Goal: Answer question/provide support: Share knowledge or assist other users

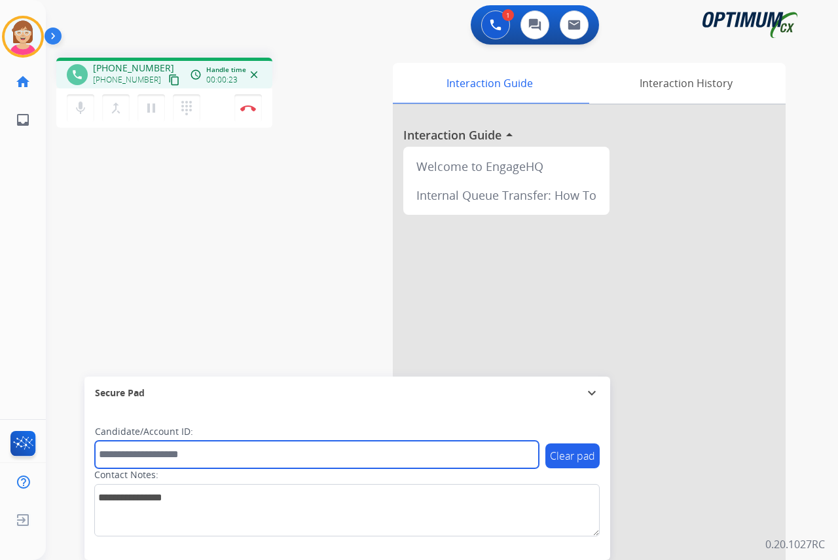
drag, startPoint x: 0, startPoint y: 0, endPoint x: 120, endPoint y: 452, distance: 468.0
click at [120, 452] on input "text" at bounding box center [317, 453] width 444 height 27
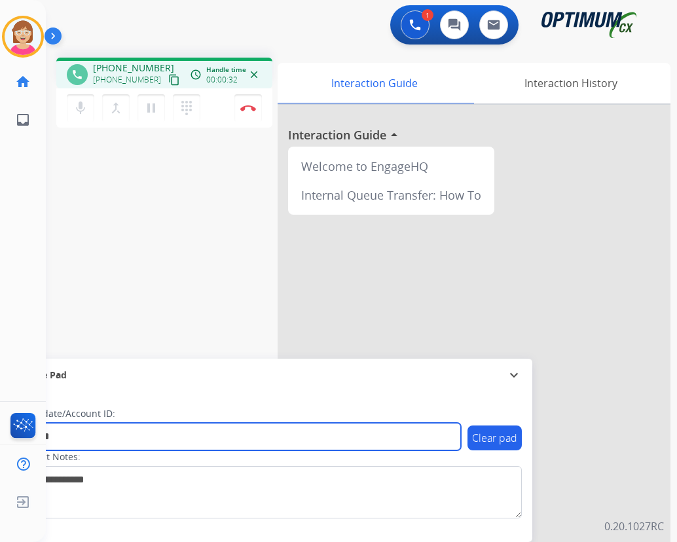
type input "*******"
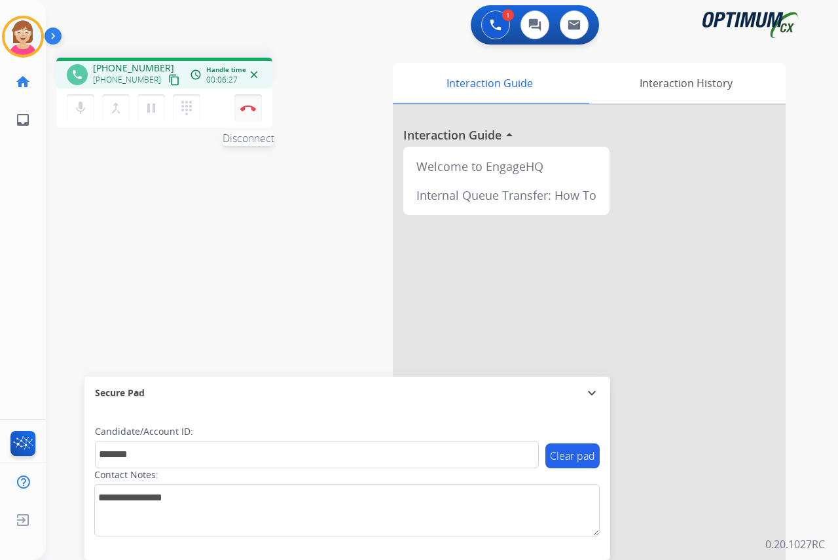
click at [248, 106] on img at bounding box center [248, 108] width 16 height 7
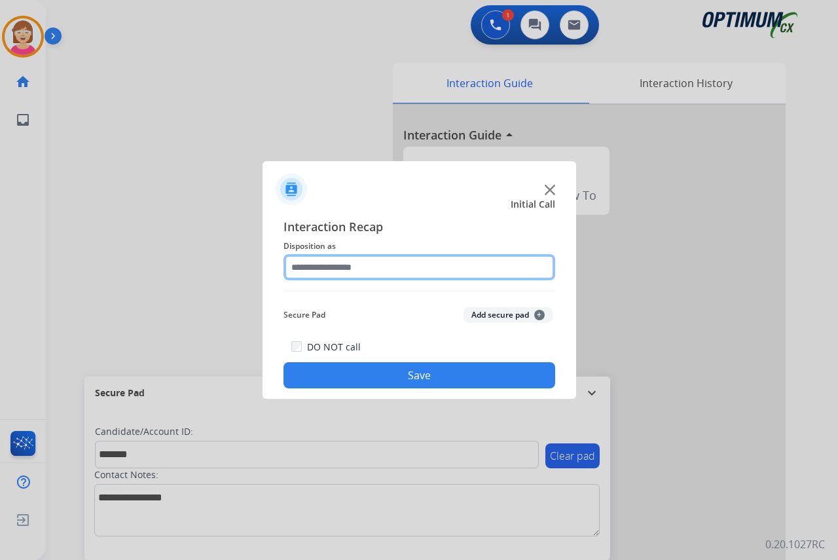
click at [308, 267] on input "text" at bounding box center [419, 267] width 272 height 26
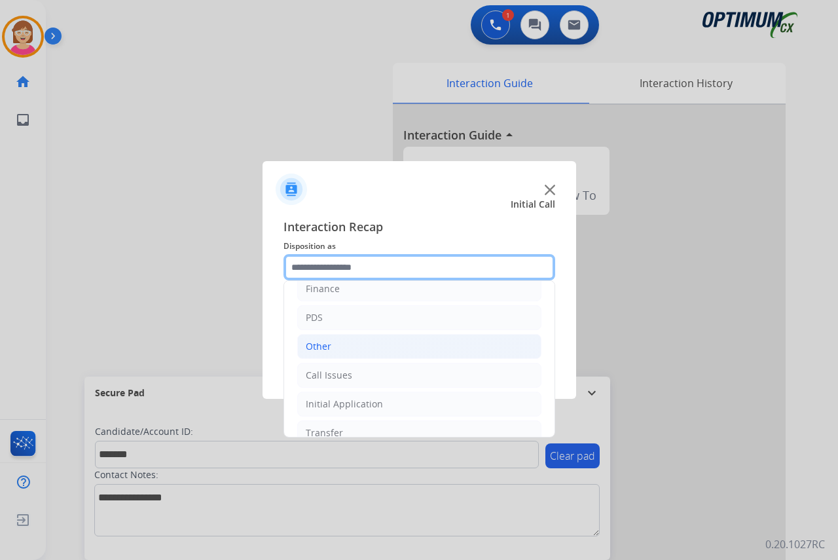
scroll to position [89, 0]
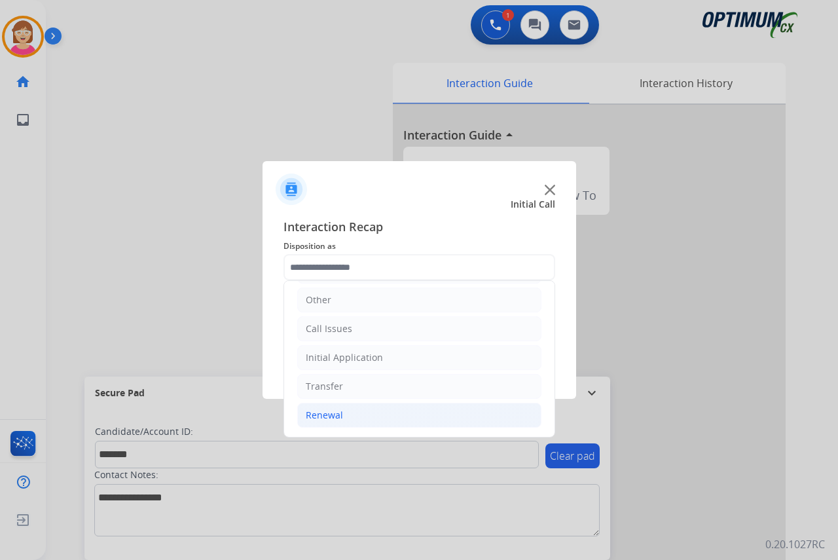
click at [332, 414] on div "Renewal" at bounding box center [324, 414] width 37 height 13
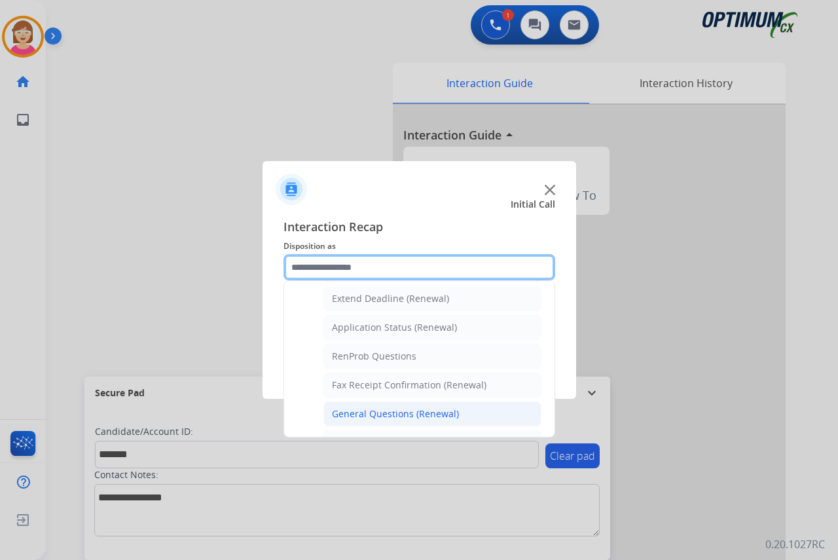
scroll to position [351, 0]
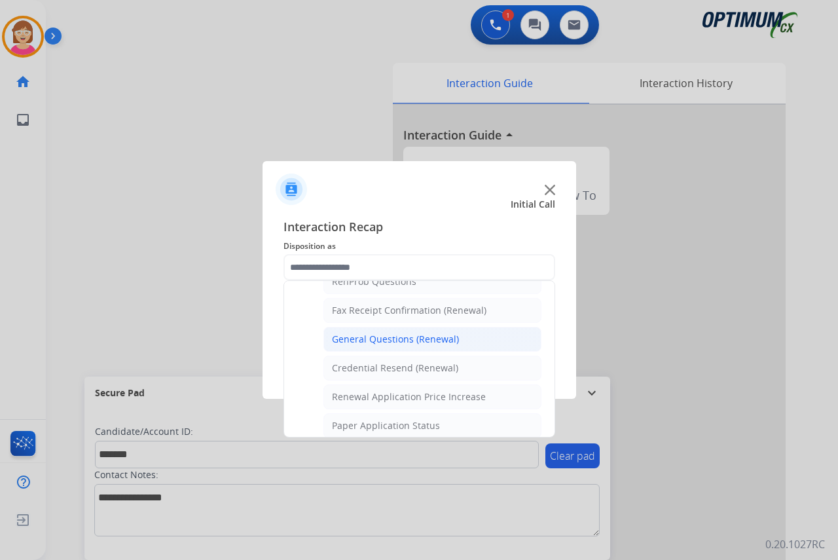
click at [376, 337] on div "General Questions (Renewal)" at bounding box center [395, 338] width 127 height 13
type input "**********"
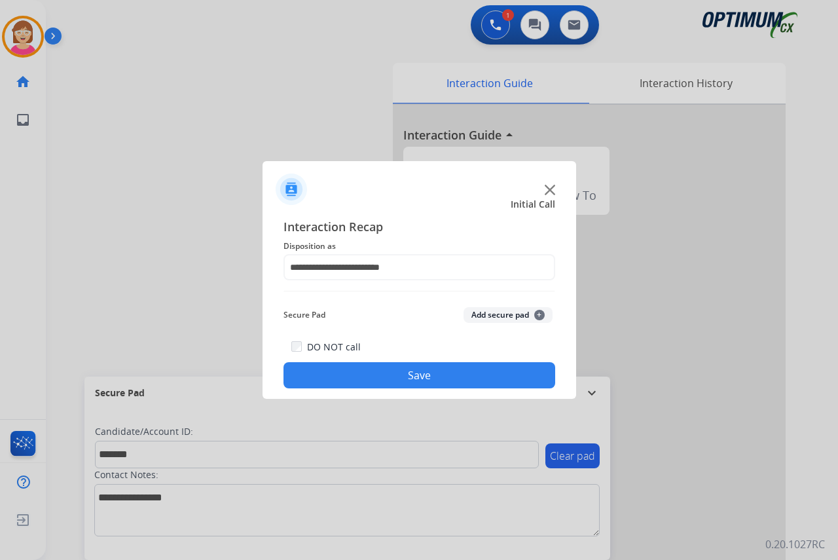
click at [541, 313] on span "+" at bounding box center [539, 315] width 10 height 10
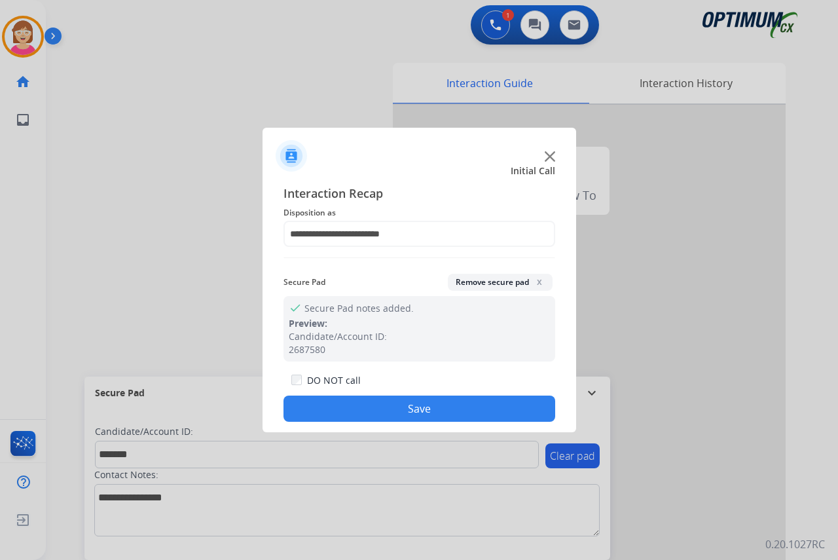
click at [365, 410] on button "Save" at bounding box center [419, 408] width 272 height 26
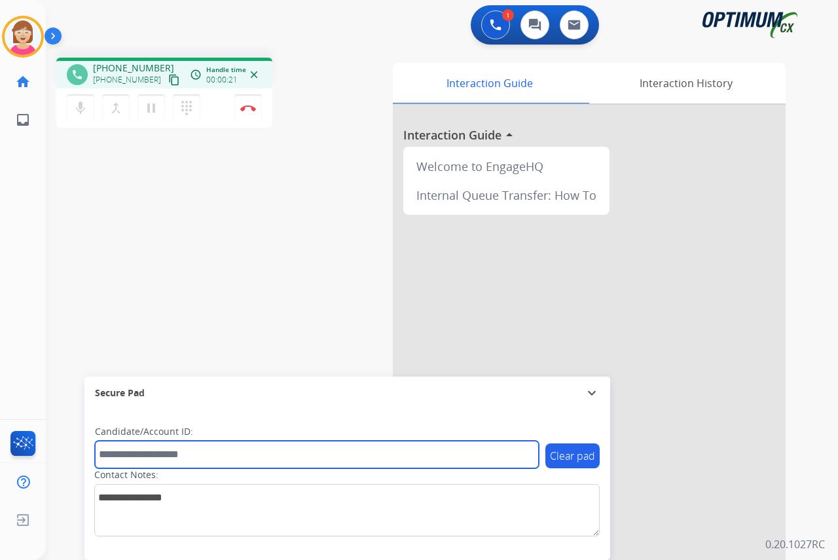
drag, startPoint x: 130, startPoint y: 461, endPoint x: 116, endPoint y: 455, distance: 15.2
click at [128, 459] on input "text" at bounding box center [317, 453] width 444 height 27
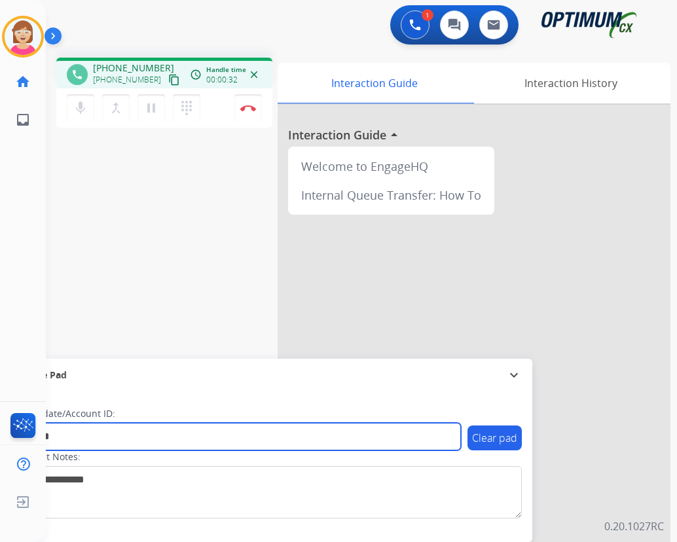
type input "*******"
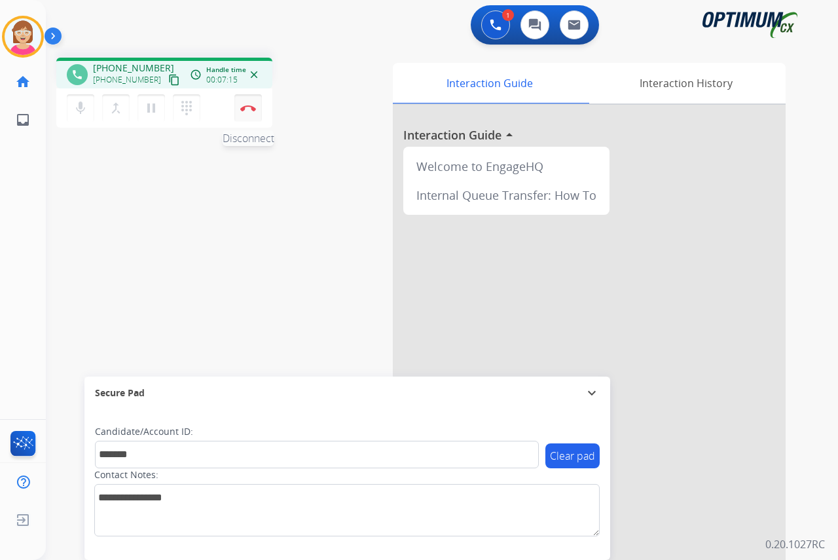
click at [248, 106] on img at bounding box center [248, 108] width 16 height 7
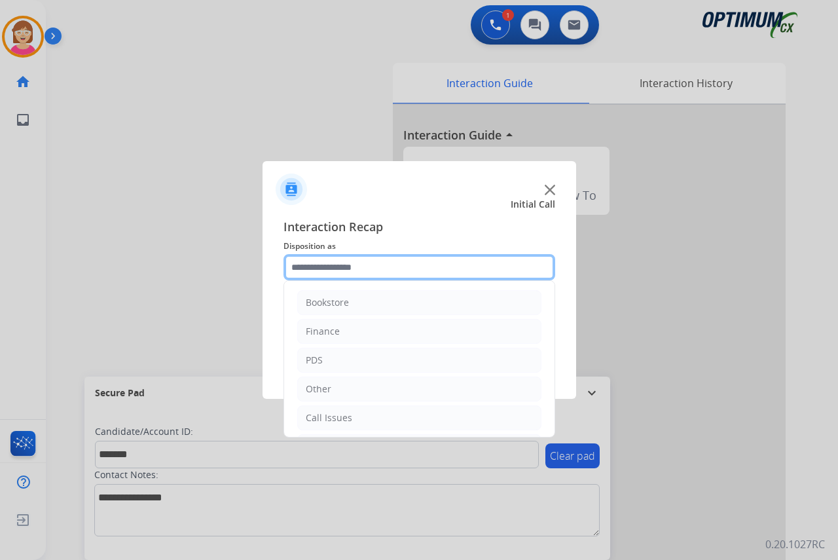
click at [317, 272] on input "text" at bounding box center [419, 267] width 272 height 26
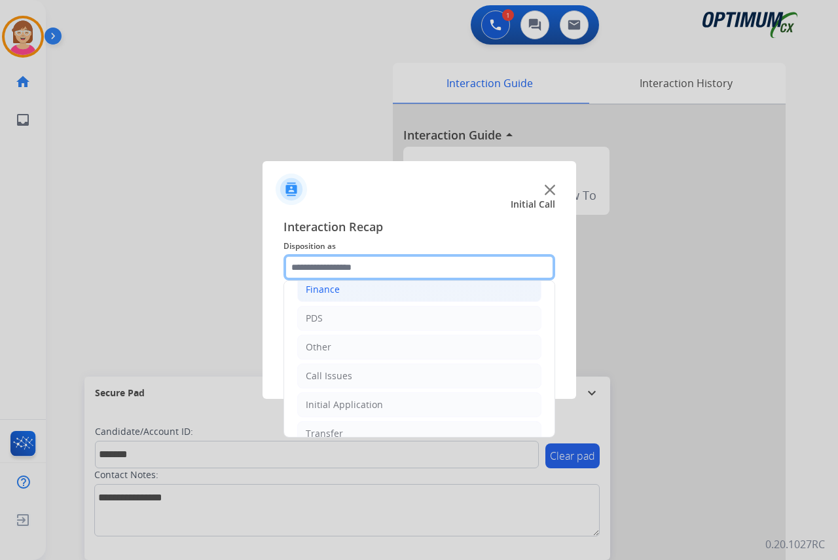
scroll to position [89, 0]
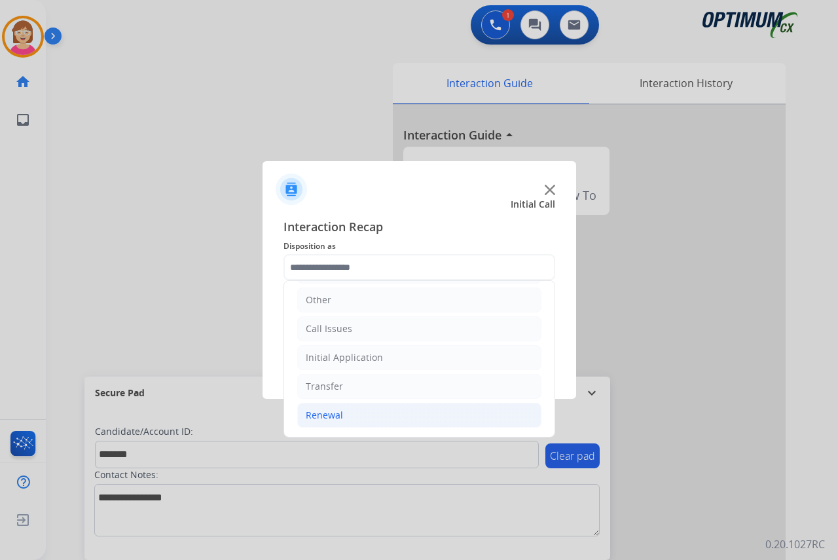
click at [325, 413] on div "Renewal" at bounding box center [324, 414] width 37 height 13
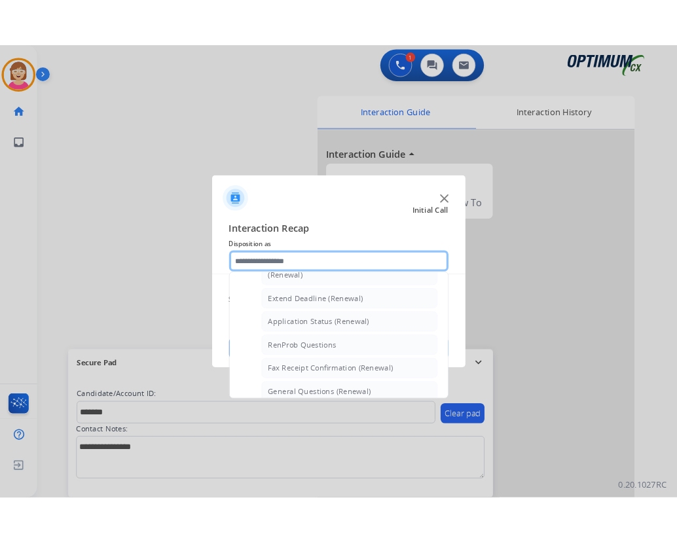
scroll to position [285, 0]
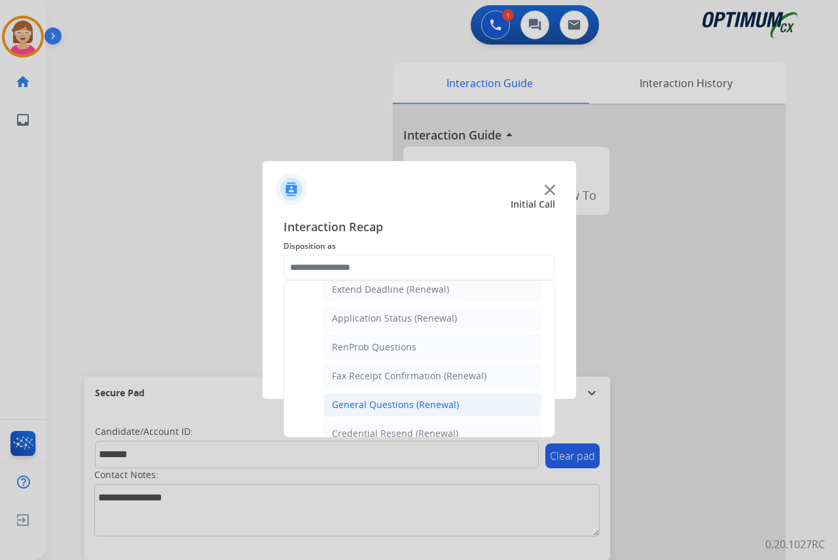
click at [387, 401] on div "General Questions (Renewal)" at bounding box center [395, 404] width 127 height 13
type input "**********"
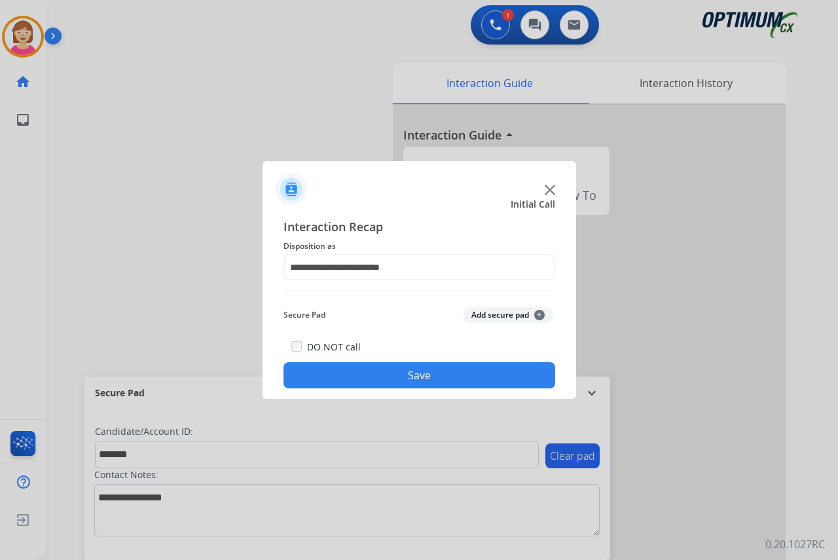
click at [539, 315] on span "+" at bounding box center [539, 315] width 10 height 10
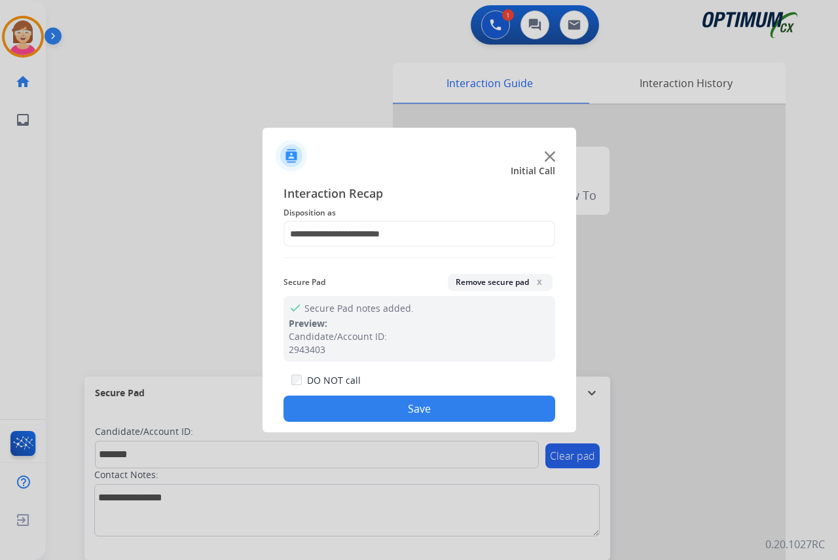
click at [371, 406] on button "Save" at bounding box center [419, 408] width 272 height 26
click at [371, 406] on div "Secure Pad expand_more" at bounding box center [347, 392] width 526 height 33
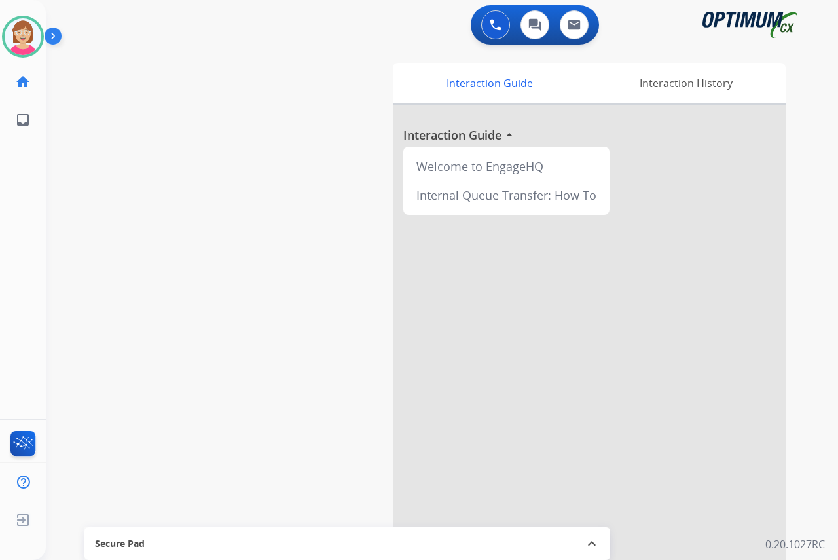
click at [17, 199] on div "[PERSON_NAME] Available Edit Avatar Agent: [PERSON_NAME] Profile: OCX Training …" at bounding box center [23, 280] width 46 height 560
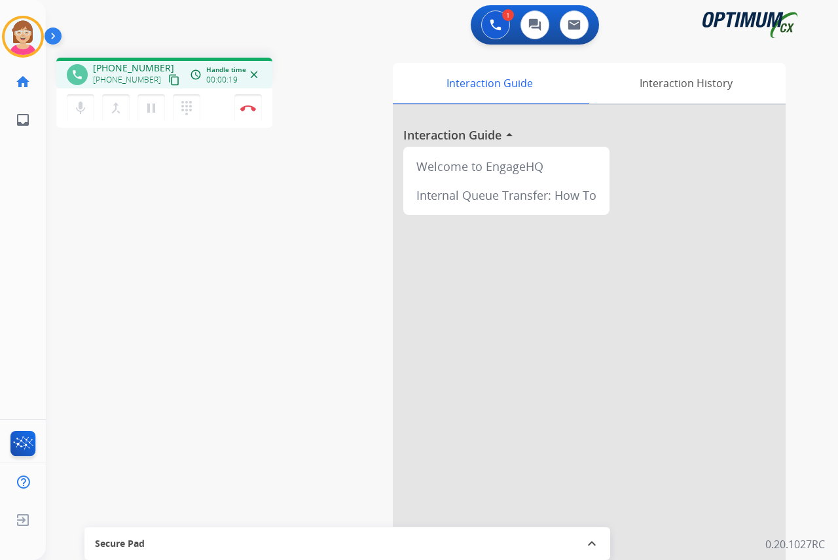
click at [596, 543] on mat-icon "expand_less" at bounding box center [592, 543] width 16 height 16
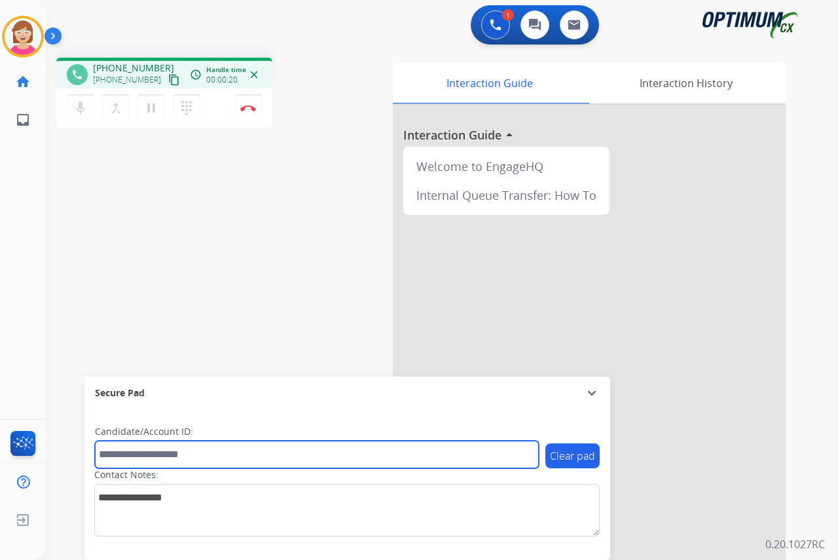
click at [126, 452] on input "text" at bounding box center [317, 453] width 444 height 27
type input "*******"
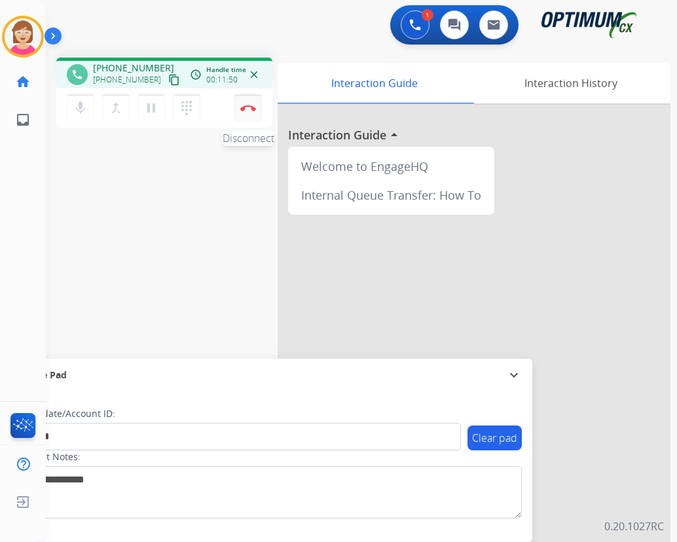
drag, startPoint x: 247, startPoint y: 105, endPoint x: 238, endPoint y: 105, distance: 9.2
click at [239, 104] on button "Disconnect" at bounding box center [247, 107] width 27 height 27
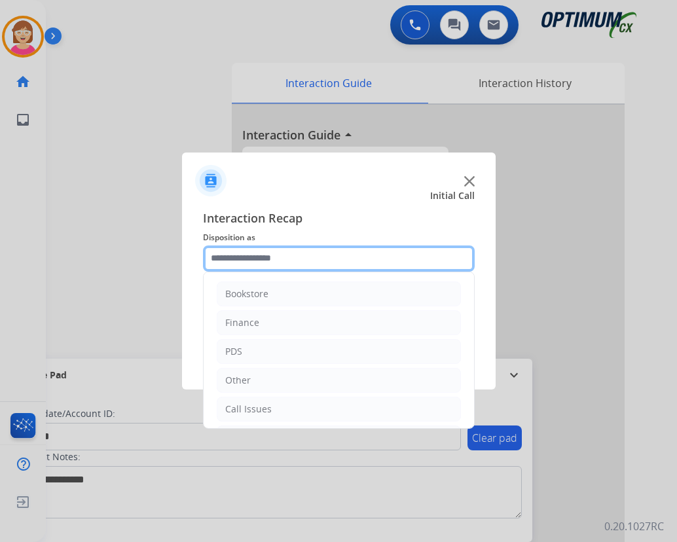
click at [234, 259] on input "text" at bounding box center [339, 258] width 272 height 26
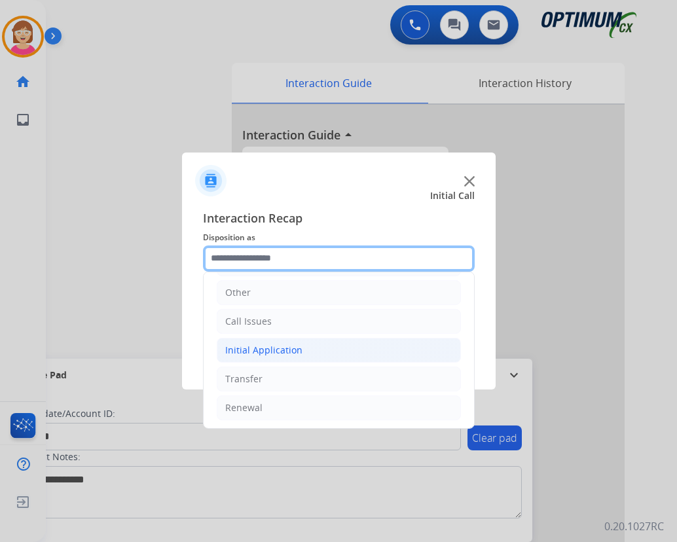
scroll to position [89, 0]
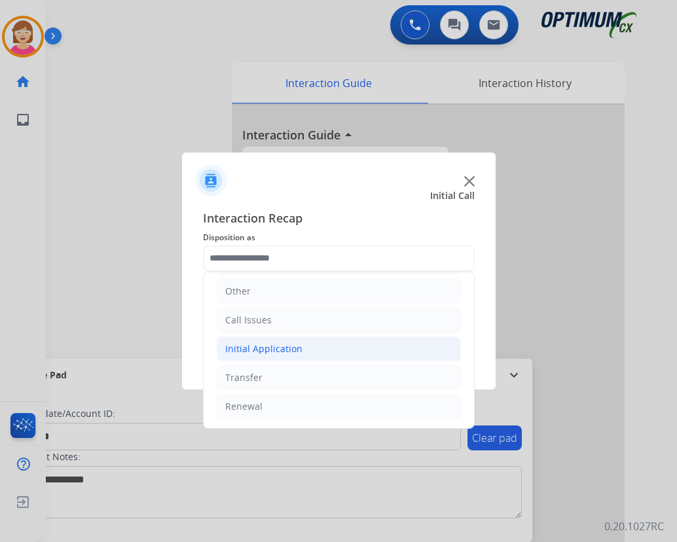
click at [268, 350] on div "Initial Application" at bounding box center [263, 348] width 77 height 13
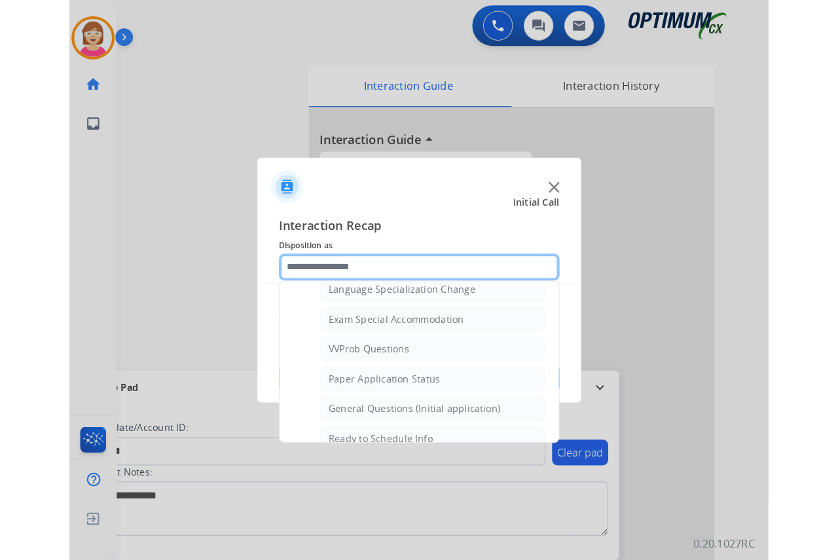
scroll to position [678, 0]
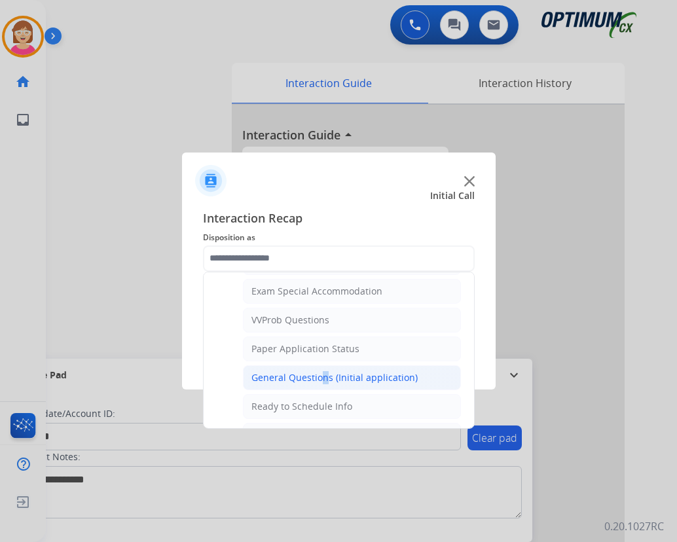
click at [317, 378] on div "General Questions (Initial application)" at bounding box center [334, 377] width 166 height 13
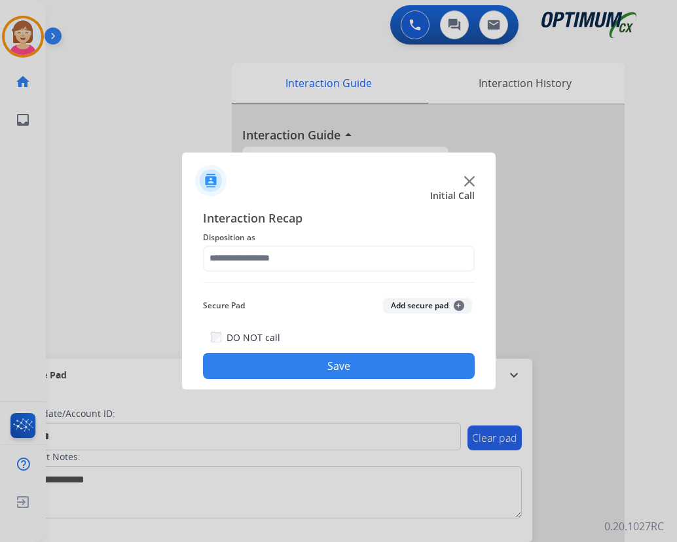
type input "**********"
click at [461, 305] on span "+" at bounding box center [459, 305] width 10 height 10
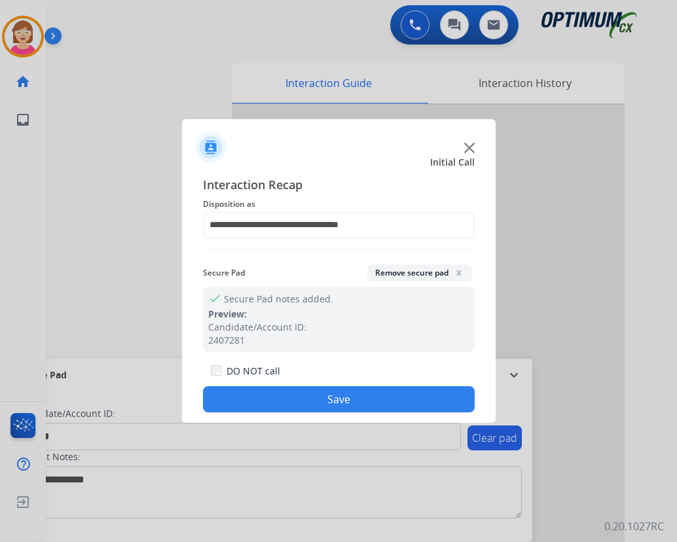
click at [300, 396] on button "Save" at bounding box center [339, 399] width 272 height 26
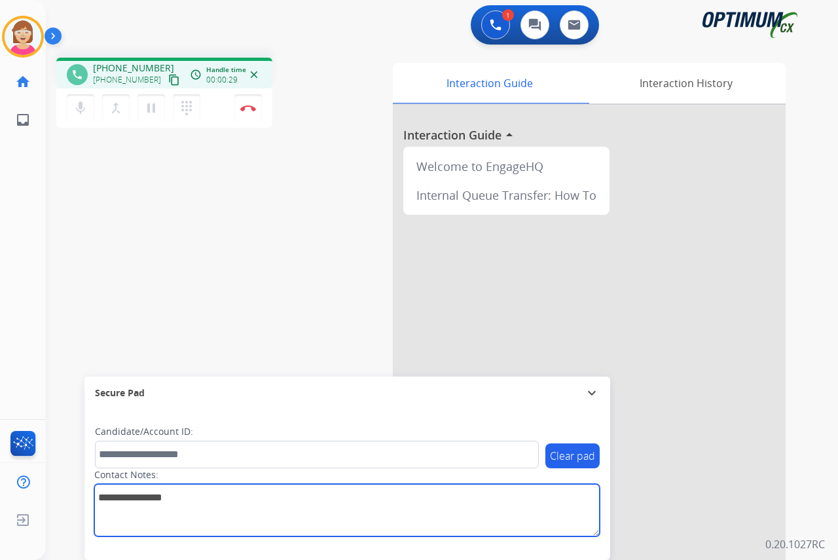
click at [103, 495] on textarea at bounding box center [346, 510] width 505 height 52
type textarea "********"
drag, startPoint x: 159, startPoint y: 503, endPoint x: 147, endPoint y: 495, distance: 13.8
click at [147, 495] on textarea at bounding box center [346, 510] width 505 height 52
drag, startPoint x: 148, startPoint y: 495, endPoint x: 92, endPoint y: 499, distance: 55.8
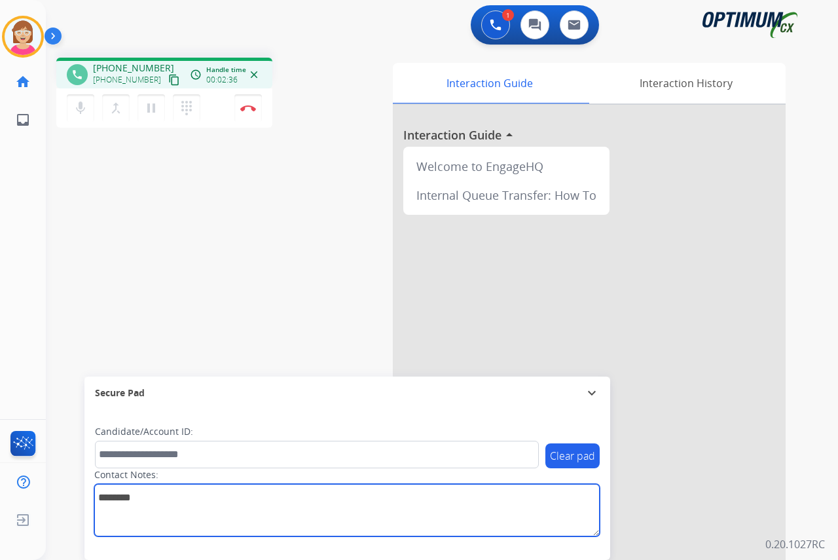
click at [92, 499] on div "Clear pad Candidate/Account ID: Contact Notes:" at bounding box center [347, 484] width 526 height 151
paste textarea "**********"
type textarea "**********"
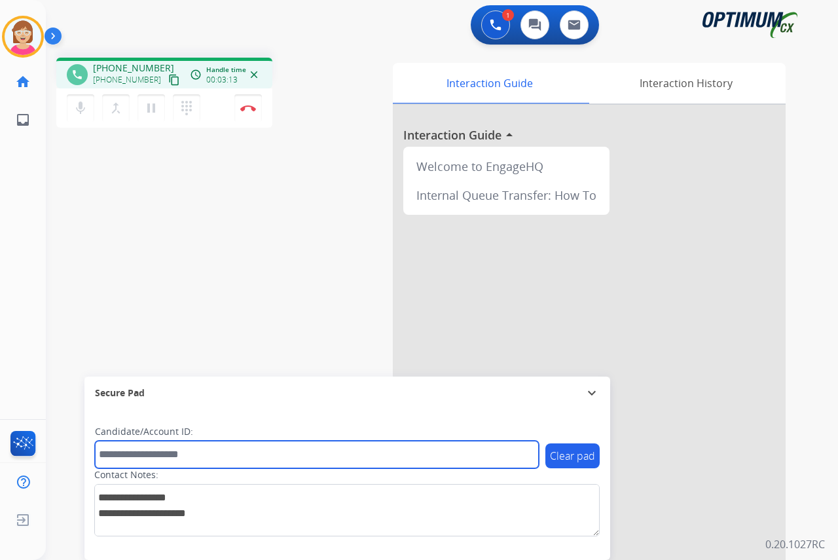
click at [113, 454] on input "text" at bounding box center [317, 453] width 444 height 27
type input "*******"
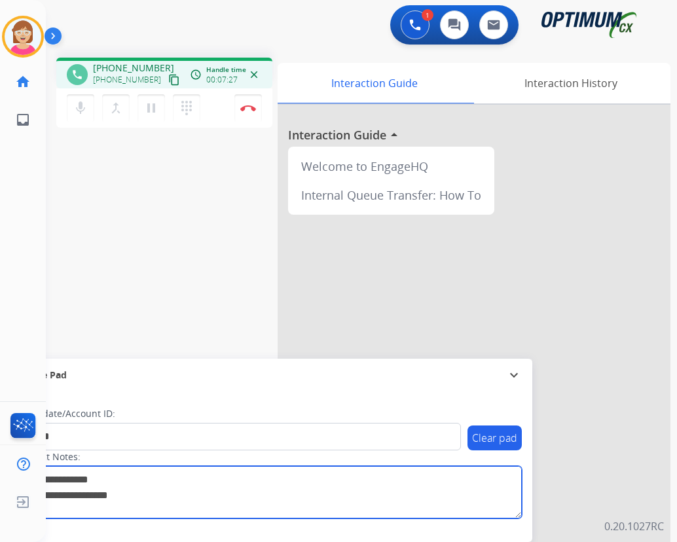
drag, startPoint x: 145, startPoint y: 492, endPoint x: 149, endPoint y: 507, distance: 15.6
click at [148, 497] on textarea at bounding box center [268, 492] width 505 height 52
drag, startPoint x: 151, startPoint y: 495, endPoint x: 41, endPoint y: 482, distance: 111.4
click at [41, 482] on div "Outbound call Quit Outbound call Quit Schedule interaction + Add to my list Cus…" at bounding box center [338, 271] width 677 height 542
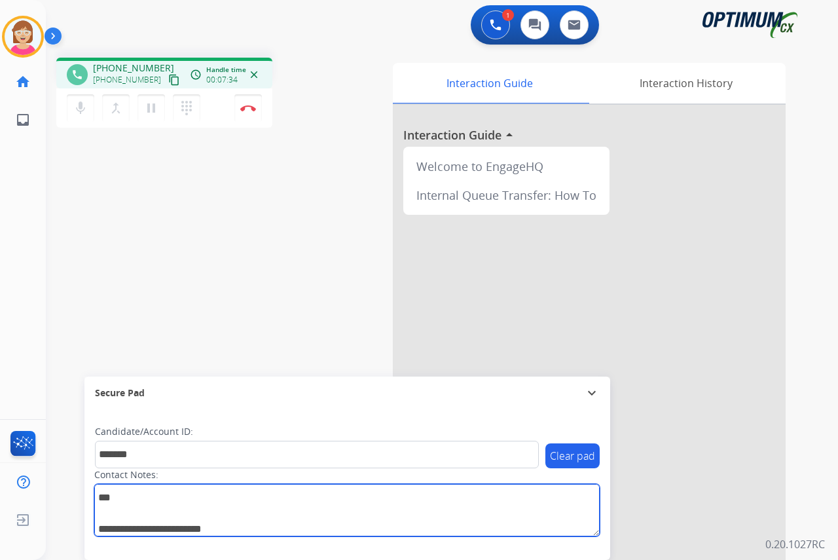
drag, startPoint x: 132, startPoint y: 492, endPoint x: 89, endPoint y: 501, distance: 43.7
click at [89, 501] on div "Clear pad Candidate/Account ID: ******* Contact Notes:" at bounding box center [347, 484] width 526 height 151
drag, startPoint x: 242, startPoint y: 528, endPoint x: 158, endPoint y: 518, distance: 84.4
click at [156, 523] on textarea at bounding box center [346, 510] width 505 height 52
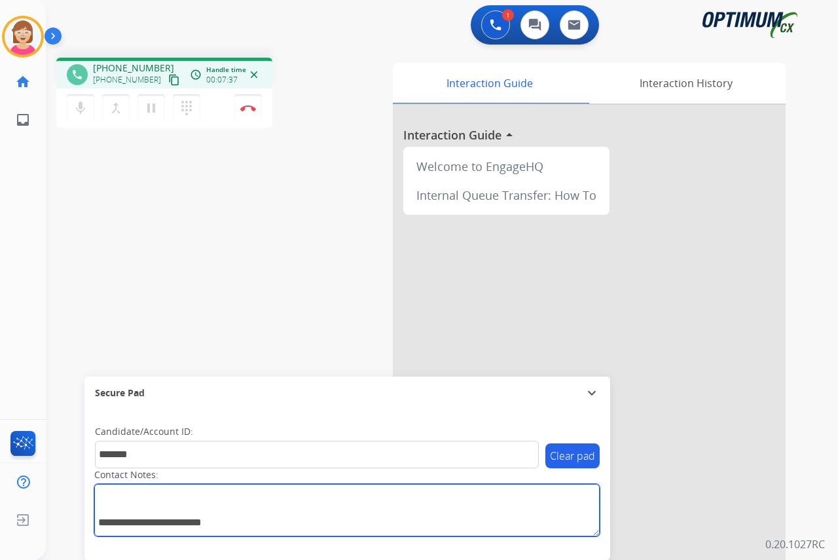
click at [281, 524] on textarea at bounding box center [346, 510] width 505 height 52
drag, startPoint x: 131, startPoint y: 518, endPoint x: 160, endPoint y: 522, distance: 29.0
click at [262, 523] on textarea at bounding box center [346, 510] width 505 height 52
type textarea "**********"
click at [156, 524] on textarea at bounding box center [346, 510] width 505 height 52
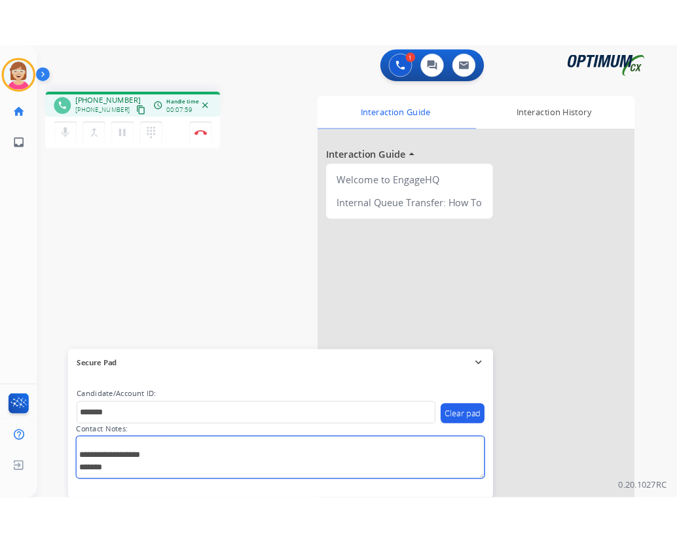
scroll to position [0, 0]
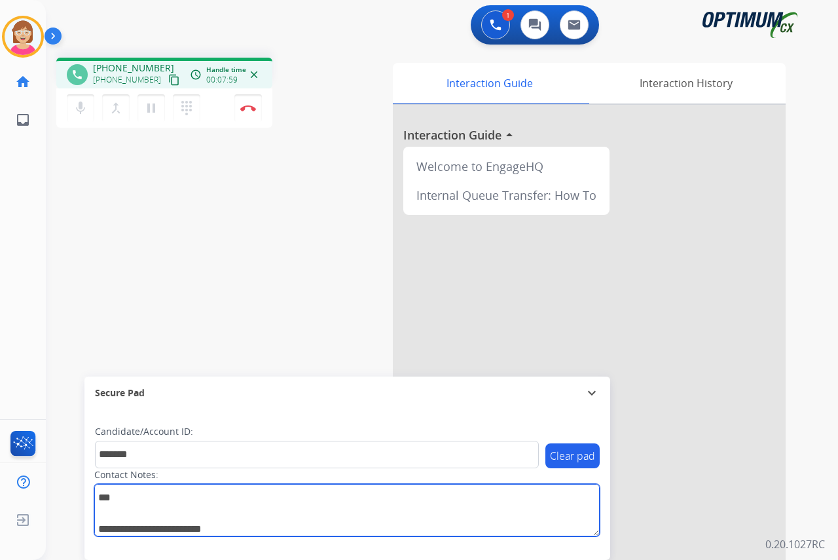
drag, startPoint x: 156, startPoint y: 524, endPoint x: 90, endPoint y: 484, distance: 77.8
click at [90, 484] on div "Clear pad Candidate/Account ID: ******* Contact Notes:" at bounding box center [347, 484] width 526 height 151
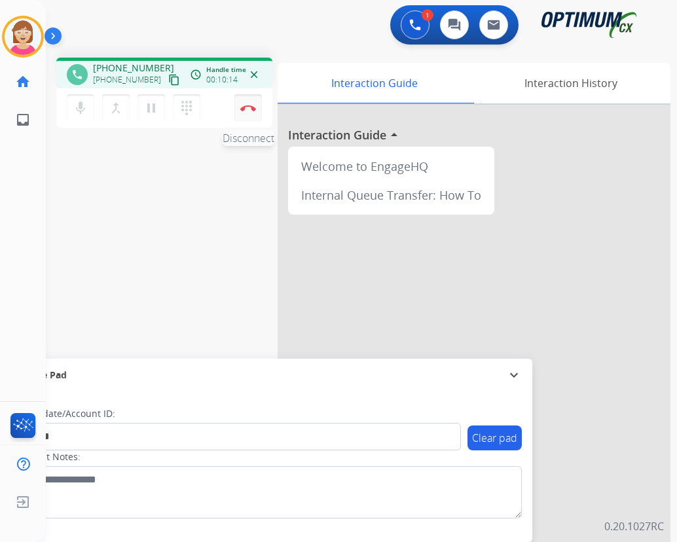
click at [247, 107] on img at bounding box center [248, 108] width 16 height 7
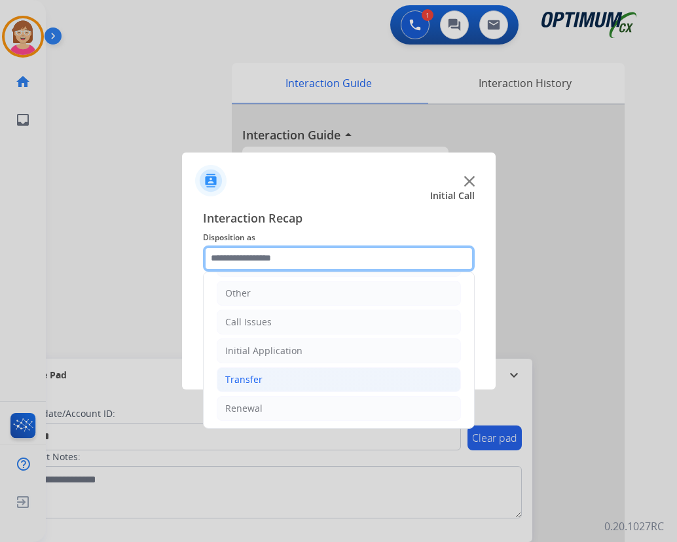
scroll to position [89, 0]
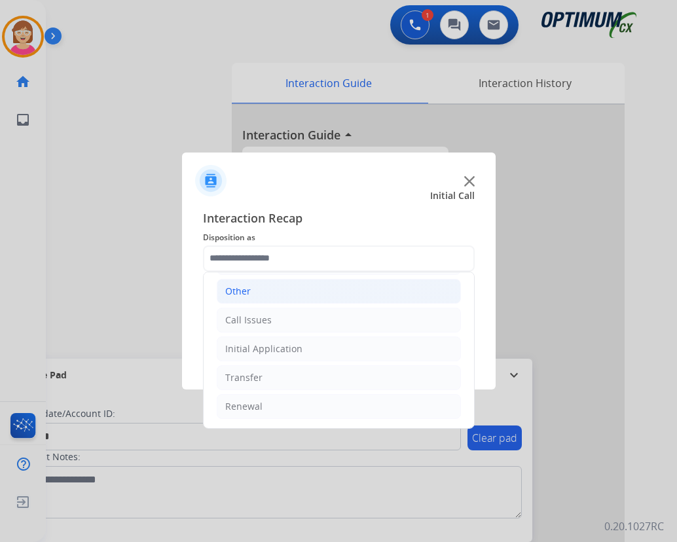
click at [247, 288] on div "Other" at bounding box center [238, 291] width 26 height 13
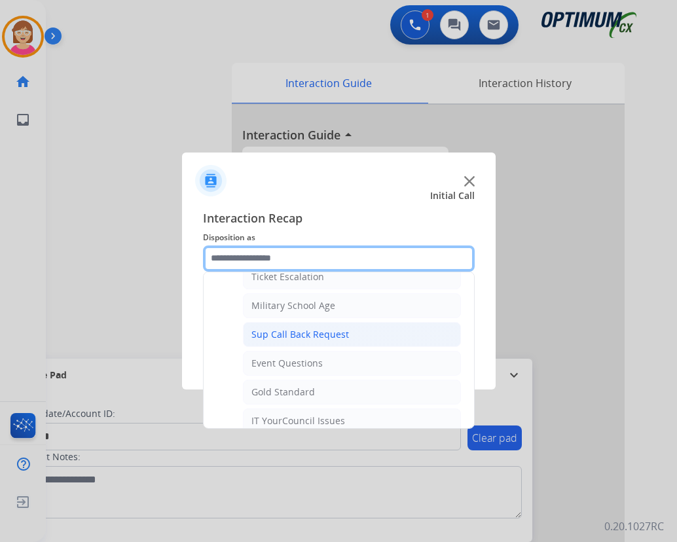
scroll to position [220, 0]
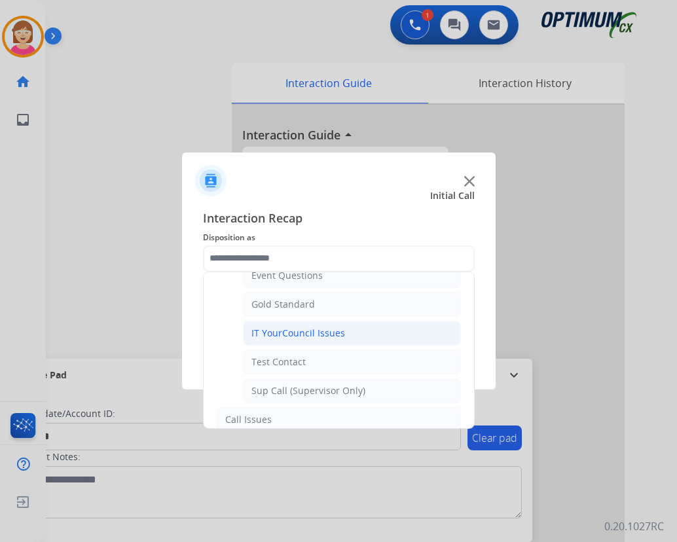
click at [280, 334] on div "IT YourCouncil Issues" at bounding box center [298, 333] width 94 height 13
type input "**********"
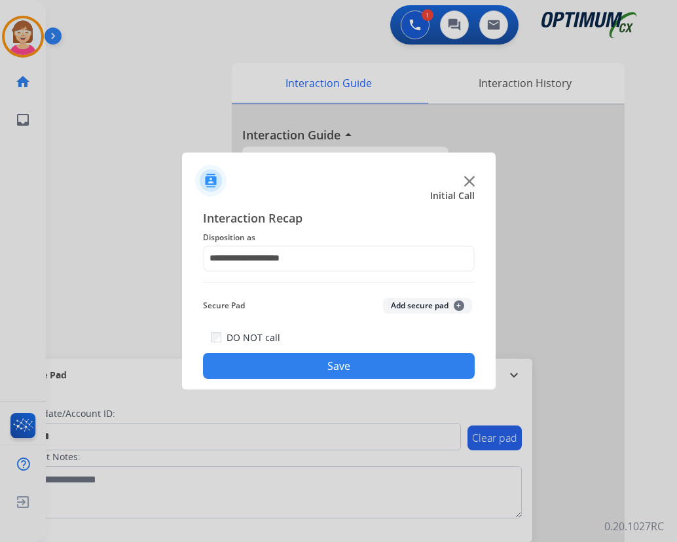
click at [460, 303] on span "+" at bounding box center [459, 305] width 10 height 10
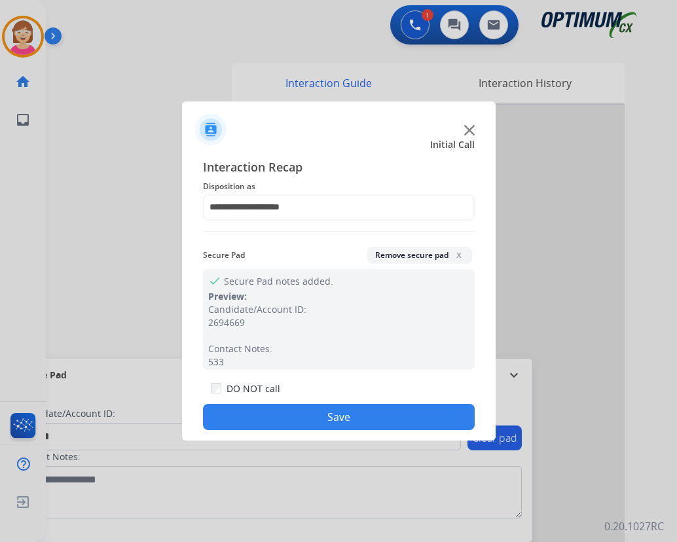
click at [275, 412] on button "Save" at bounding box center [339, 417] width 272 height 26
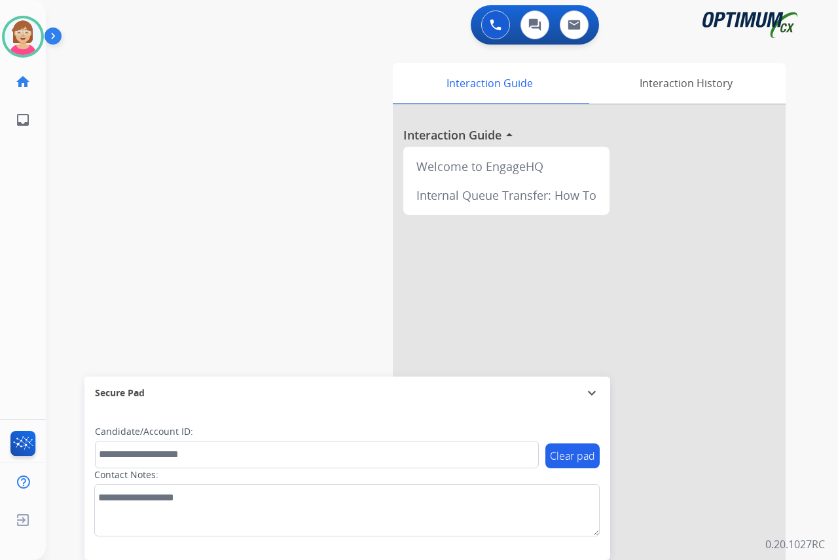
click at [14, 261] on div "[PERSON_NAME] Available Edit Avatar Agent: [PERSON_NAME] Profile: OCX Training …" at bounding box center [23, 280] width 46 height 560
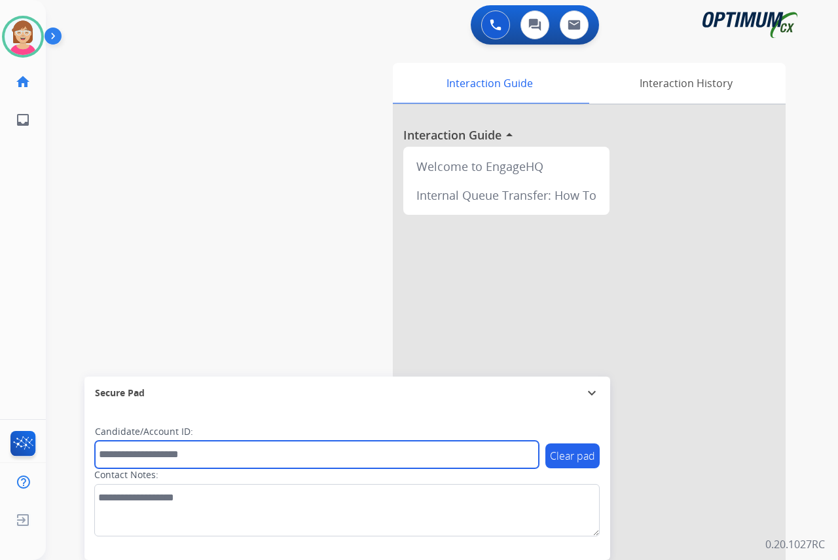
drag, startPoint x: 118, startPoint y: 454, endPoint x: 308, endPoint y: 452, distance: 189.2
click at [307, 454] on input "text" at bounding box center [317, 453] width 444 height 27
type input "*******"
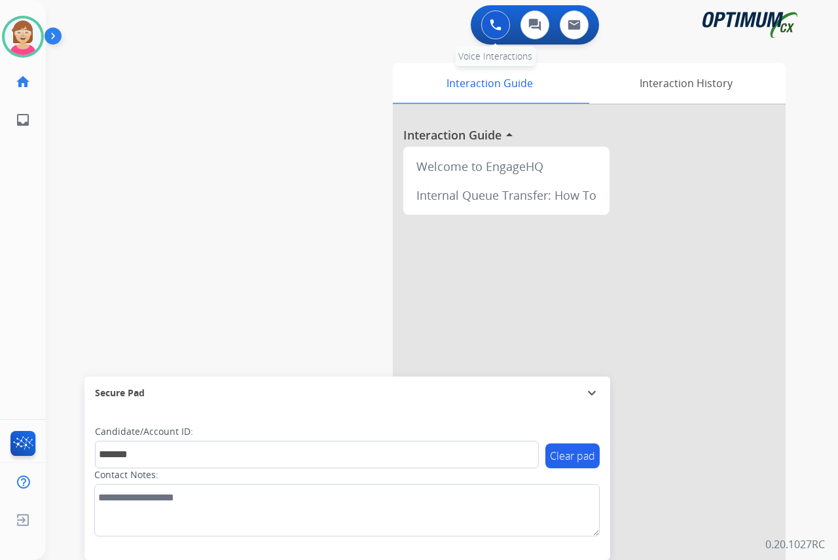
click at [493, 21] on img at bounding box center [496, 25] width 12 height 12
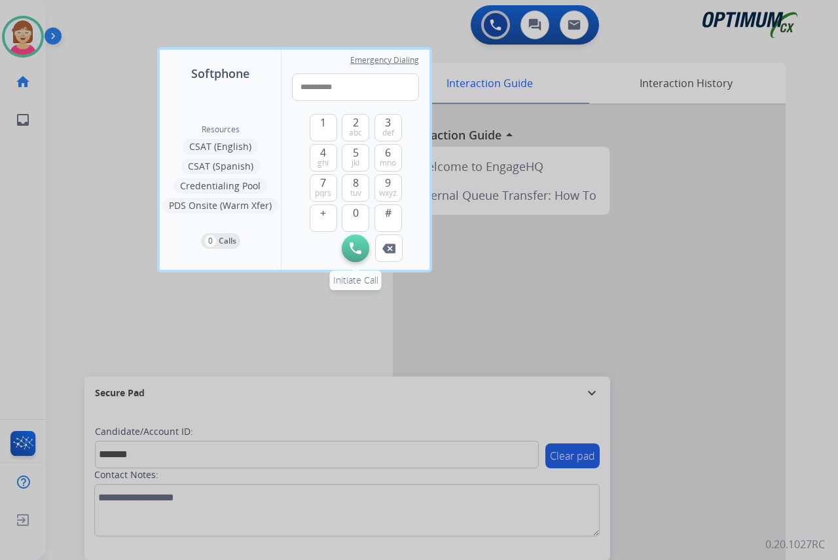
type input "**********"
click at [354, 250] on img at bounding box center [356, 248] width 12 height 12
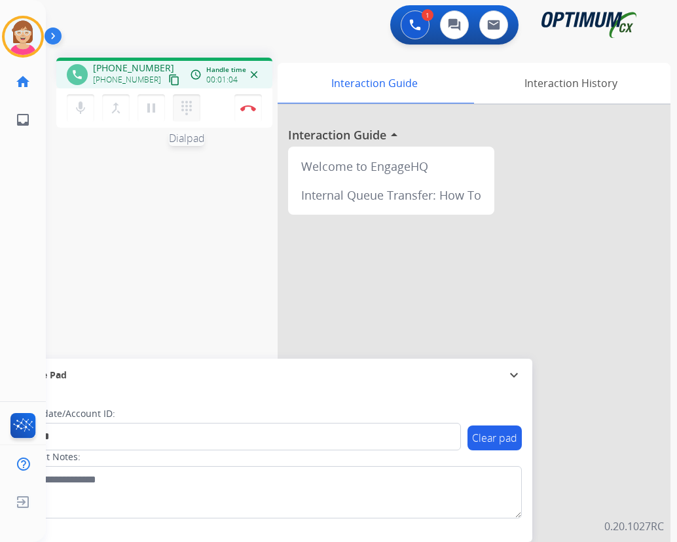
click at [186, 104] on mat-icon "dialpad" at bounding box center [187, 108] width 16 height 16
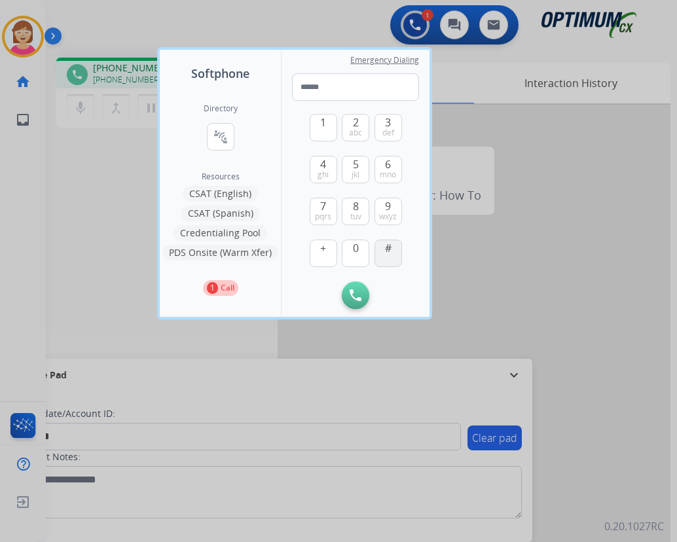
click at [391, 253] on span "#" at bounding box center [388, 248] width 7 height 16
type input "*"
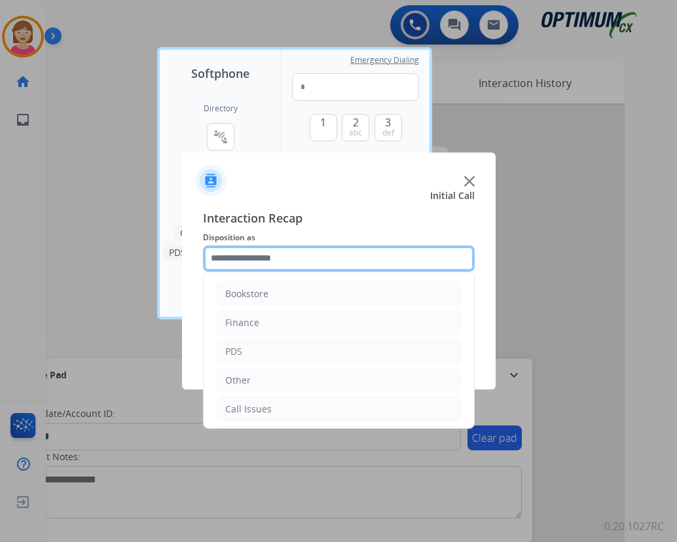
click at [241, 260] on input "text" at bounding box center [339, 258] width 272 height 26
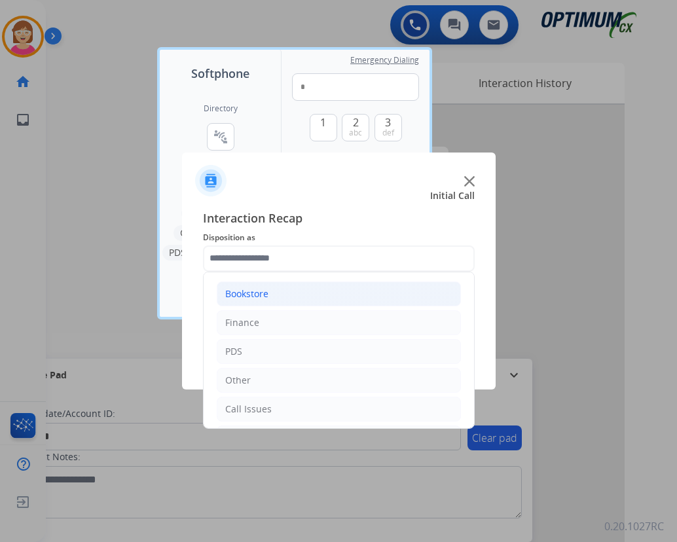
click at [242, 292] on div "Bookstore" at bounding box center [246, 293] width 43 height 13
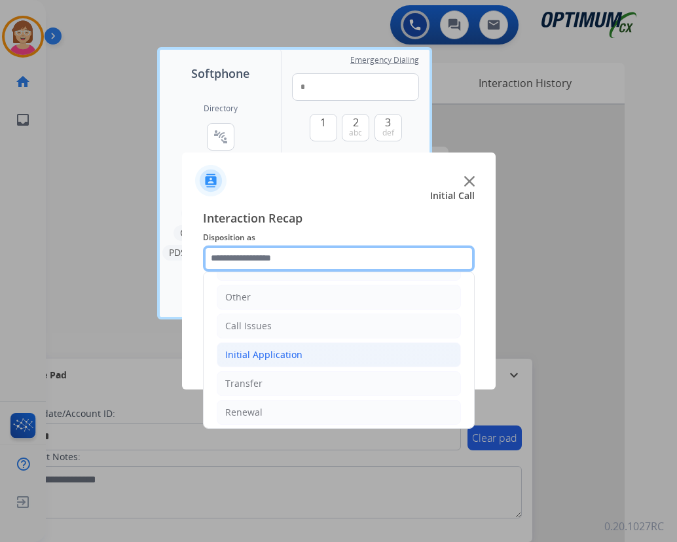
scroll to position [204, 0]
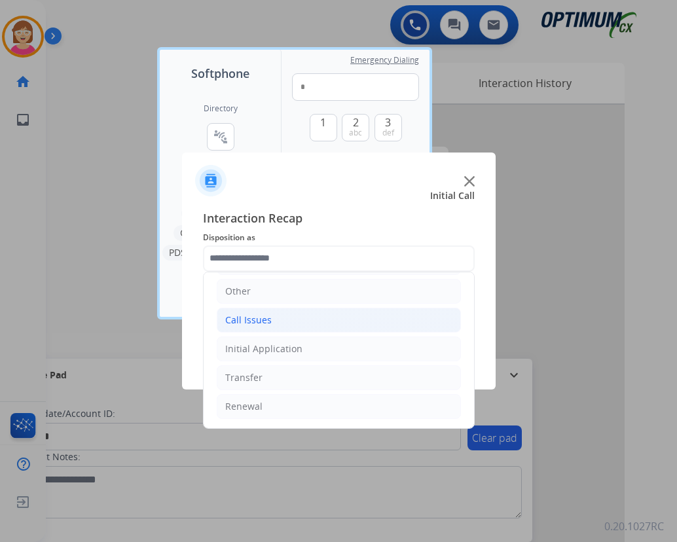
click at [251, 319] on div "Call Issues" at bounding box center [248, 320] width 46 height 13
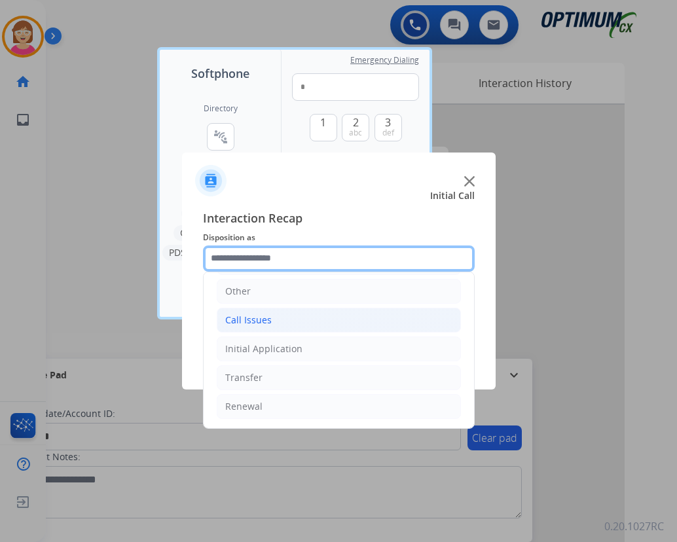
scroll to position [89, 0]
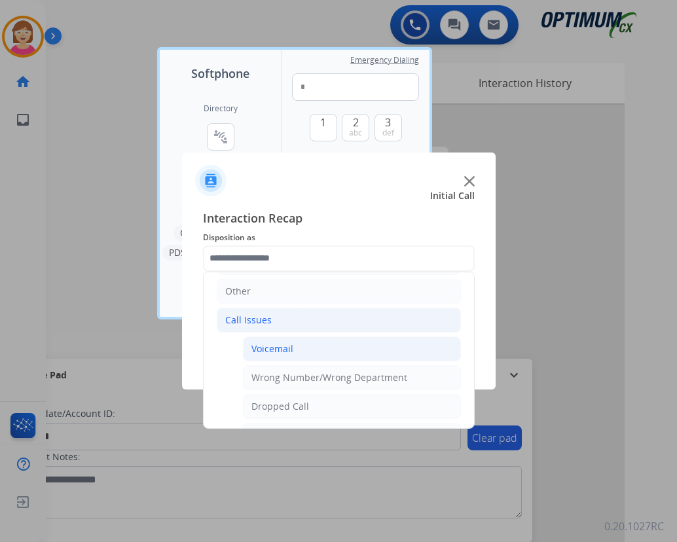
click at [272, 350] on div "Voicemail" at bounding box center [272, 348] width 42 height 13
type input "*********"
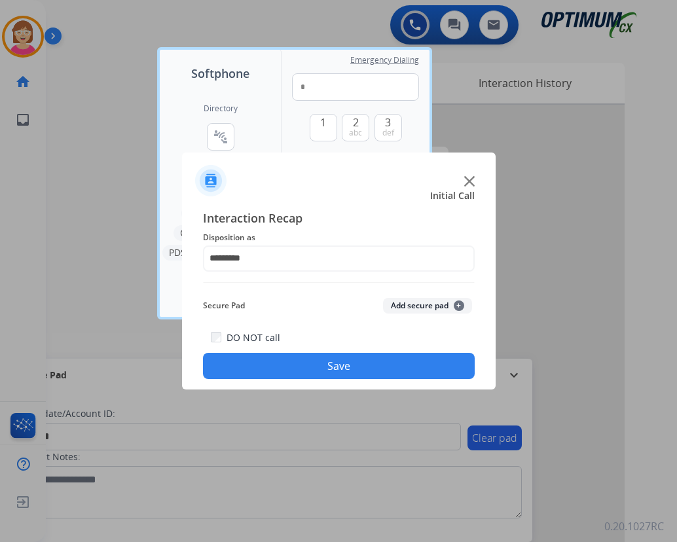
click at [459, 305] on span "+" at bounding box center [459, 305] width 10 height 10
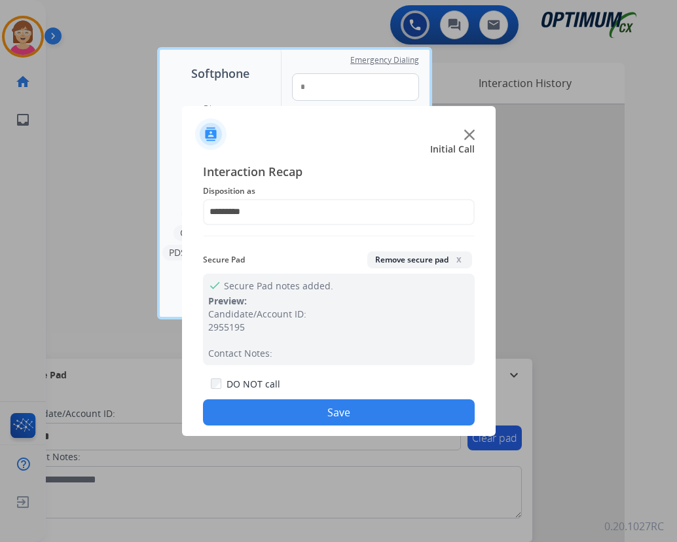
click at [268, 410] on button "Save" at bounding box center [339, 412] width 272 height 26
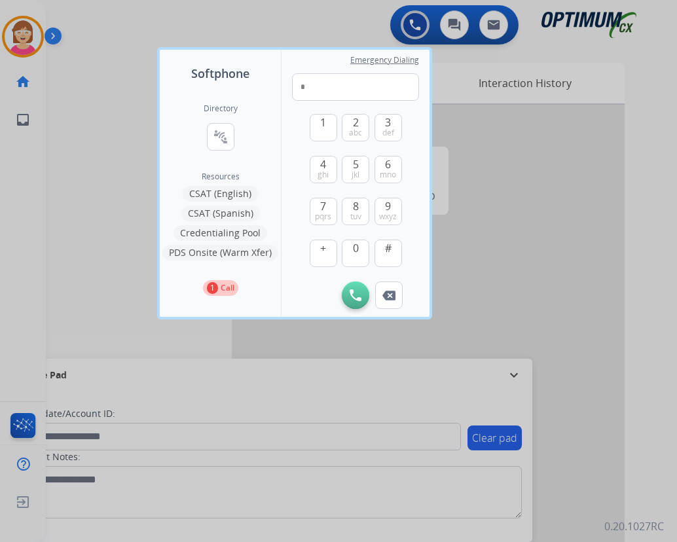
click at [109, 293] on div at bounding box center [338, 271] width 677 height 542
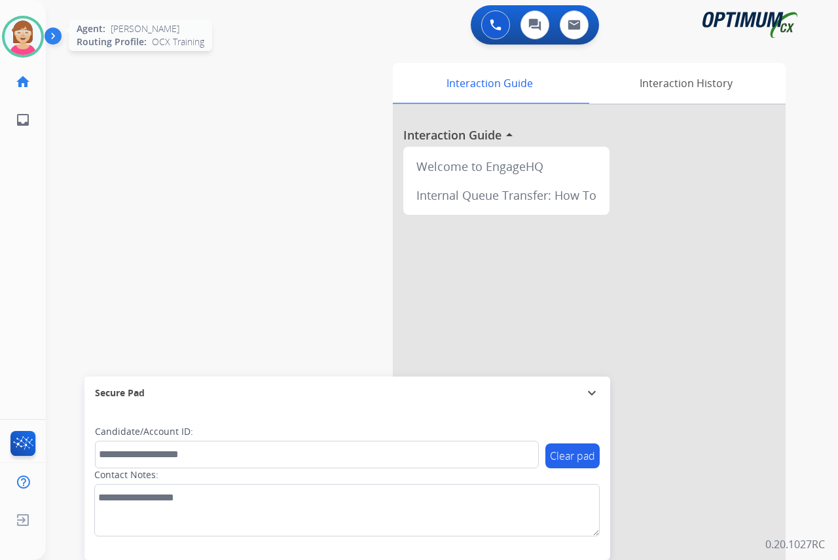
click at [32, 36] on img at bounding box center [23, 36] width 37 height 37
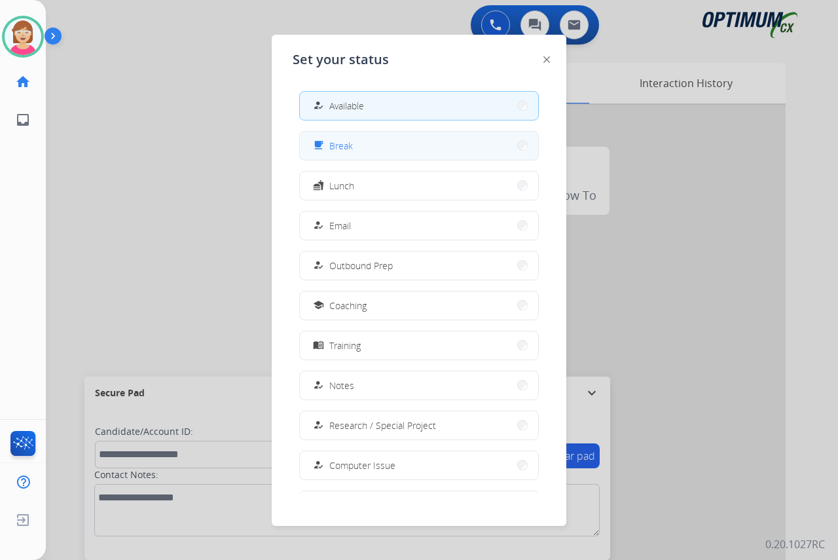
click at [351, 147] on span "Break" at bounding box center [341, 146] width 24 height 14
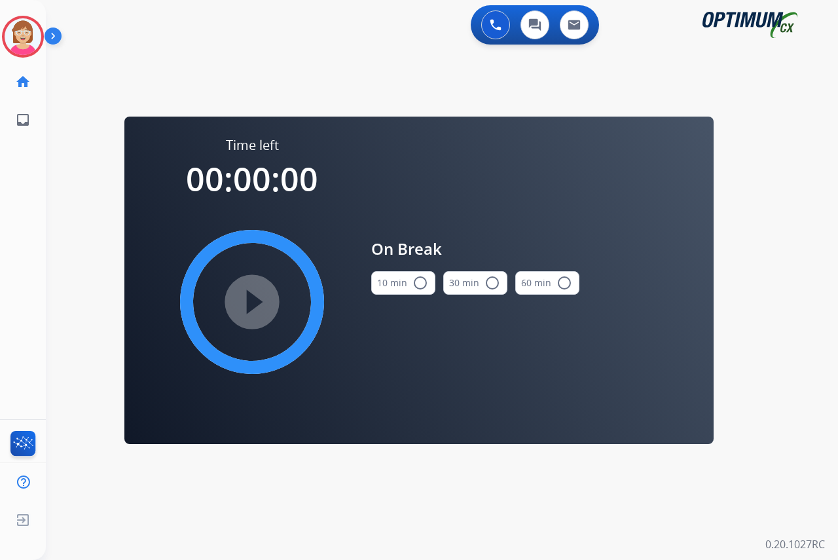
click at [422, 282] on mat-icon "radio_button_unchecked" at bounding box center [420, 283] width 16 height 16
click at [249, 303] on mat-icon "play_circle_filled" at bounding box center [252, 302] width 16 height 16
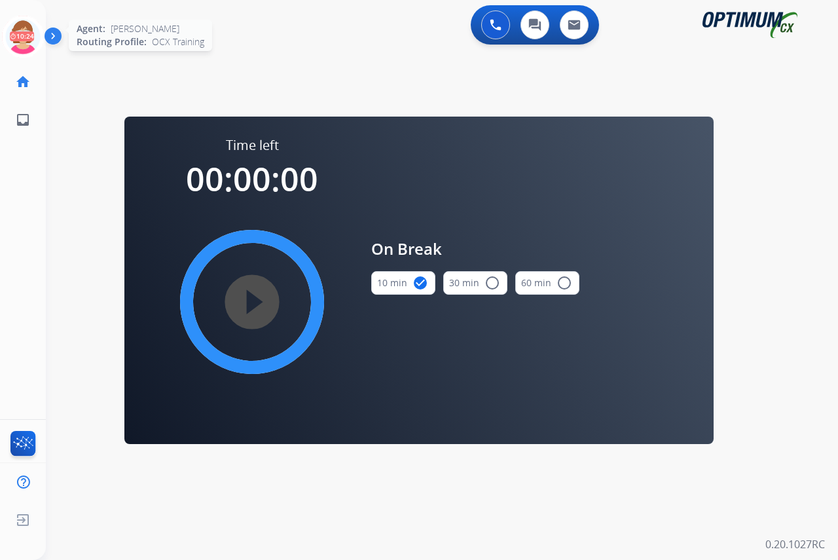
click at [23, 27] on icon at bounding box center [23, 37] width 43 height 43
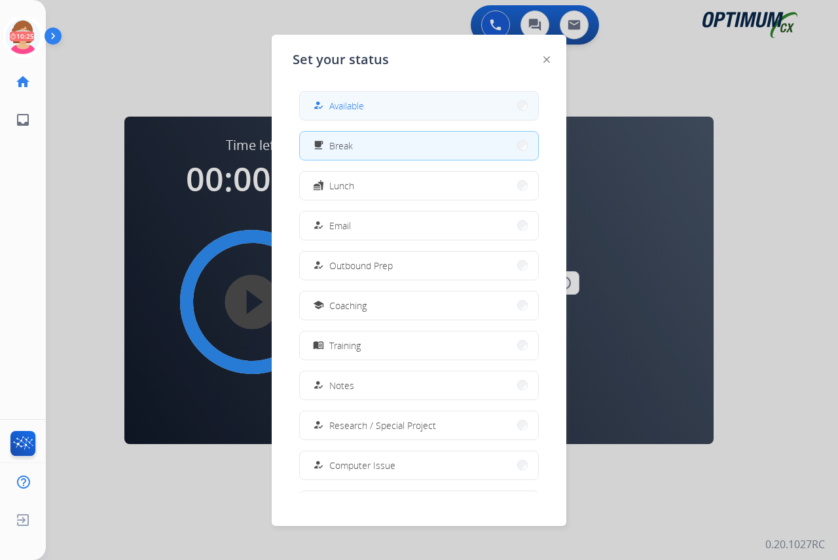
drag, startPoint x: 23, startPoint y: 27, endPoint x: 334, endPoint y: 103, distance: 320.7
click at [334, 103] on span "Available" at bounding box center [346, 106] width 35 height 14
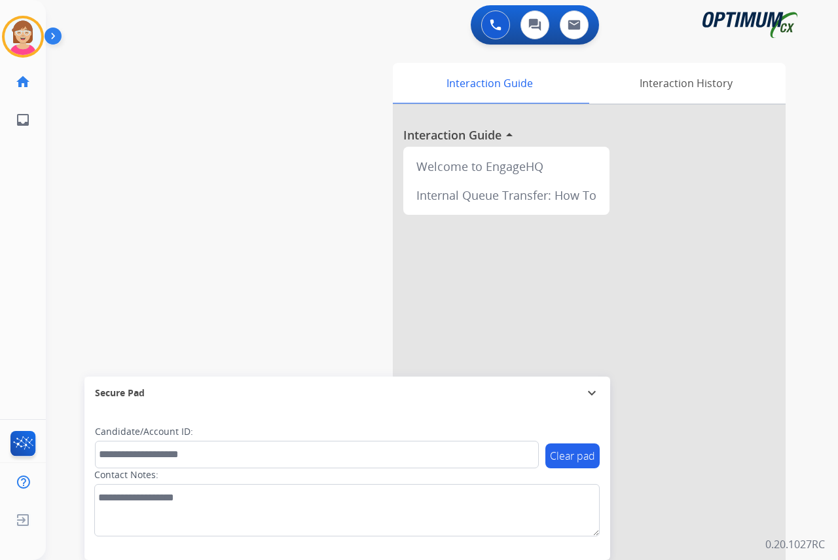
click at [18, 164] on div "[PERSON_NAME] Available Edit Avatar Agent: [PERSON_NAME] Profile: OCX Training …" at bounding box center [23, 280] width 46 height 560
drag, startPoint x: 4, startPoint y: 173, endPoint x: 196, endPoint y: 209, distance: 195.8
click at [196, 209] on div "swap_horiz Break voice bridge close_fullscreen Connect 3-Way Call merge_type Se…" at bounding box center [426, 320] width 761 height 546
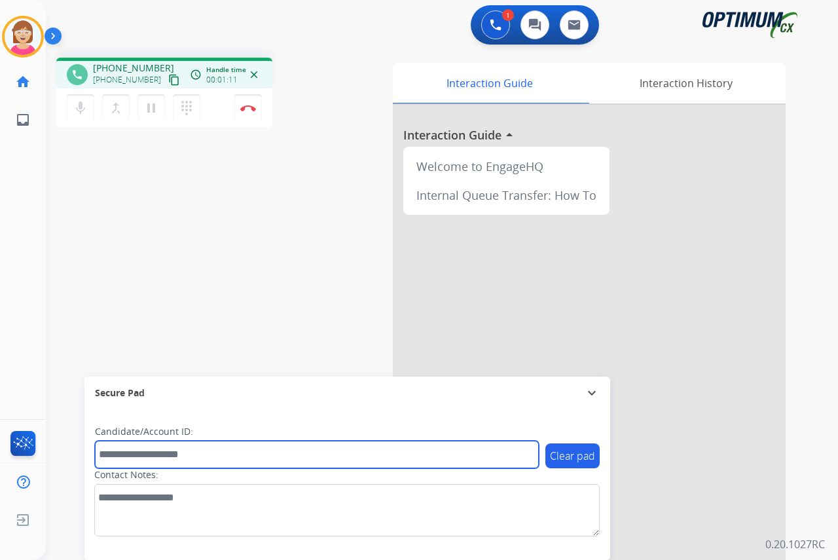
click at [146, 454] on input "text" at bounding box center [317, 453] width 444 height 27
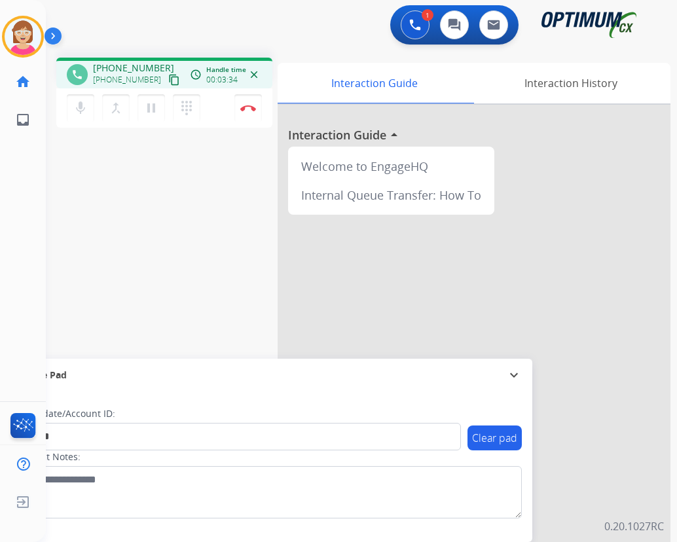
click at [365, 309] on div at bounding box center [474, 349] width 393 height 488
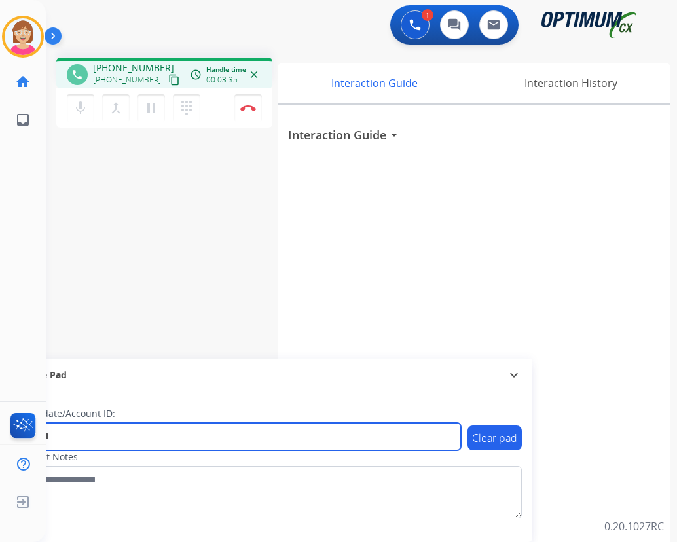
click at [85, 435] on input "*******" at bounding box center [239, 436] width 444 height 27
type input "*"
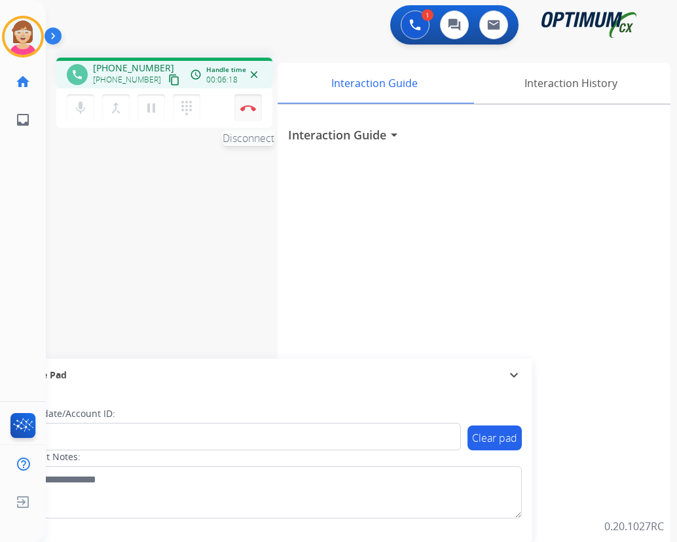
click at [245, 106] on img at bounding box center [248, 108] width 16 height 7
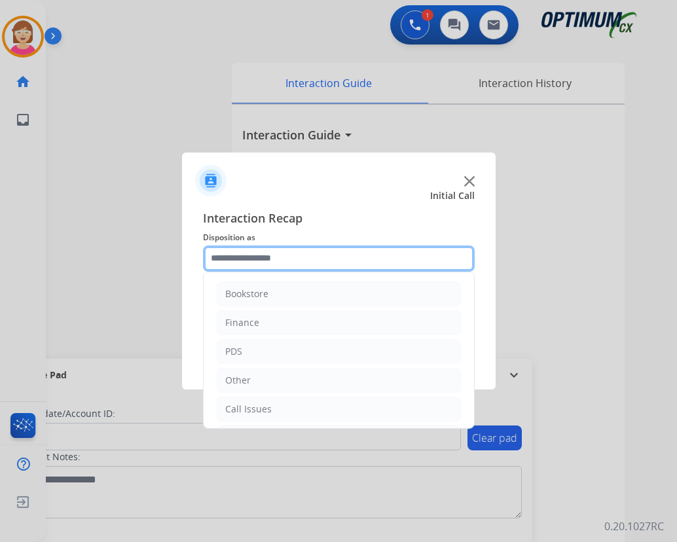
click at [226, 255] on input "text" at bounding box center [339, 258] width 272 height 26
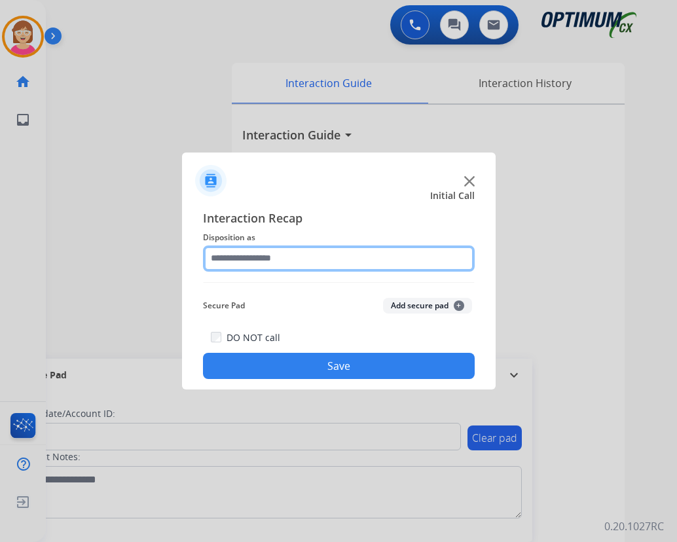
click at [229, 252] on input "text" at bounding box center [339, 258] width 272 height 26
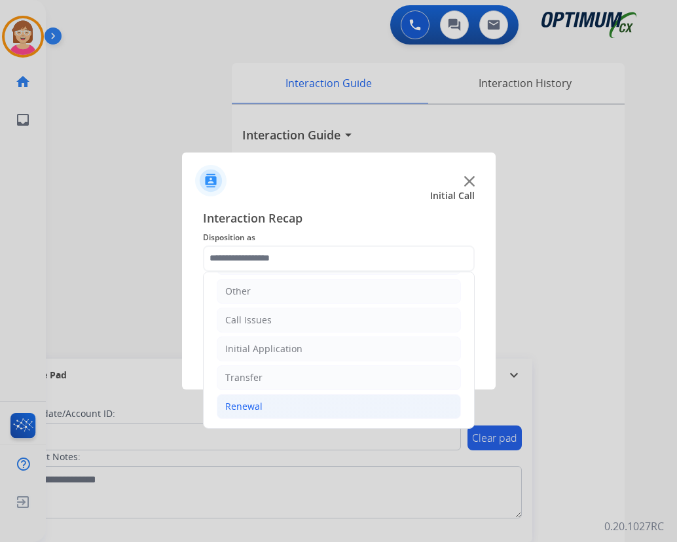
click at [246, 408] on div "Renewal" at bounding box center [243, 406] width 37 height 13
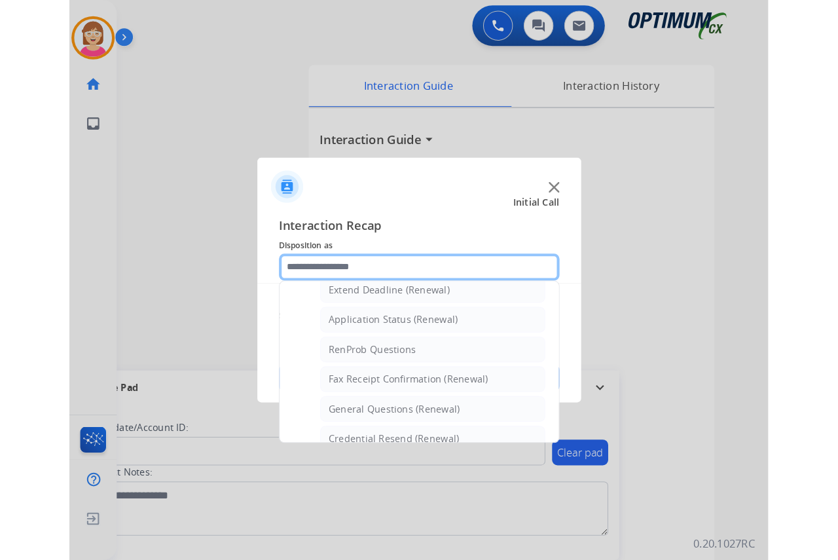
scroll to position [351, 0]
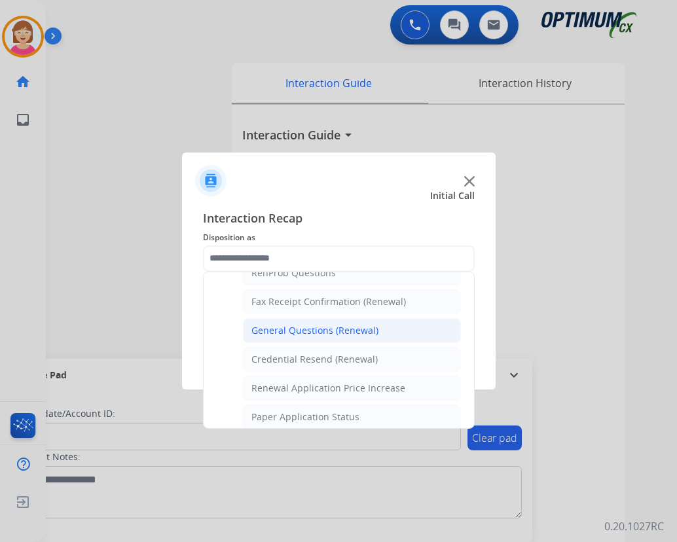
click at [301, 329] on div "General Questions (Renewal)" at bounding box center [314, 330] width 127 height 13
type input "**********"
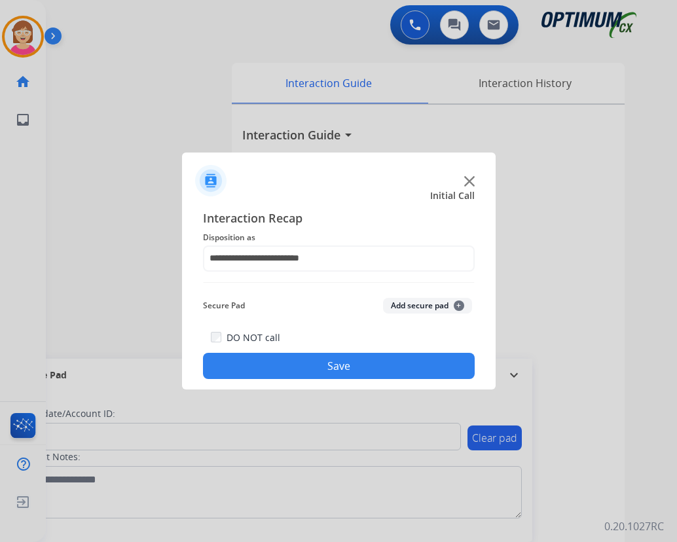
click at [459, 302] on span "+" at bounding box center [459, 305] width 10 height 10
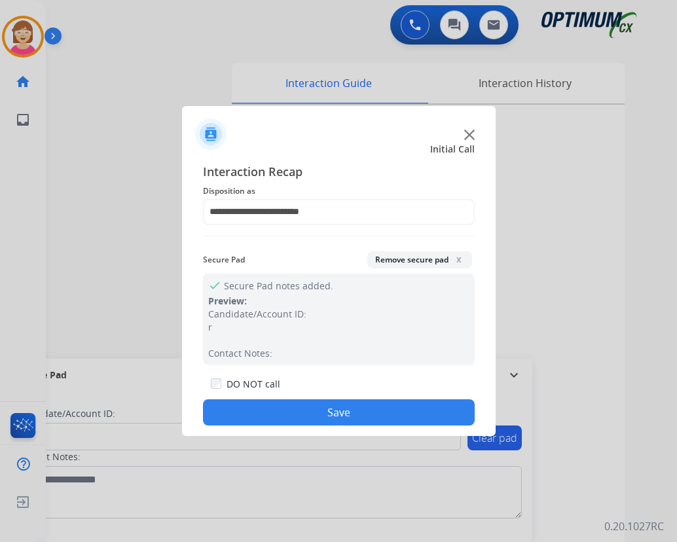
click at [266, 406] on button "Save" at bounding box center [339, 412] width 272 height 26
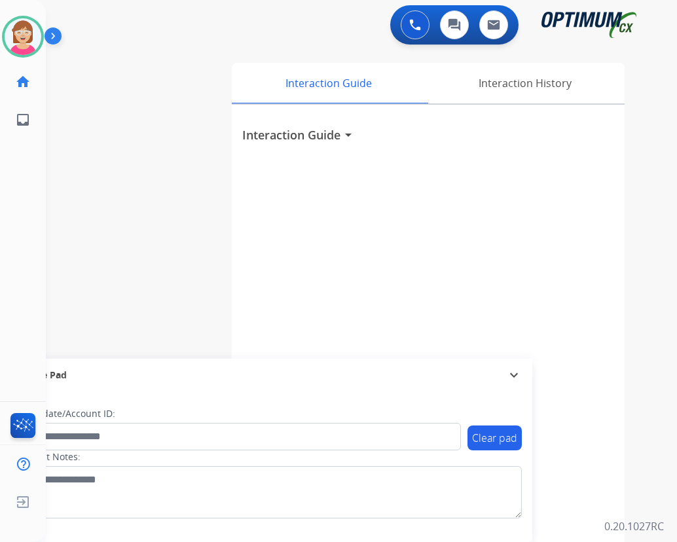
click at [61, 131] on div "swap_horiz Break voice bridge close_fullscreen Connect 3-Way Call merge_type Se…" at bounding box center [346, 320] width 600 height 546
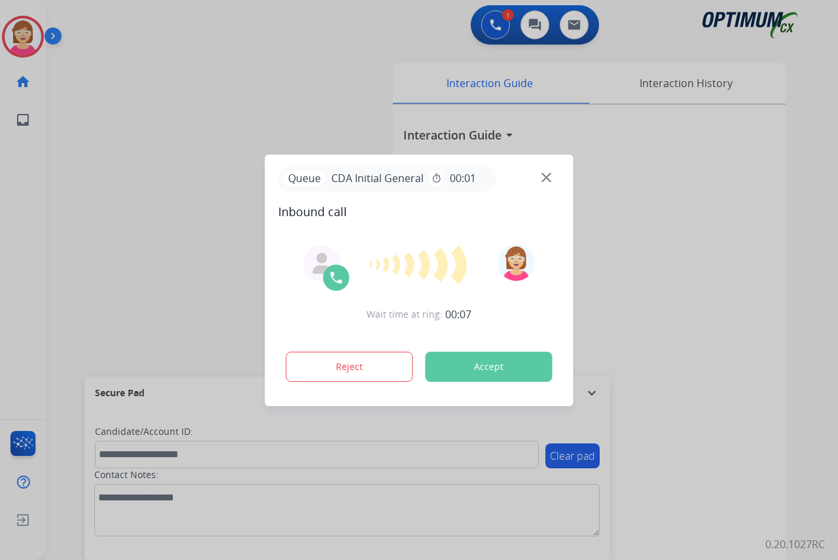
click at [220, 105] on div at bounding box center [419, 280] width 838 height 560
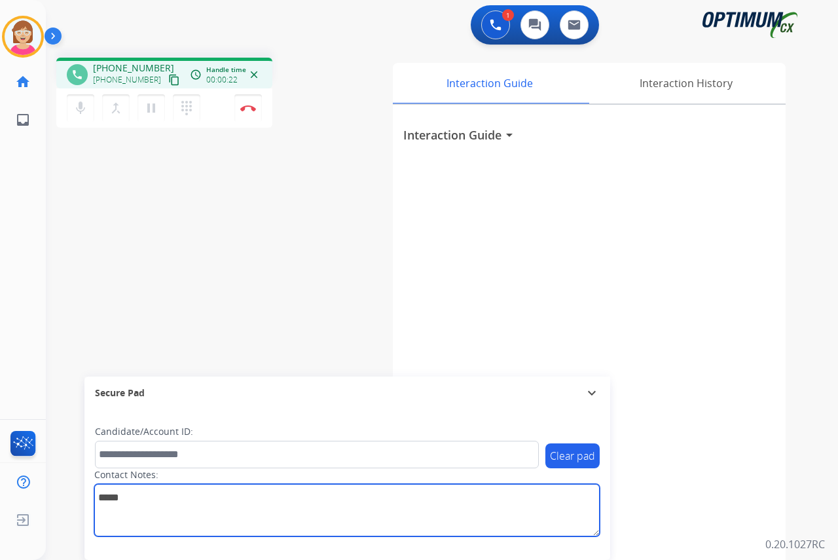
click at [100, 496] on textarea at bounding box center [346, 510] width 505 height 52
drag, startPoint x: 100, startPoint y: 496, endPoint x: 163, endPoint y: 517, distance: 66.2
click at [166, 517] on textarea at bounding box center [346, 510] width 505 height 52
drag, startPoint x: 99, startPoint y: 497, endPoint x: 109, endPoint y: 512, distance: 18.2
click at [109, 512] on textarea at bounding box center [346, 510] width 505 height 52
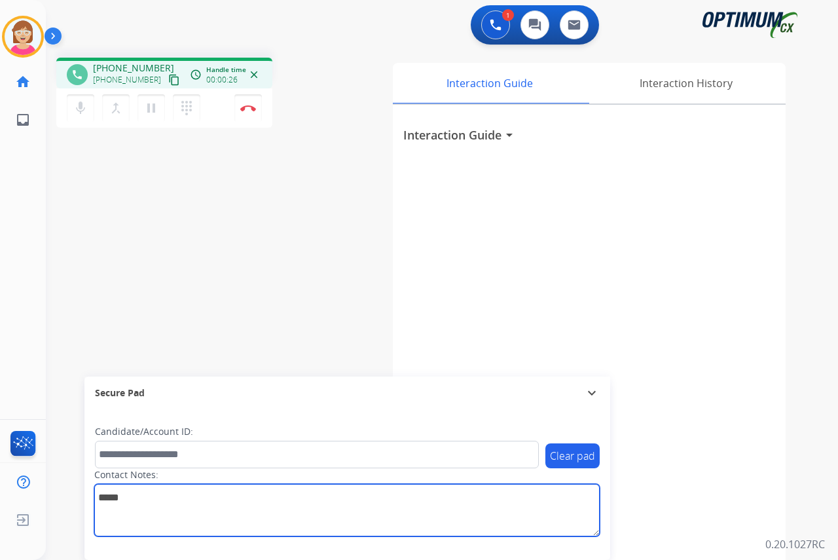
drag, startPoint x: 109, startPoint y: 512, endPoint x: 99, endPoint y: 497, distance: 18.2
click at [99, 497] on textarea at bounding box center [346, 510] width 505 height 52
drag, startPoint x: 99, startPoint y: 497, endPoint x: 210, endPoint y: 518, distance: 112.7
click at [210, 518] on textarea at bounding box center [346, 510] width 505 height 52
drag, startPoint x: 210, startPoint y: 518, endPoint x: 101, endPoint y: 499, distance: 111.1
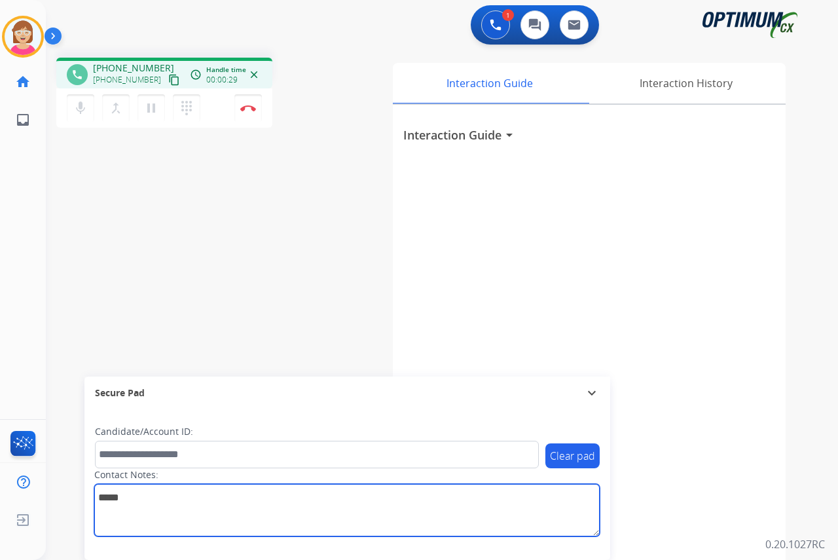
click at [101, 499] on textarea at bounding box center [346, 510] width 505 height 52
click at [96, 499] on textarea at bounding box center [346, 510] width 505 height 52
click at [99, 503] on textarea at bounding box center [346, 510] width 505 height 52
click at [98, 496] on textarea at bounding box center [346, 510] width 505 height 52
drag, startPoint x: 98, startPoint y: 496, endPoint x: 147, endPoint y: 507, distance: 51.0
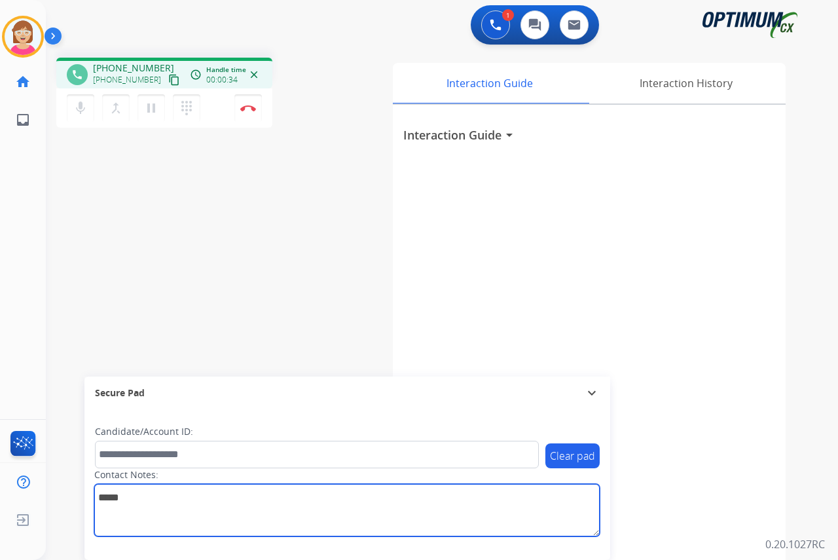
click at [147, 507] on textarea at bounding box center [346, 510] width 505 height 52
drag, startPoint x: 147, startPoint y: 507, endPoint x: 137, endPoint y: 498, distance: 13.9
click at [137, 498] on textarea at bounding box center [346, 510] width 505 height 52
type textarea "*******"
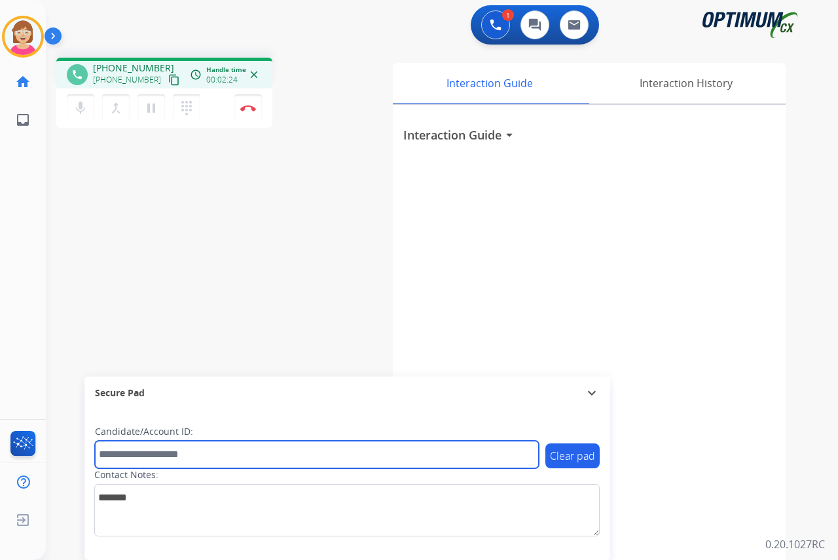
click at [117, 455] on input "text" at bounding box center [317, 453] width 444 height 27
type input "**********"
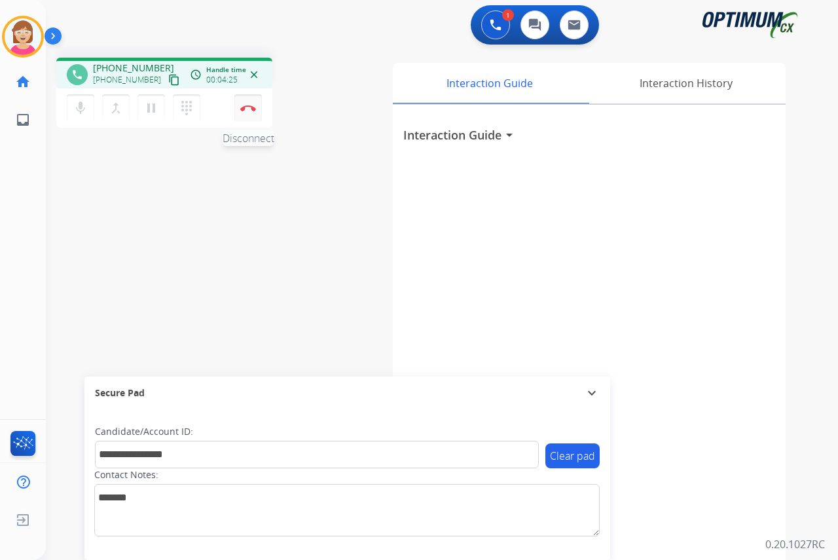
click at [250, 105] on img at bounding box center [248, 108] width 16 height 7
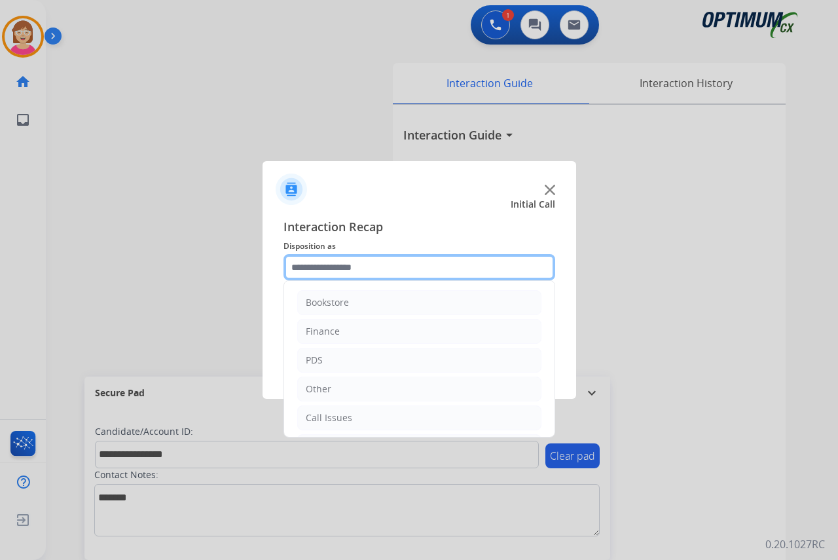
click at [302, 264] on input "text" at bounding box center [419, 267] width 272 height 26
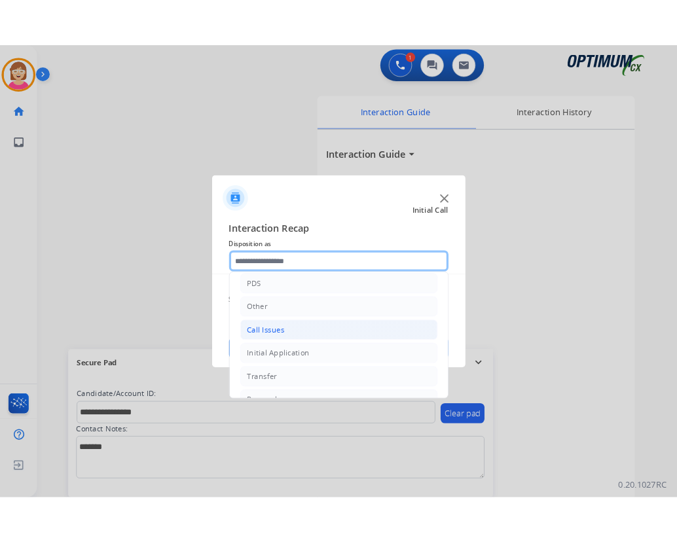
scroll to position [0, 0]
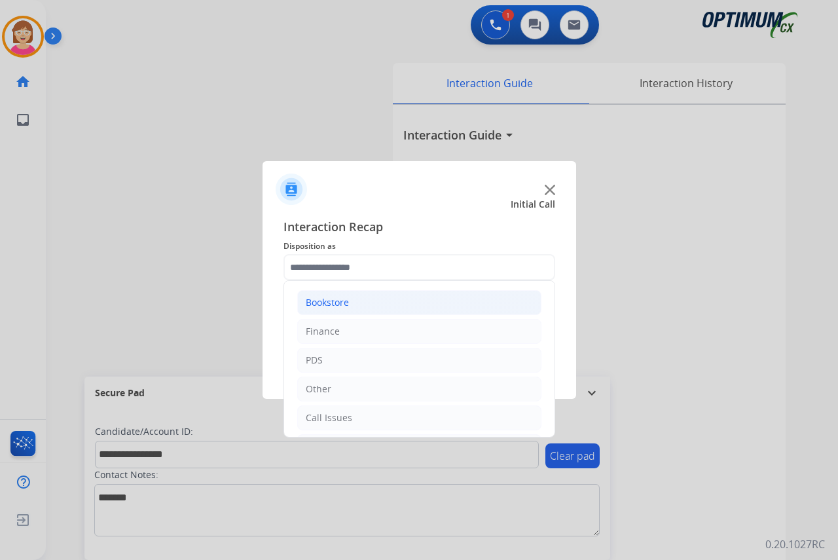
click at [329, 299] on div "Bookstore" at bounding box center [327, 302] width 43 height 13
click at [380, 362] on div "General Questions (Bookstore)" at bounding box center [398, 359] width 133 height 13
type input "**********"
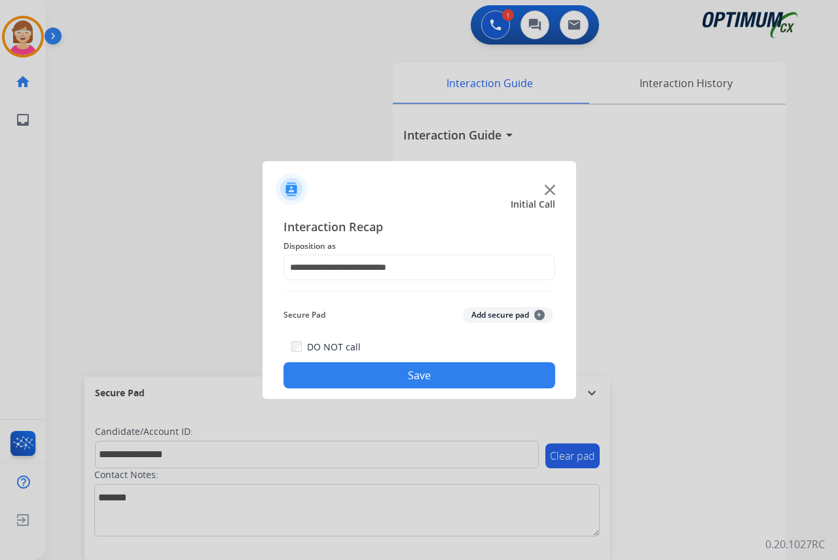
click at [541, 314] on span "+" at bounding box center [539, 315] width 10 height 10
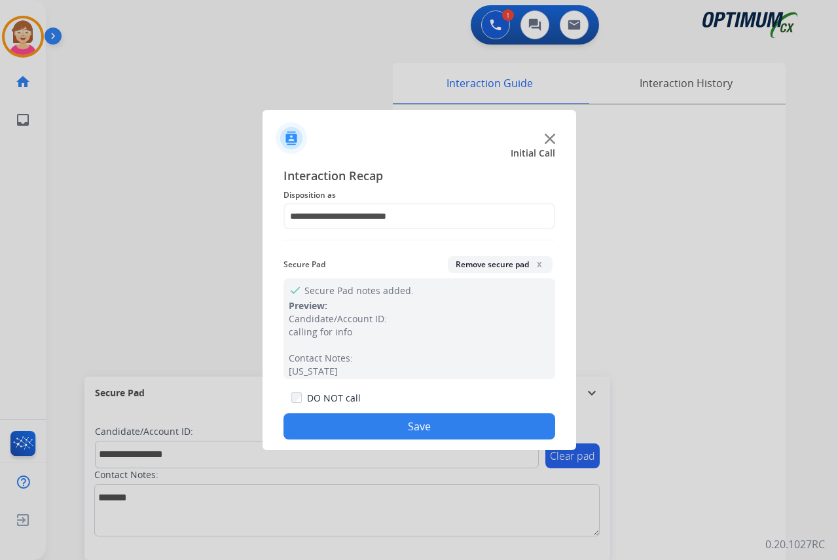
drag, startPoint x: 541, startPoint y: 314, endPoint x: 334, endPoint y: 425, distance: 234.6
click at [334, 425] on button "Save" at bounding box center [419, 426] width 272 height 26
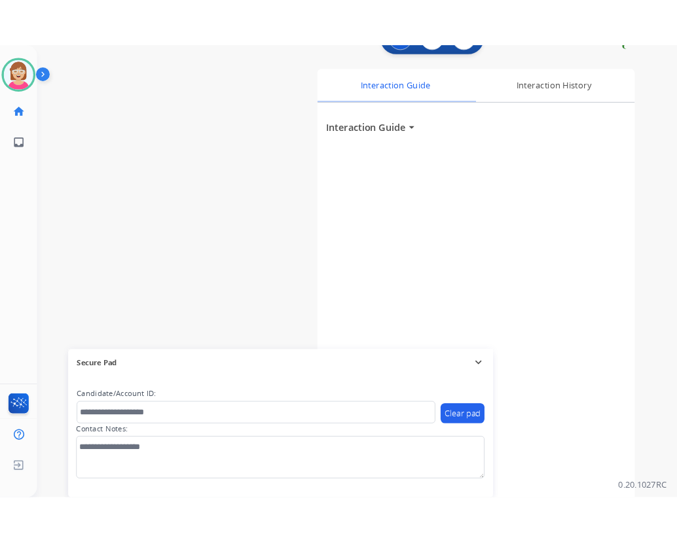
scroll to position [33, 0]
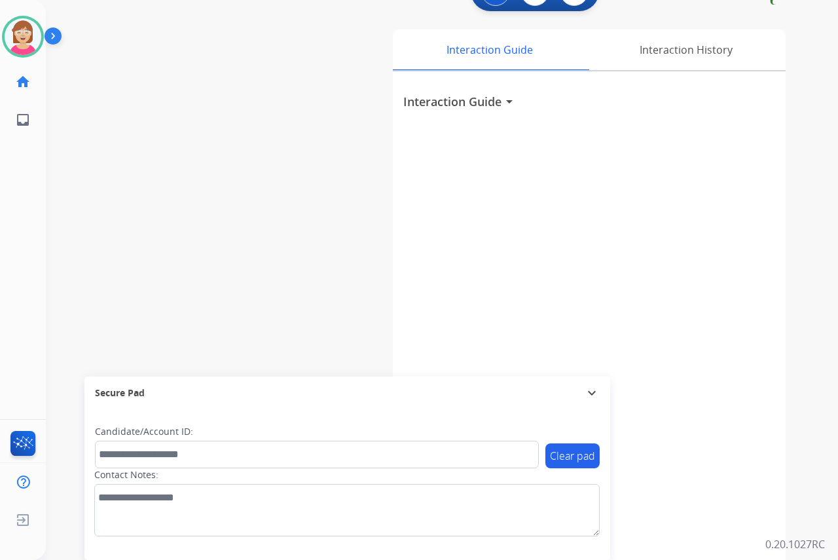
click at [28, 232] on div "[PERSON_NAME] Available Edit Avatar Agent: [PERSON_NAME] Profile: OCX Training …" at bounding box center [23, 280] width 46 height 560
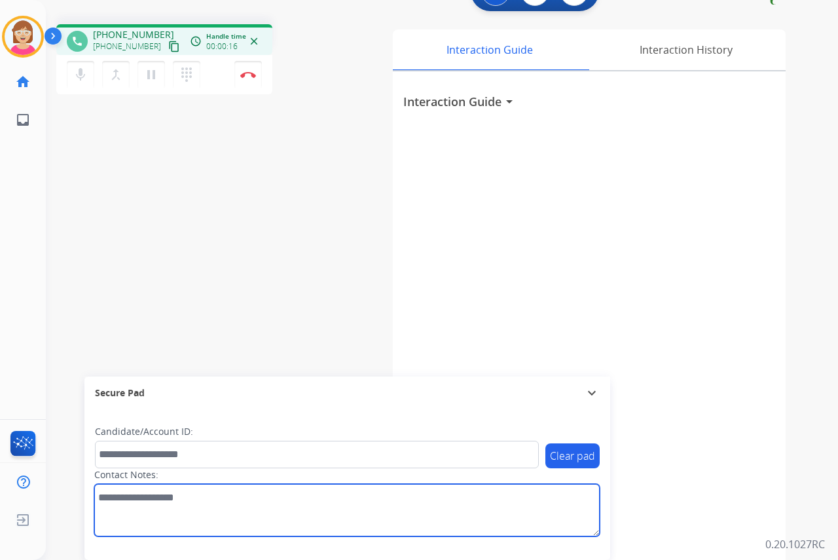
click at [111, 498] on textarea at bounding box center [346, 510] width 505 height 52
type textarea "*******"
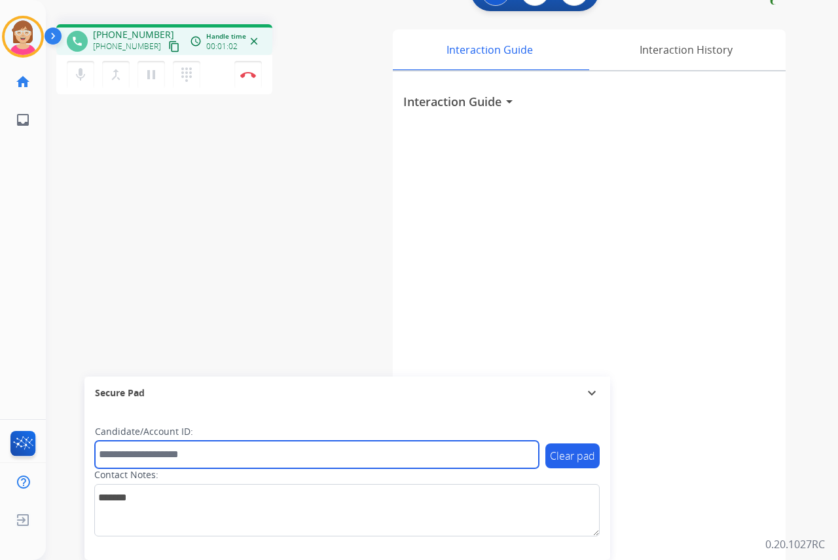
click at [114, 454] on input "text" at bounding box center [317, 453] width 444 height 27
type input "**********"
click at [201, 456] on input "**********" at bounding box center [317, 453] width 444 height 27
drag, startPoint x: 201, startPoint y: 455, endPoint x: 100, endPoint y: 452, distance: 100.8
click at [100, 452] on input "**********" at bounding box center [317, 453] width 444 height 27
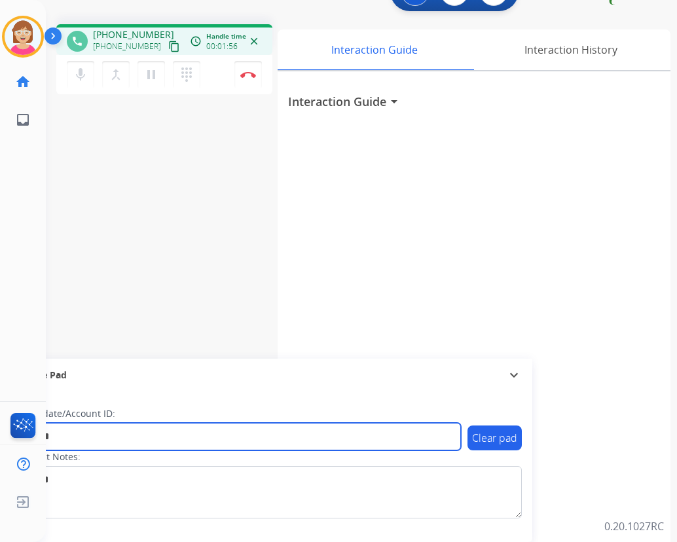
type input "*******"
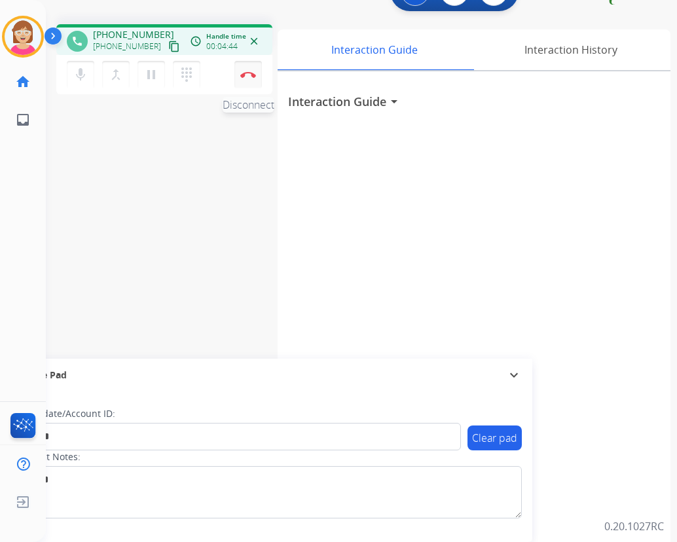
click at [252, 72] on img at bounding box center [248, 74] width 16 height 7
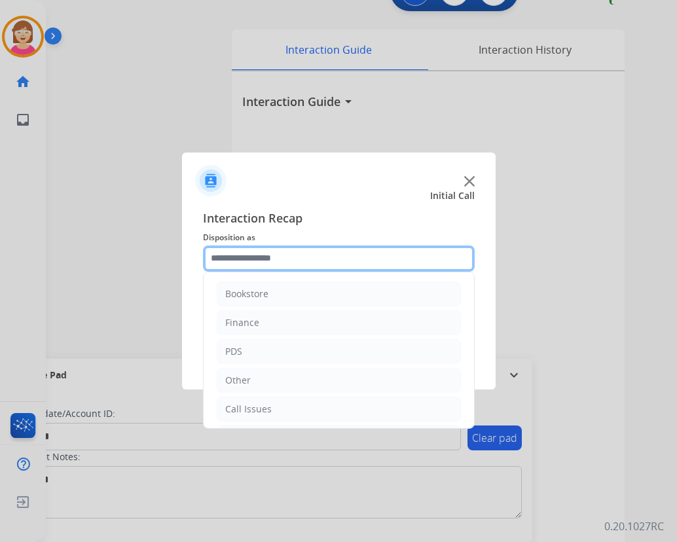
click at [227, 260] on input "text" at bounding box center [339, 258] width 272 height 26
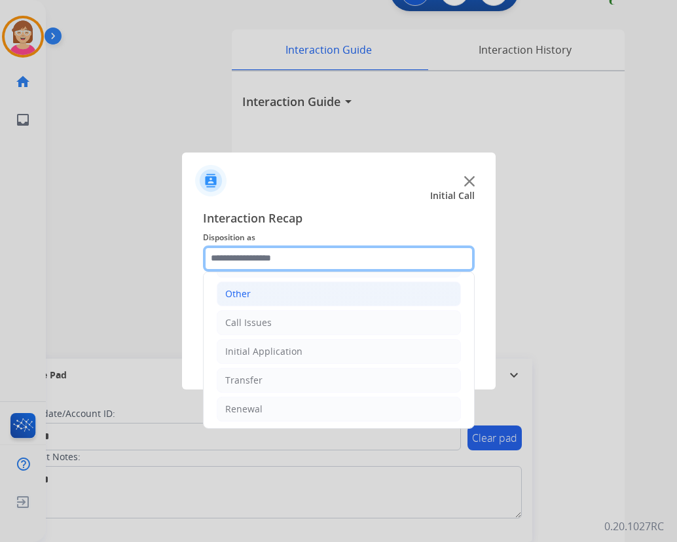
scroll to position [89, 0]
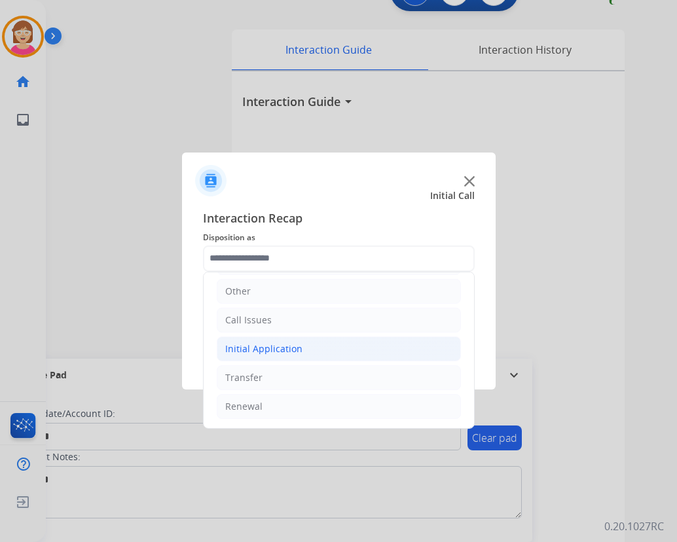
click at [268, 349] on div "Initial Application" at bounding box center [263, 348] width 77 height 13
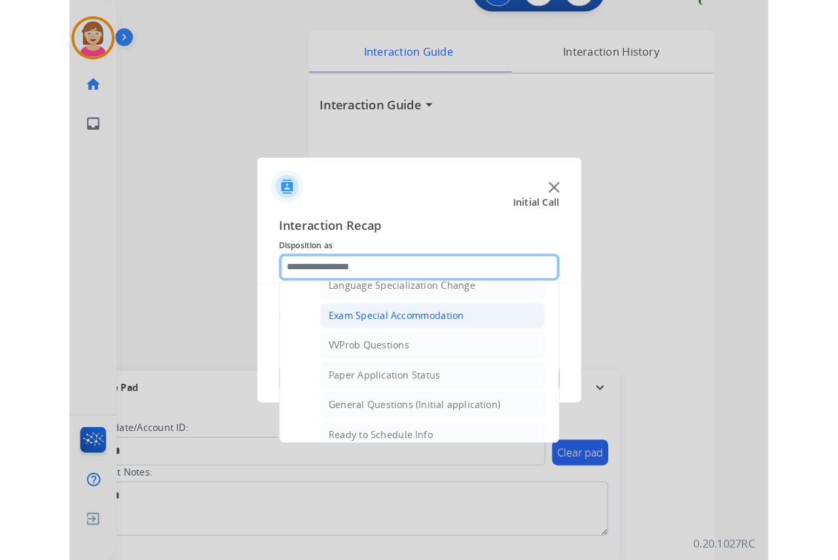
scroll to position [744, 0]
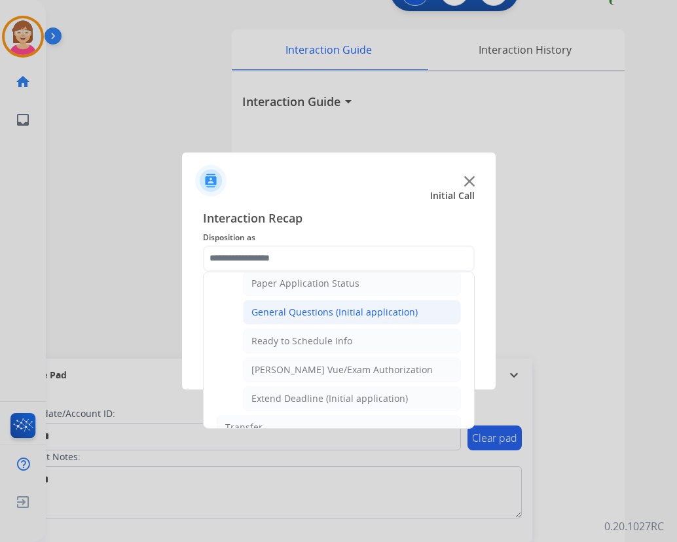
click at [302, 312] on div "General Questions (Initial application)" at bounding box center [334, 312] width 166 height 13
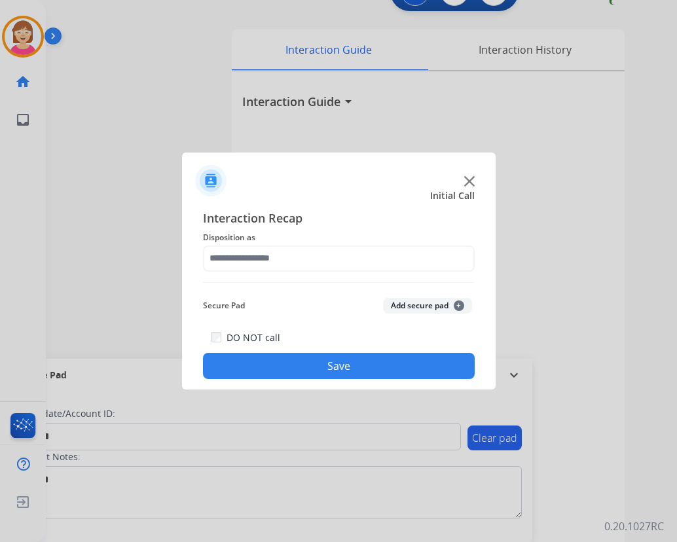
type input "**********"
click at [458, 303] on span "+" at bounding box center [459, 305] width 10 height 10
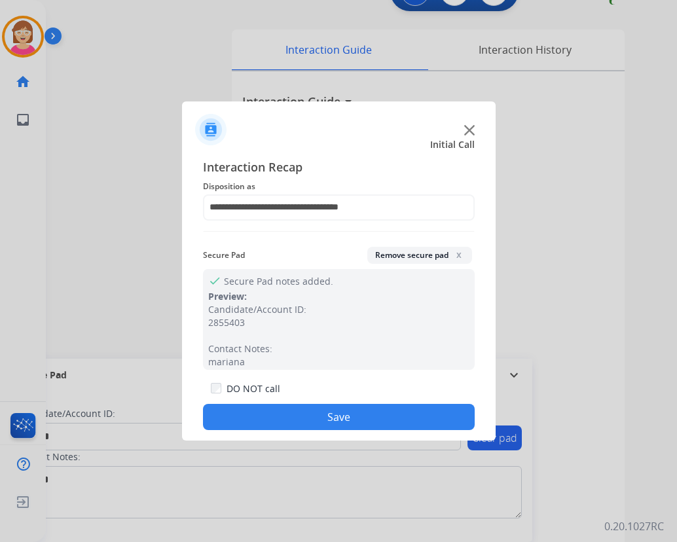
click at [300, 411] on button "Save" at bounding box center [339, 417] width 272 height 26
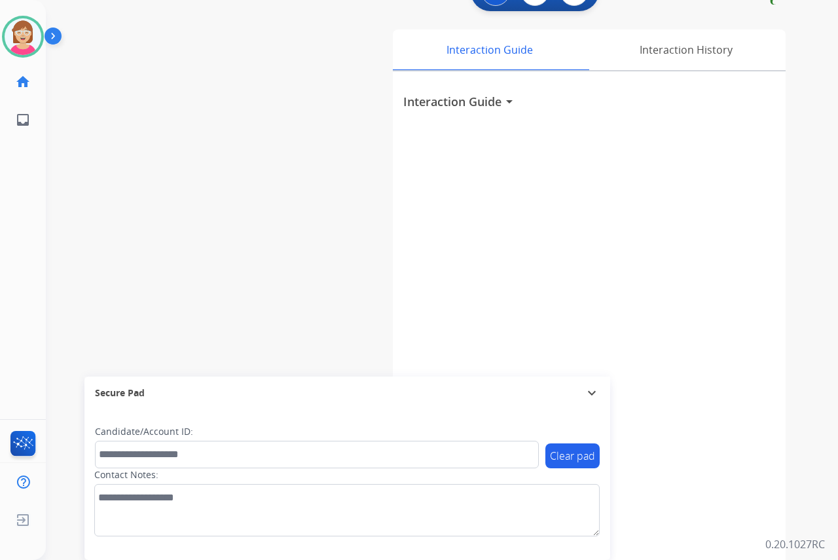
click at [32, 215] on div "[PERSON_NAME] Available Edit Avatar Agent: [PERSON_NAME] Profile: OCX Training …" at bounding box center [23, 280] width 46 height 560
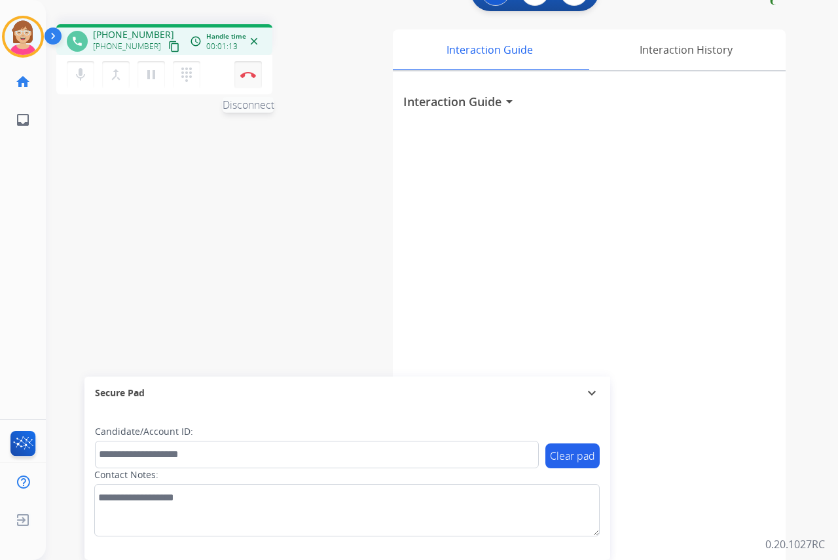
drag, startPoint x: 32, startPoint y: 227, endPoint x: 252, endPoint y: 75, distance: 267.2
click at [252, 75] on img at bounding box center [248, 74] width 16 height 7
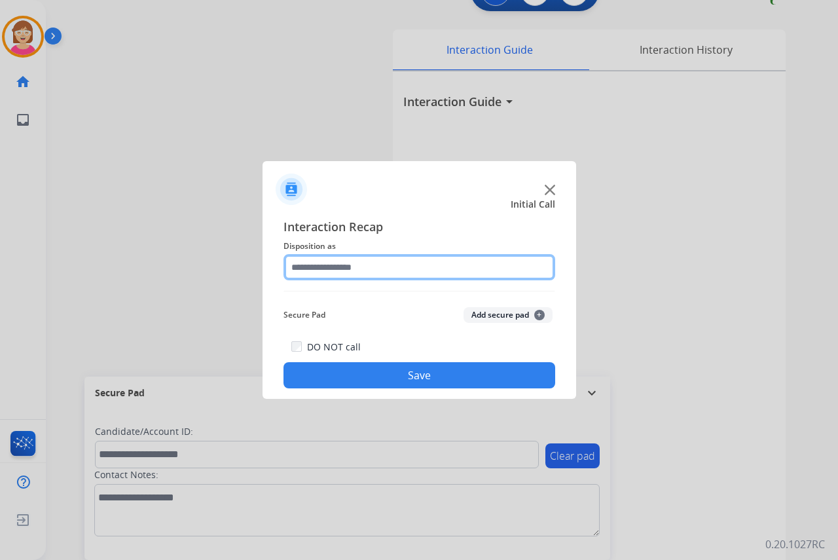
click at [325, 270] on input "text" at bounding box center [419, 267] width 272 height 26
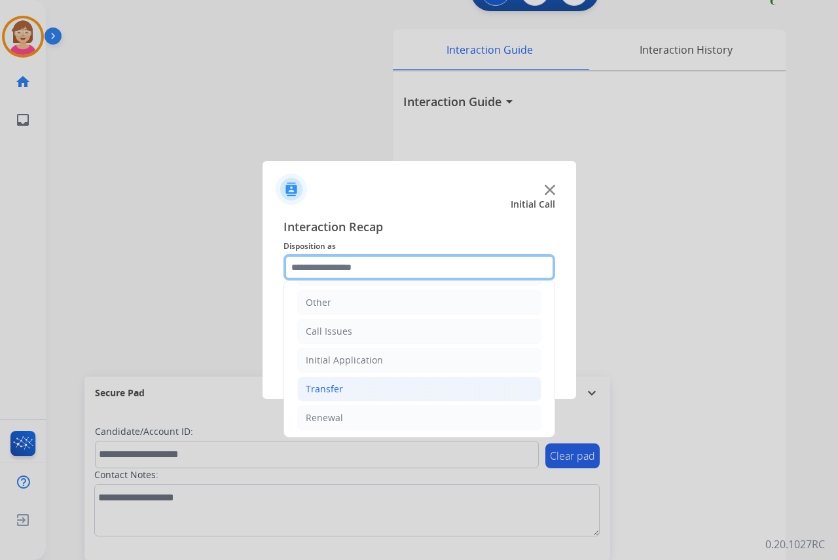
scroll to position [89, 0]
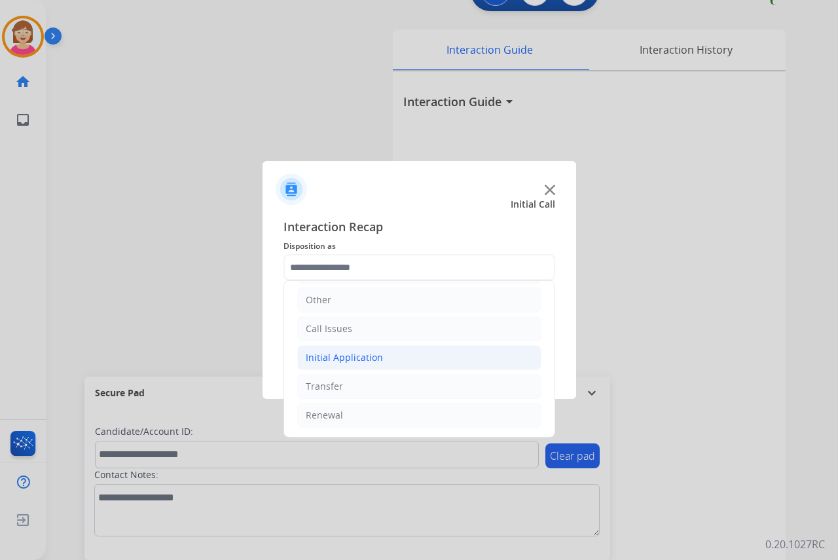
click at [337, 357] on div "Initial Application" at bounding box center [344, 357] width 77 height 13
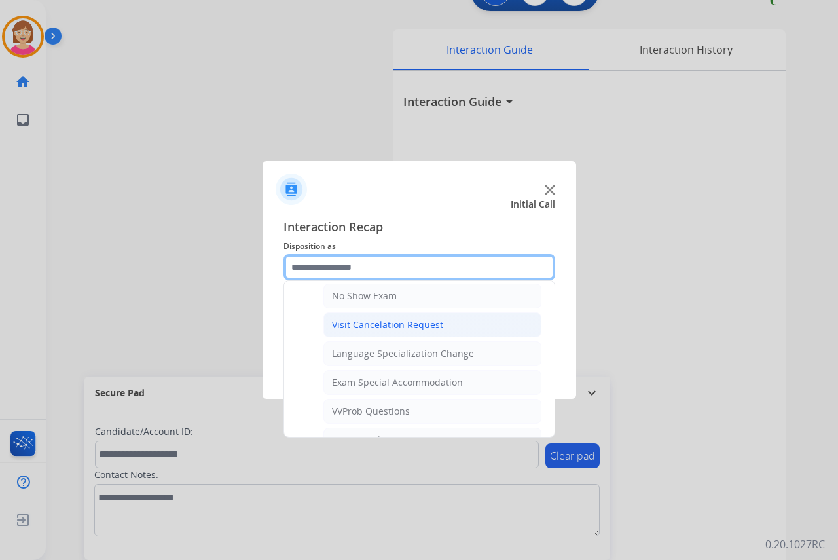
scroll to position [678, 0]
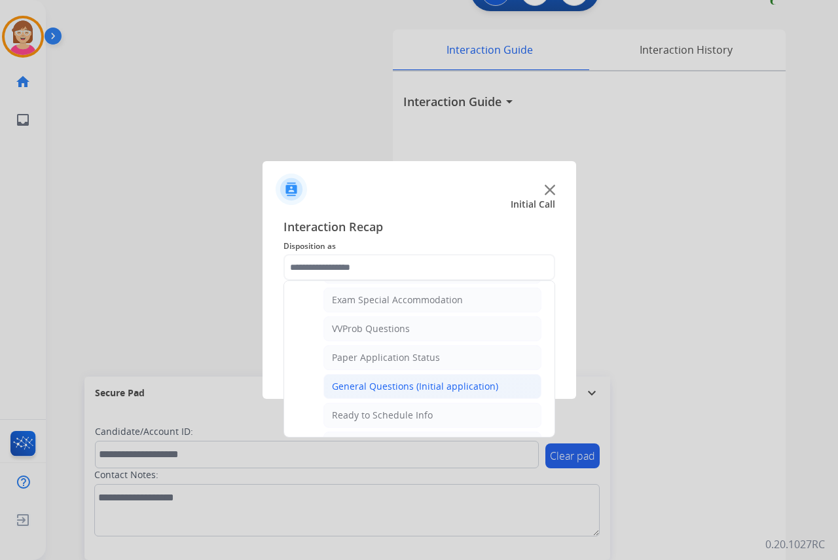
click at [372, 384] on div "General Questions (Initial application)" at bounding box center [415, 386] width 166 height 13
type input "**********"
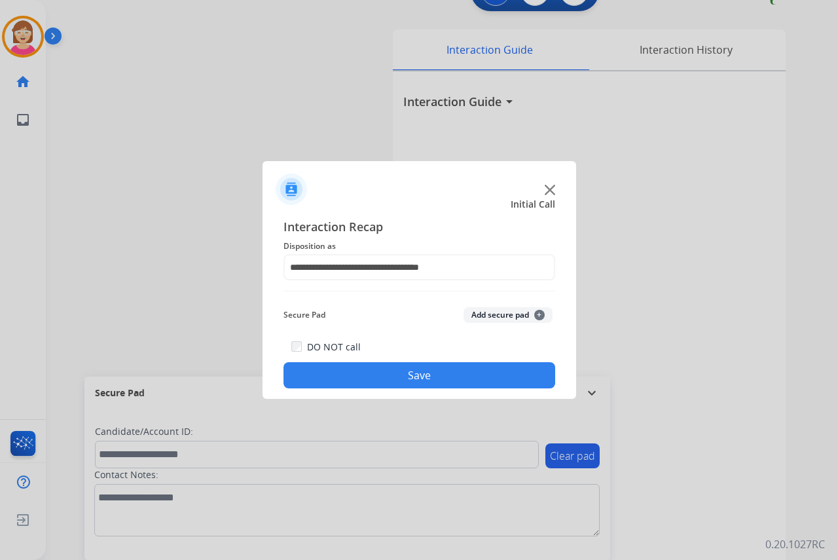
click at [539, 315] on span "+" at bounding box center [539, 315] width 10 height 10
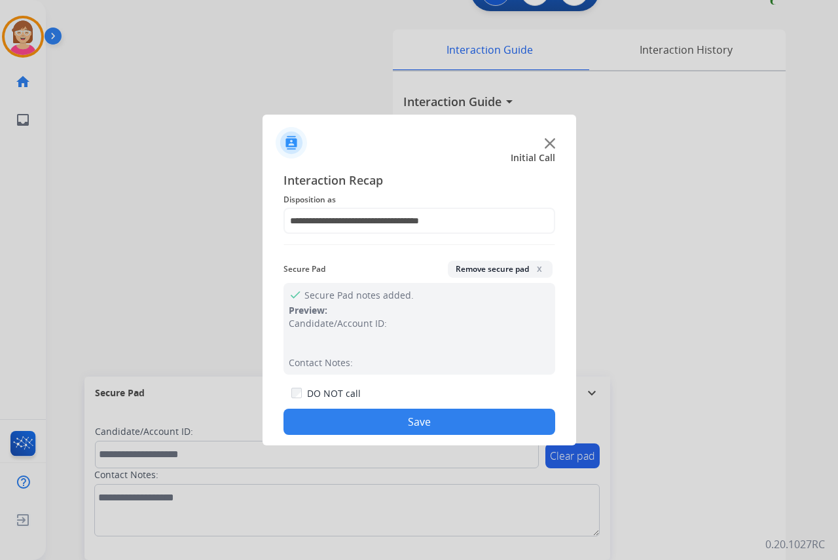
click at [336, 421] on button "Save" at bounding box center [419, 421] width 272 height 26
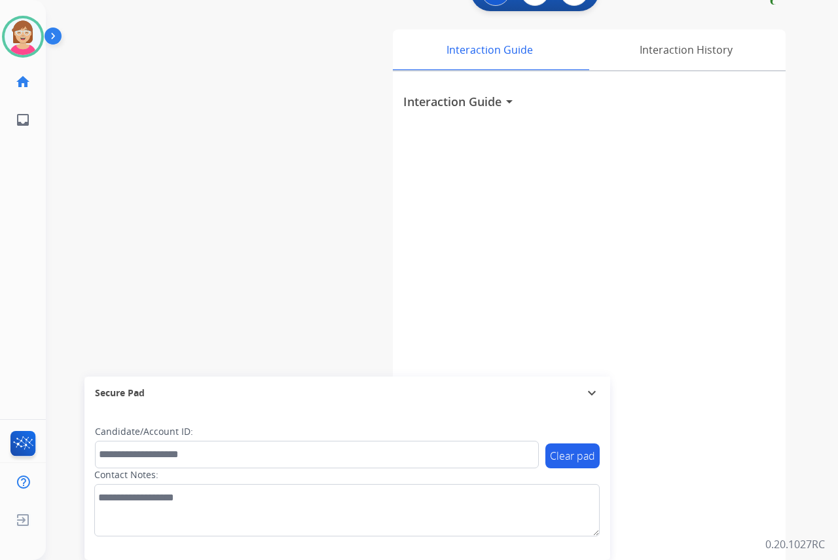
click at [12, 238] on div "[PERSON_NAME] Available Edit Avatar Agent: [PERSON_NAME] Profile: OCX Training …" at bounding box center [23, 280] width 46 height 560
click at [16, 258] on div "[PERSON_NAME] Available Edit Avatar Agent: [PERSON_NAME] Profile: OCX Training …" at bounding box center [23, 280] width 46 height 560
click at [30, 37] on img at bounding box center [23, 36] width 37 height 37
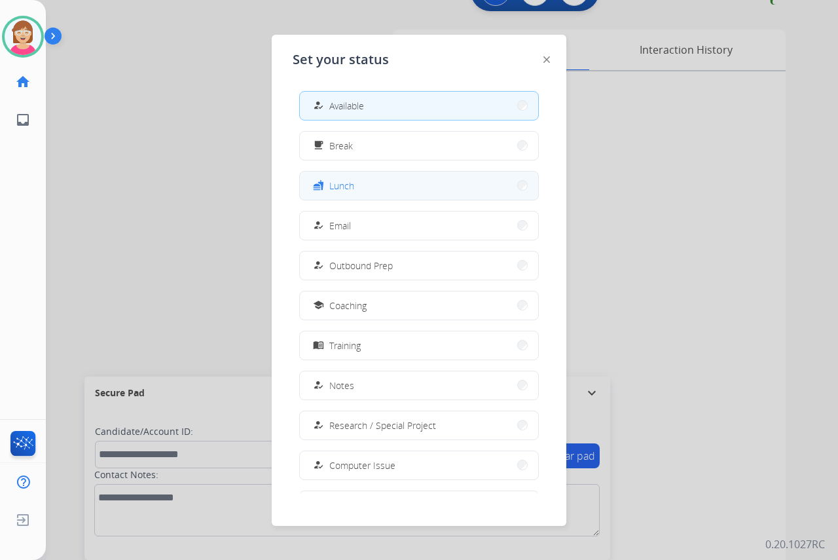
drag, startPoint x: 372, startPoint y: 187, endPoint x: 351, endPoint y: 184, distance: 21.1
click at [351, 184] on span "Lunch" at bounding box center [341, 186] width 25 height 14
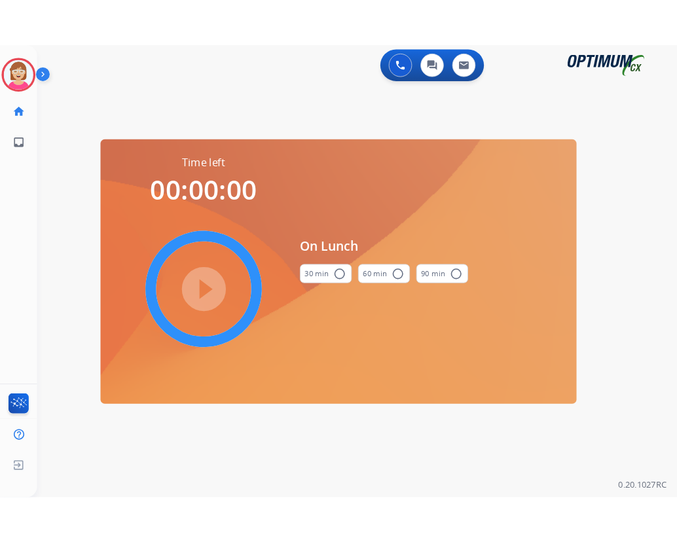
scroll to position [0, 0]
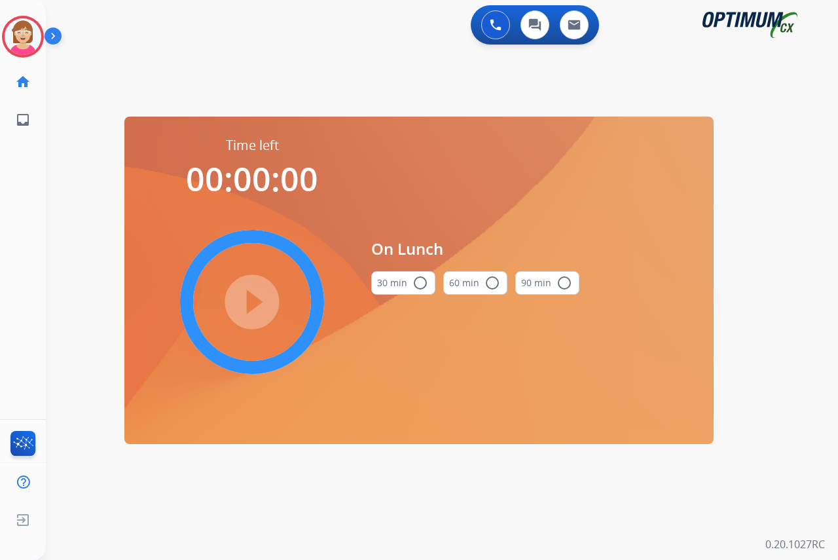
click at [420, 285] on mat-icon "radio_button_unchecked" at bounding box center [420, 283] width 16 height 16
click at [248, 299] on mat-icon "play_circle_filled" at bounding box center [252, 302] width 16 height 16
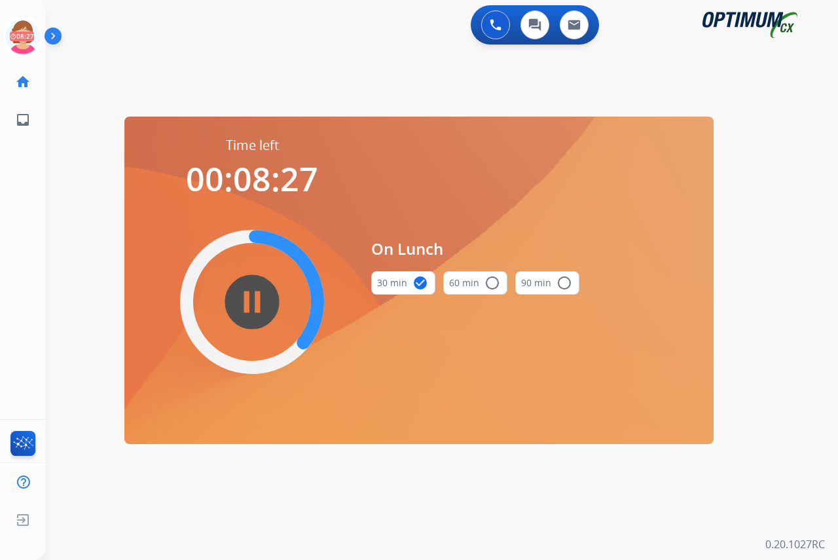
drag, startPoint x: 243, startPoint y: 300, endPoint x: 126, endPoint y: 49, distance: 276.4
click at [126, 49] on div "swap_horiz Break voice bridge close_fullscreen Connect 3-Way Call merge_type Se…" at bounding box center [426, 78] width 761 height 63
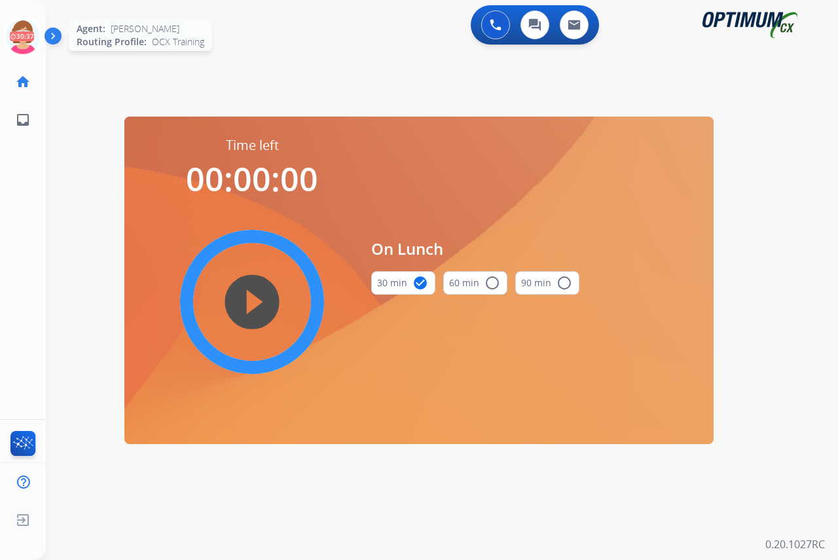
click at [27, 27] on icon at bounding box center [23, 37] width 43 height 43
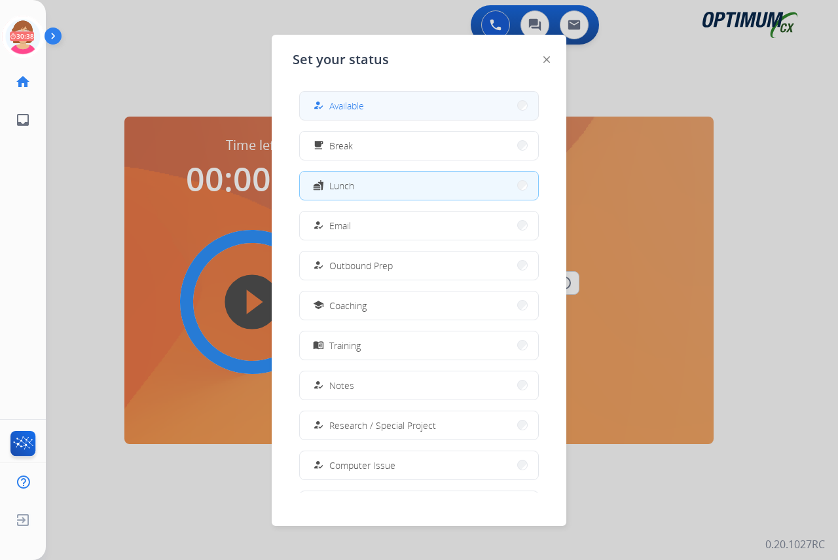
click at [328, 103] on div "how_to_reg" at bounding box center [319, 106] width 19 height 16
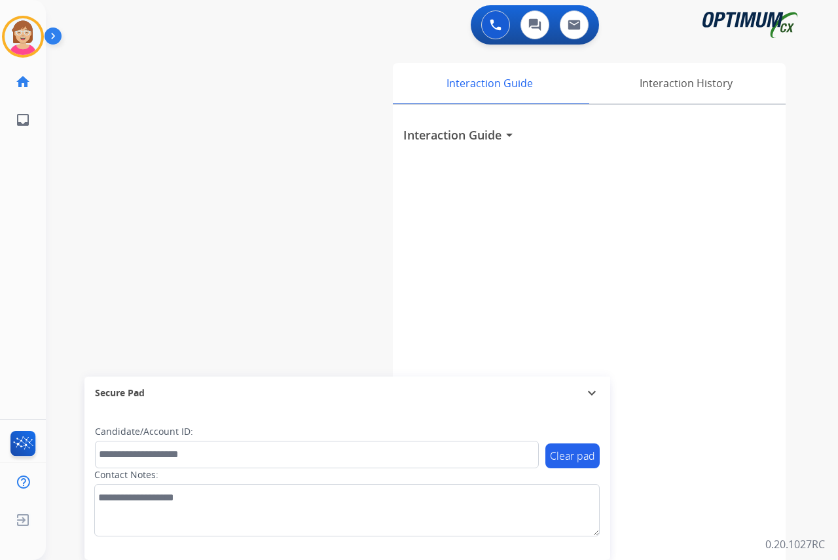
click at [20, 258] on div "[PERSON_NAME] Available Edit Avatar Agent: [PERSON_NAME] Profile: OCX Training …" at bounding box center [23, 280] width 46 height 560
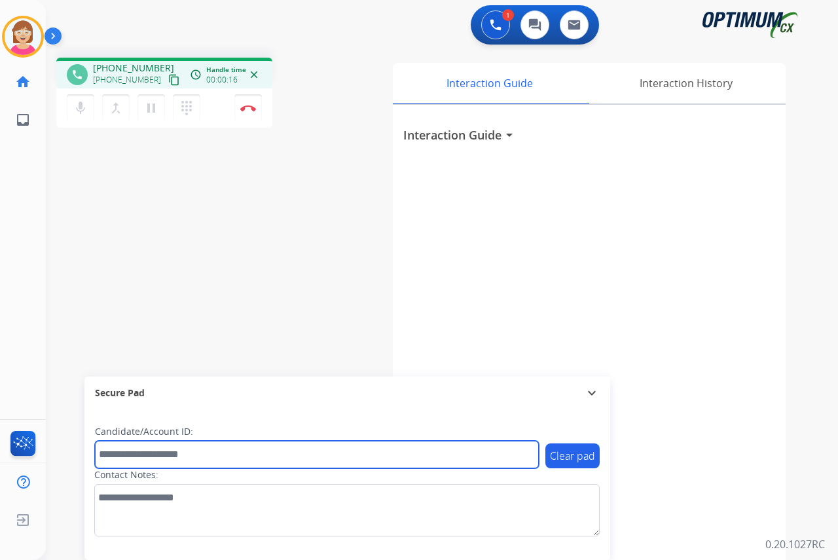
click at [117, 448] on input "text" at bounding box center [317, 453] width 444 height 27
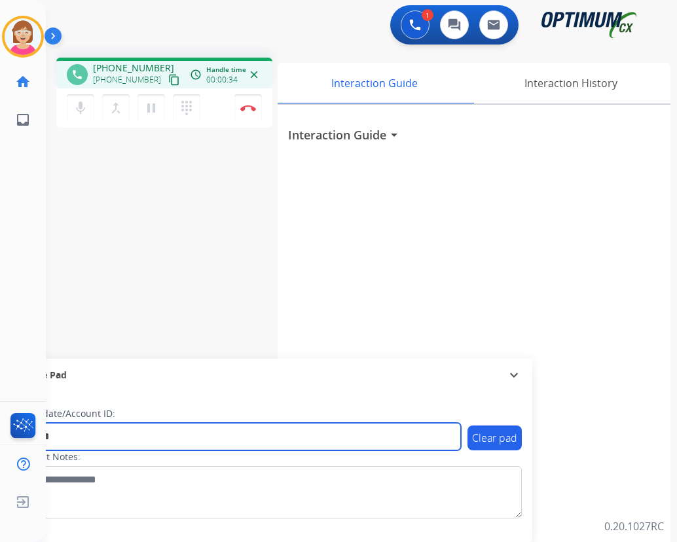
type input "*******"
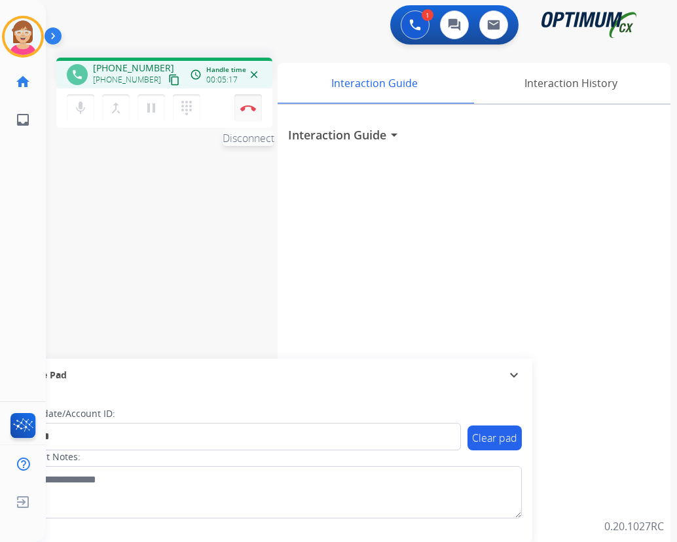
click at [248, 106] on img at bounding box center [248, 108] width 16 height 7
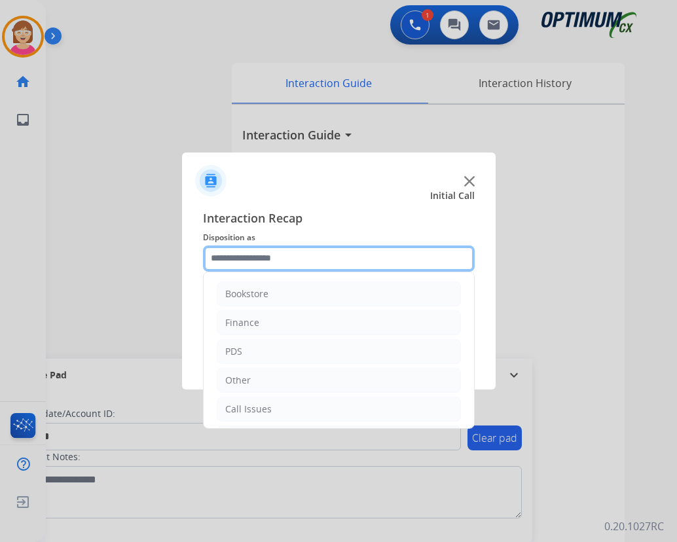
click at [234, 257] on input "text" at bounding box center [339, 258] width 272 height 26
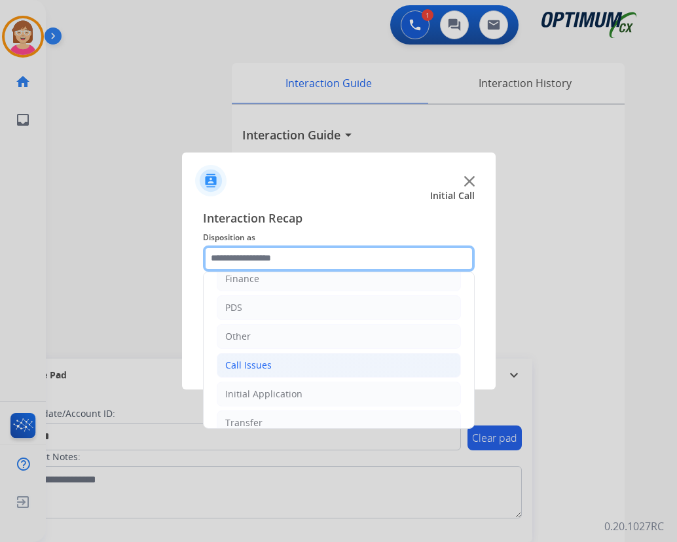
scroll to position [89, 0]
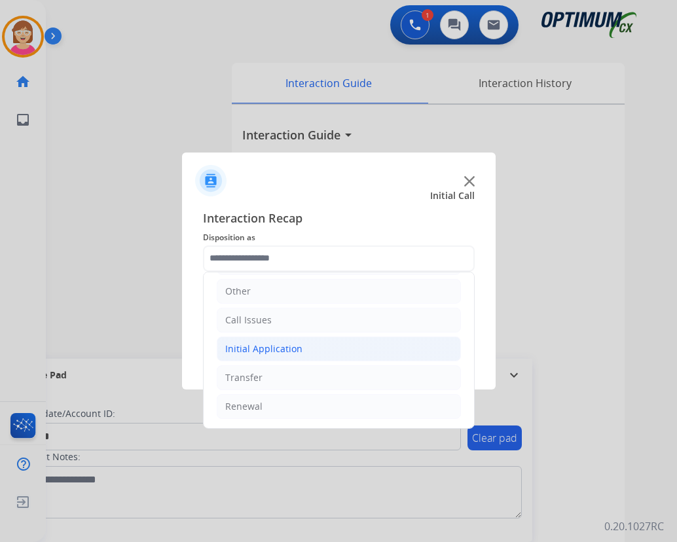
click at [263, 349] on div "Initial Application" at bounding box center [263, 348] width 77 height 13
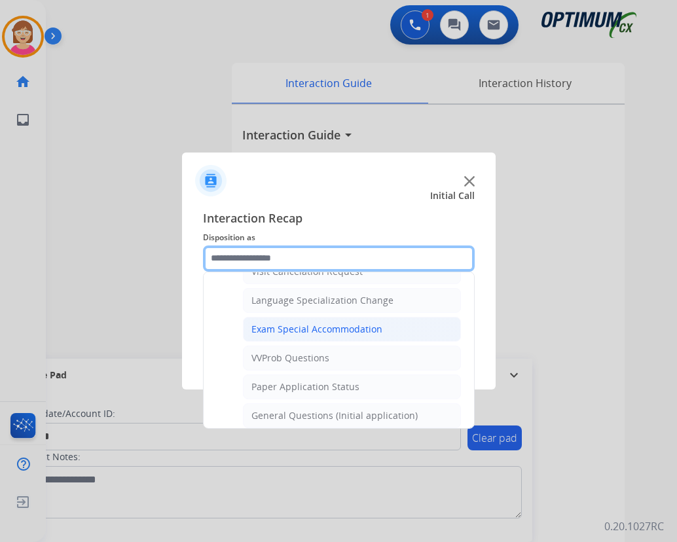
scroll to position [678, 0]
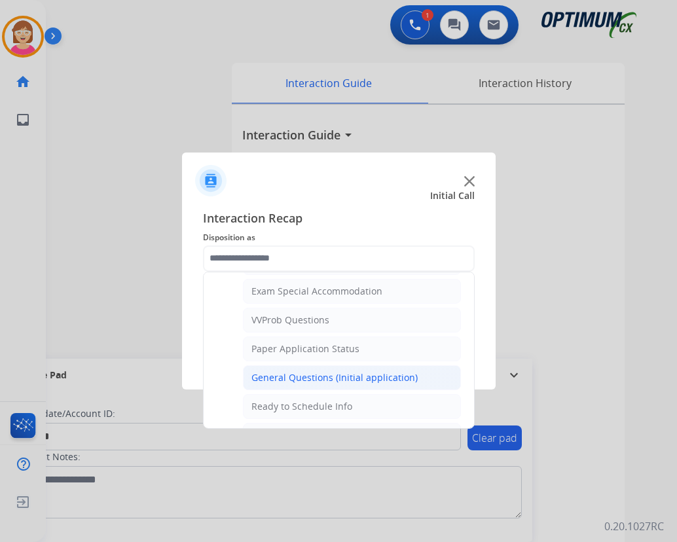
click at [309, 379] on div "General Questions (Initial application)" at bounding box center [334, 377] width 166 height 13
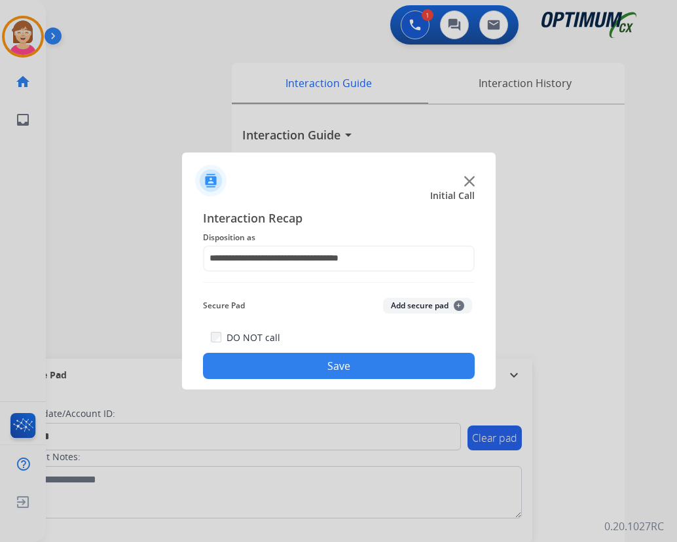
click at [458, 306] on span "+" at bounding box center [459, 305] width 10 height 10
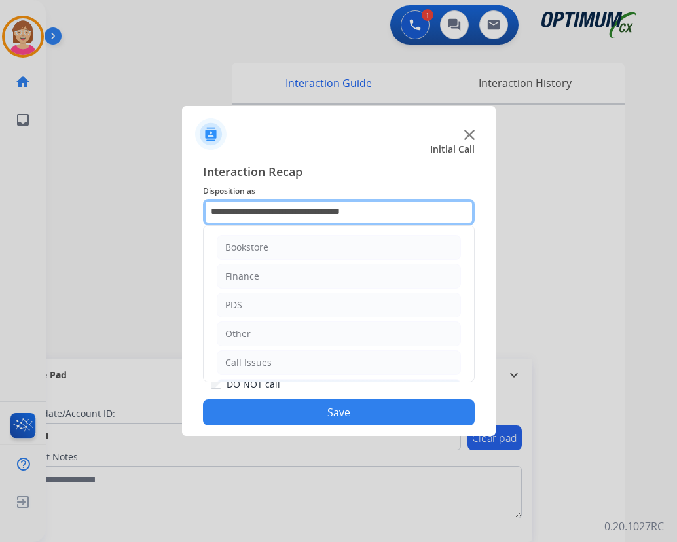
click at [374, 214] on input "**********" at bounding box center [339, 212] width 272 height 26
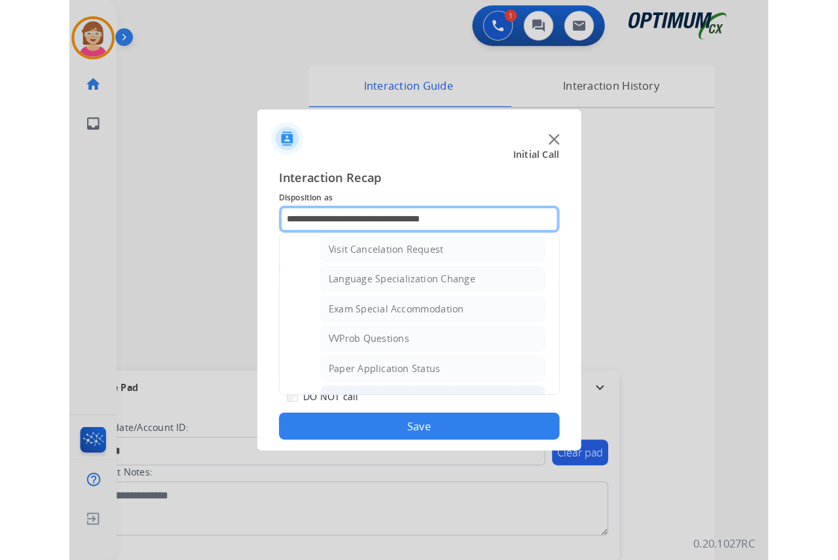
scroll to position [655, 0]
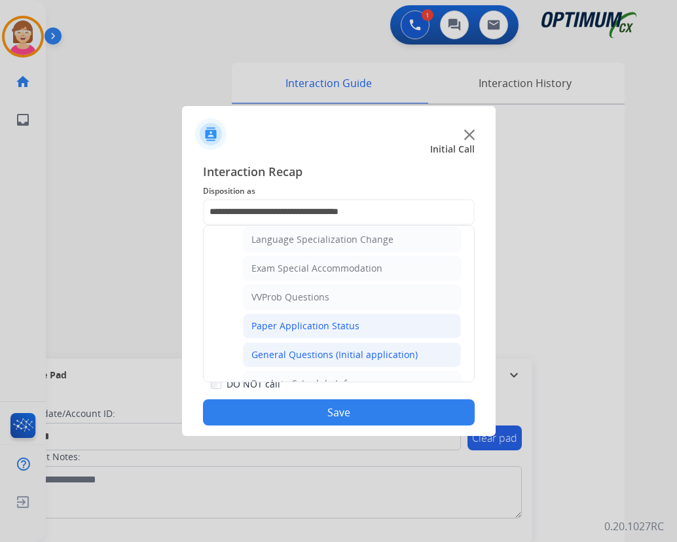
click at [299, 323] on div "Paper Application Status" at bounding box center [305, 325] width 108 height 13
type input "**********"
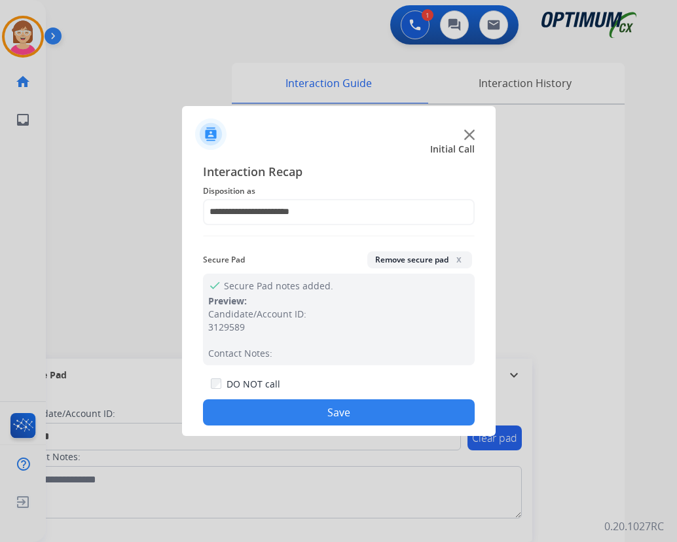
click at [299, 323] on div "Candidate/Account ID: 3129589 Contact Notes:" at bounding box center [338, 334] width 261 height 52
click at [273, 408] on button "Save" at bounding box center [339, 412] width 272 height 26
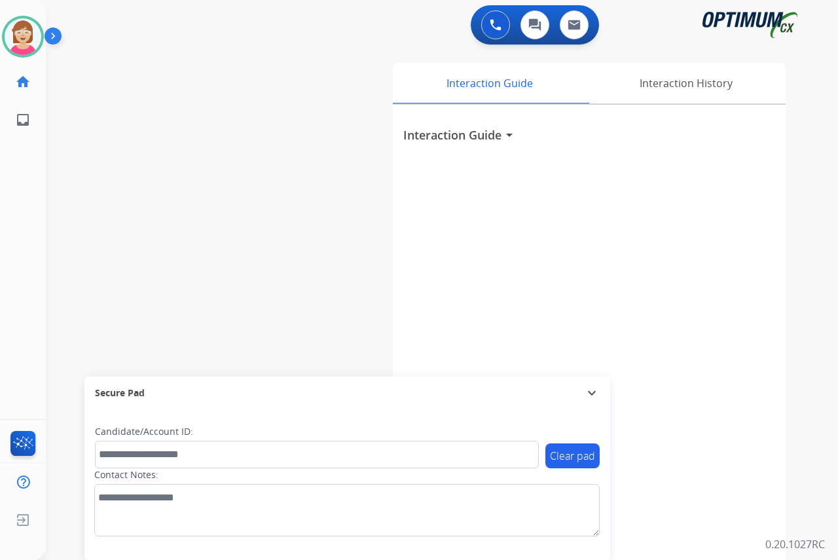
click at [20, 242] on div "[PERSON_NAME] Available Edit Avatar Agent: [PERSON_NAME] Profile: OCX Training …" at bounding box center [23, 280] width 46 height 560
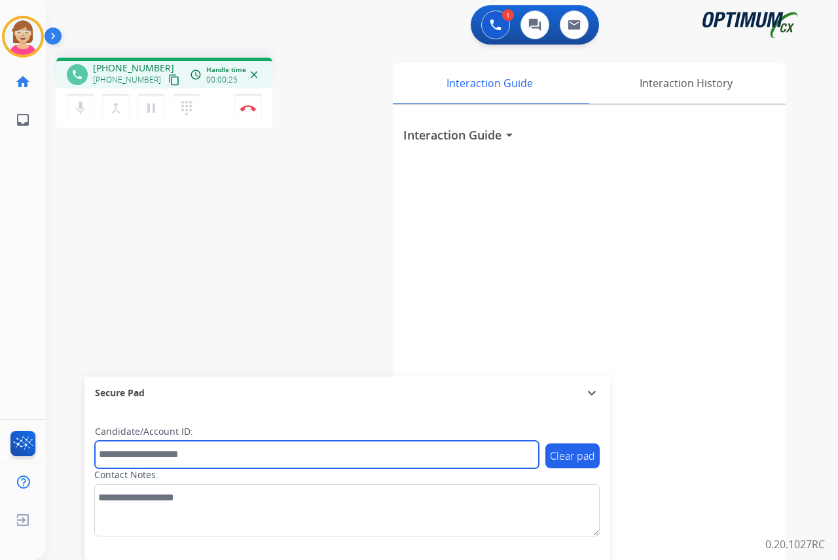
click at [112, 456] on input "text" at bounding box center [317, 453] width 444 height 27
type input "**********"
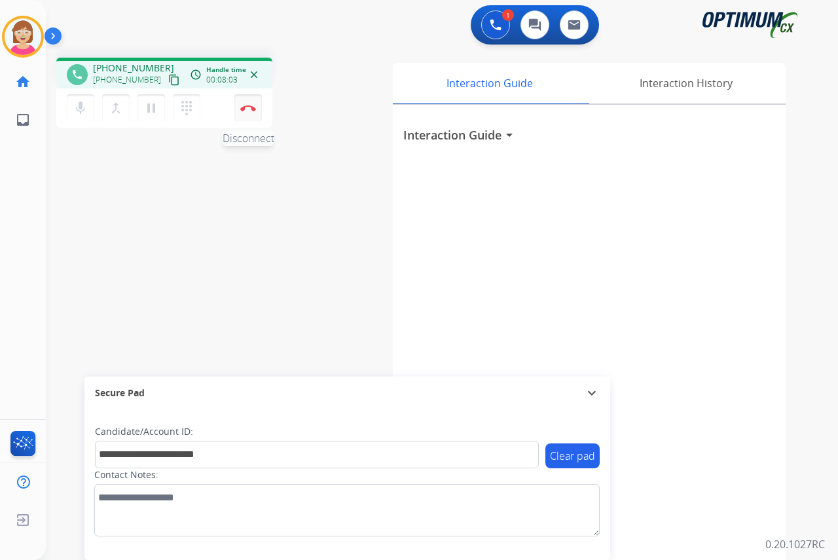
click at [248, 108] on img at bounding box center [248, 108] width 16 height 7
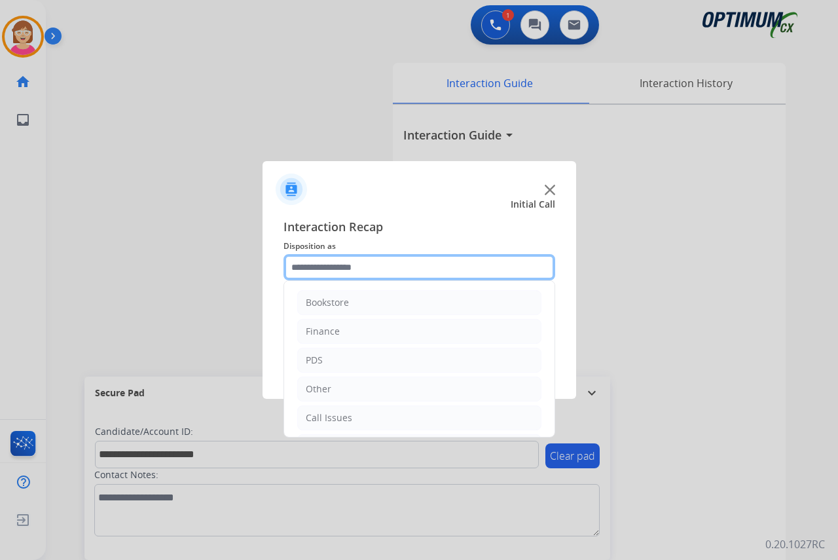
click at [304, 268] on input "text" at bounding box center [419, 267] width 272 height 26
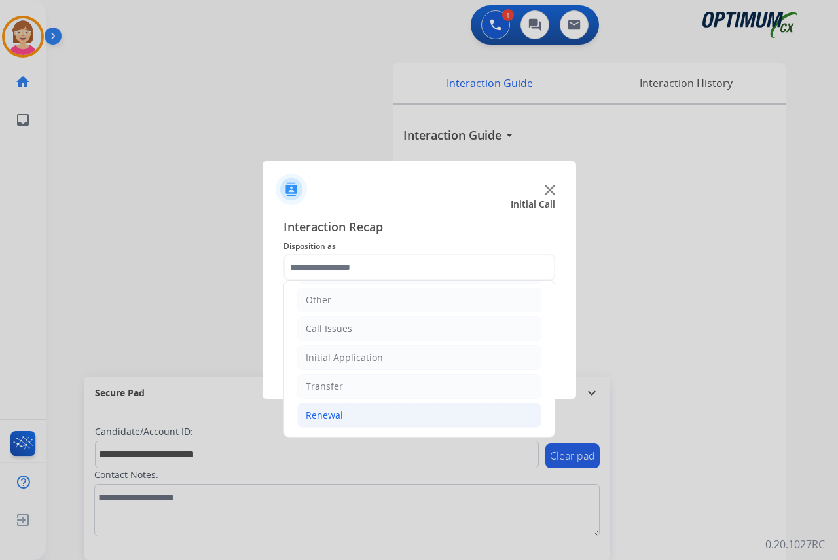
click at [329, 415] on div "Renewal" at bounding box center [324, 414] width 37 height 13
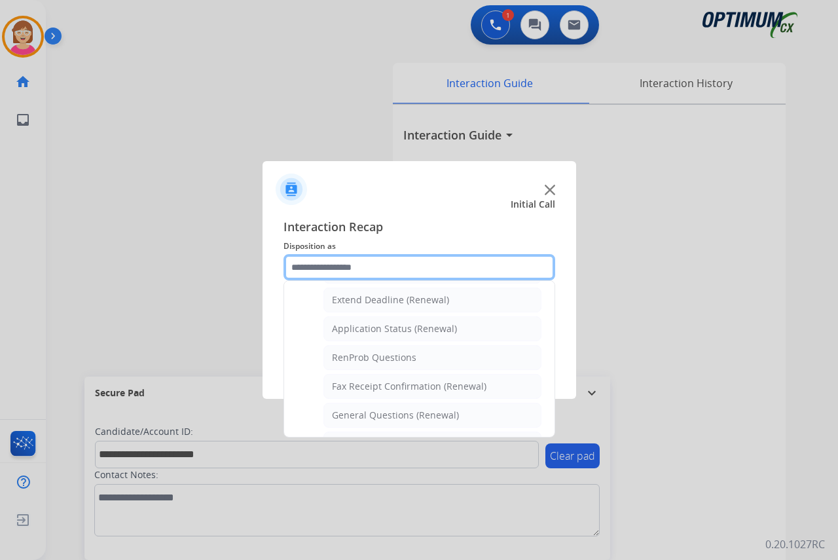
scroll to position [285, 0]
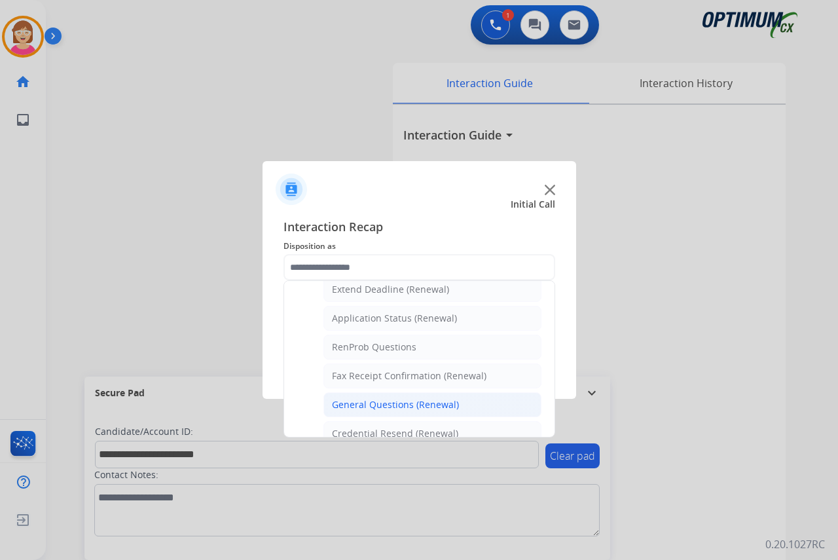
click at [373, 406] on div "General Questions (Renewal)" at bounding box center [395, 404] width 127 height 13
type input "**********"
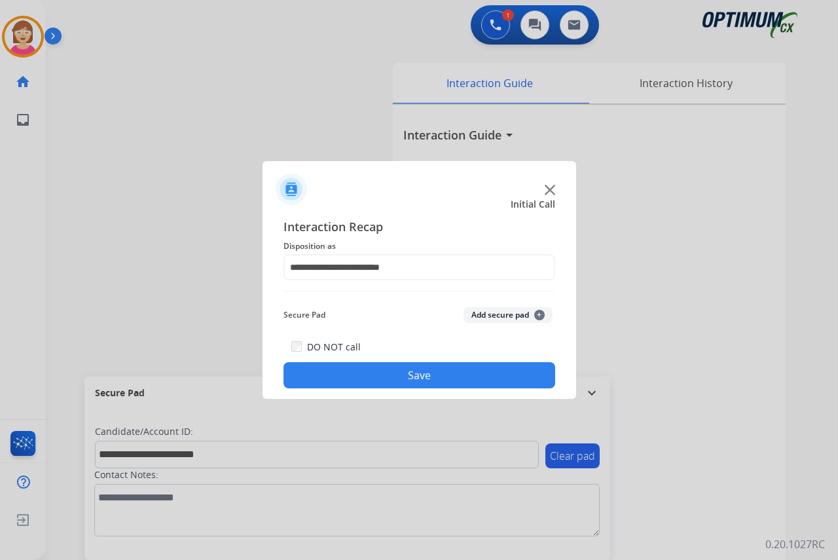
click at [537, 314] on span "+" at bounding box center [539, 315] width 10 height 10
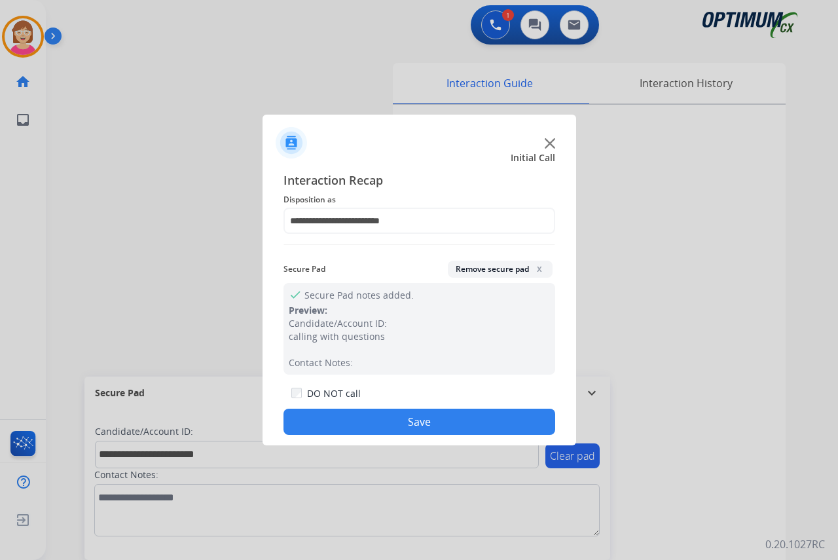
click at [377, 417] on button "Save" at bounding box center [419, 421] width 272 height 26
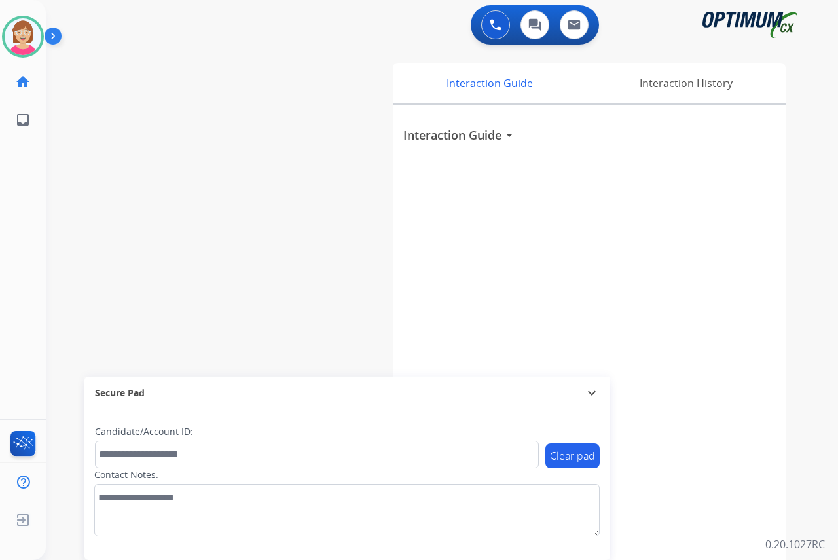
click at [43, 256] on div "[PERSON_NAME] Available Edit Avatar Agent: [PERSON_NAME] Profile: OCX Training …" at bounding box center [23, 280] width 46 height 560
click at [22, 179] on div "[PERSON_NAME] Available Edit Avatar Agent: [PERSON_NAME] Profile: OCX Training …" at bounding box center [23, 280] width 46 height 560
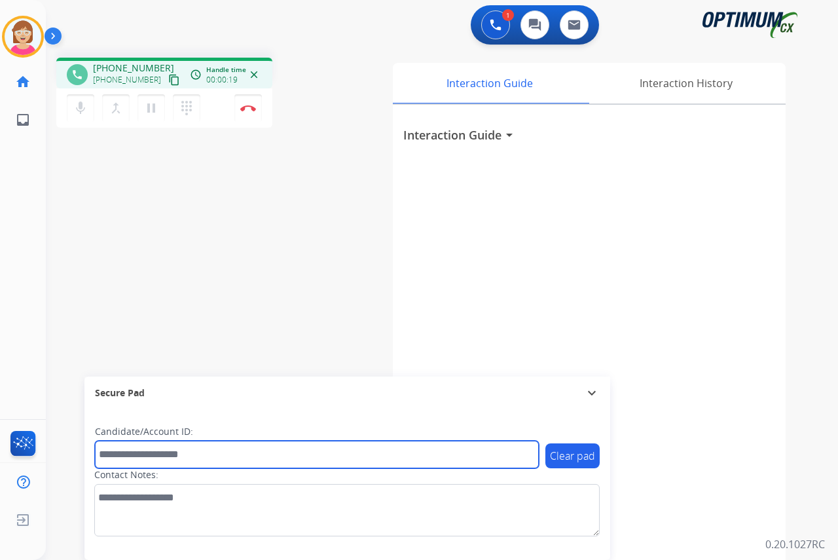
click at [120, 451] on input "text" at bounding box center [317, 453] width 444 height 27
type input "*******"
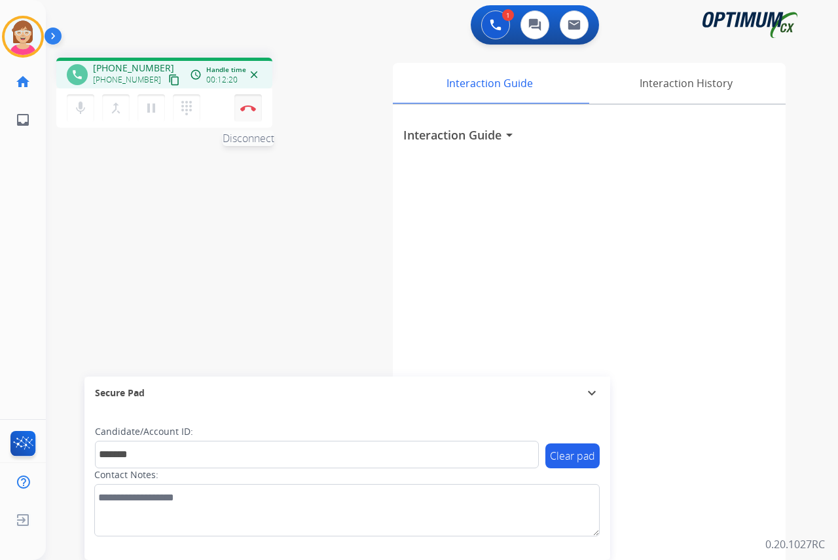
click at [249, 107] on img at bounding box center [248, 108] width 16 height 7
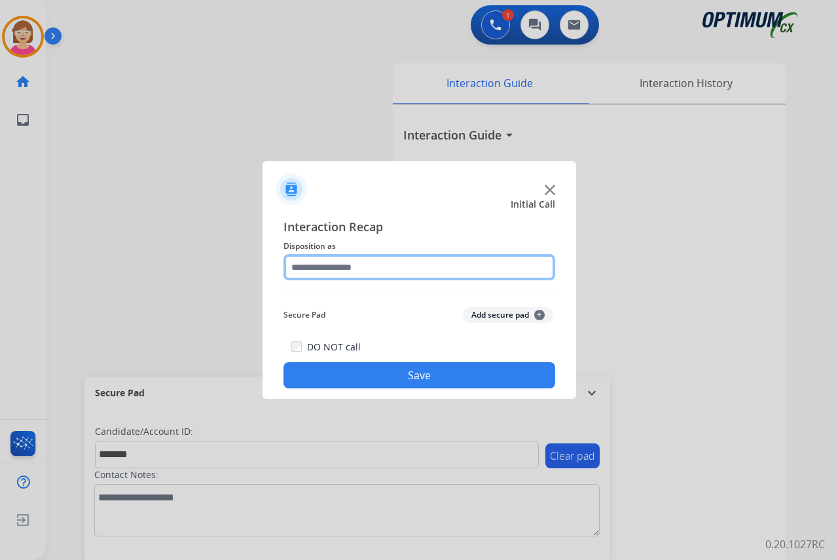
click at [304, 264] on input "text" at bounding box center [419, 267] width 272 height 26
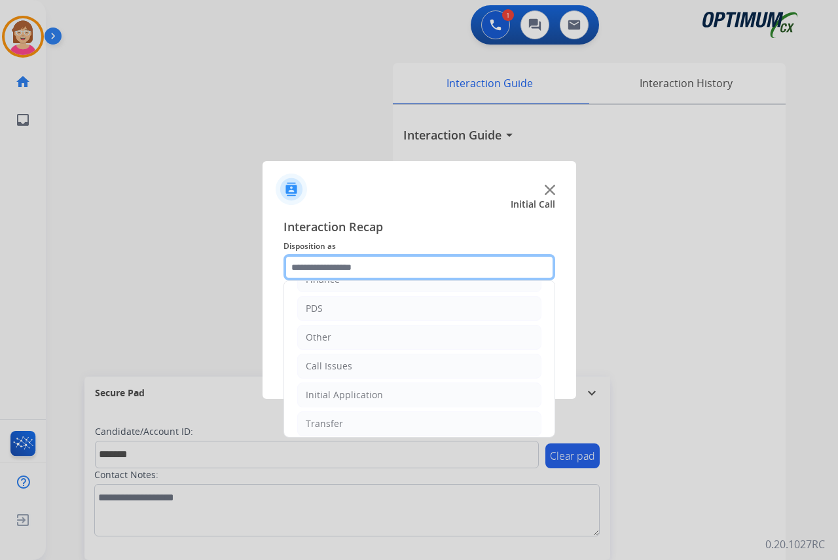
scroll to position [89, 0]
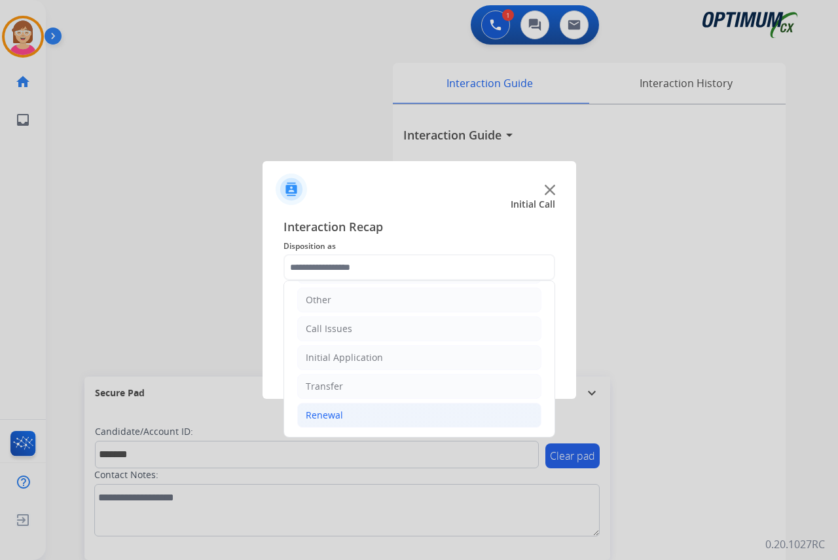
click at [334, 415] on div "Renewal" at bounding box center [324, 414] width 37 height 13
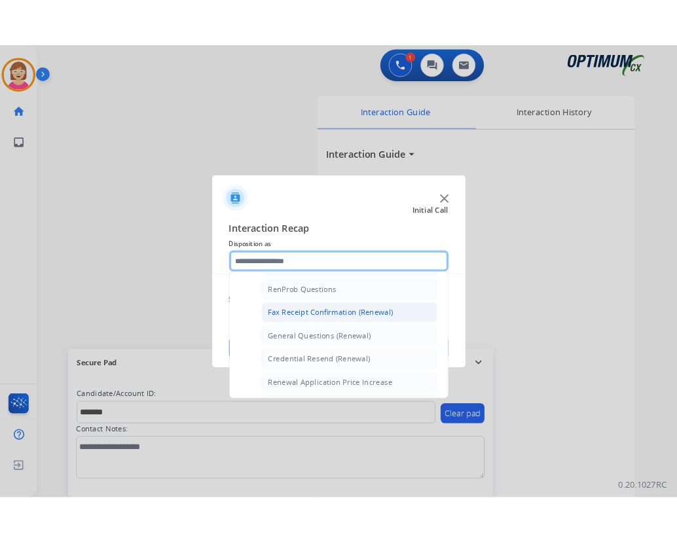
scroll to position [309, 0]
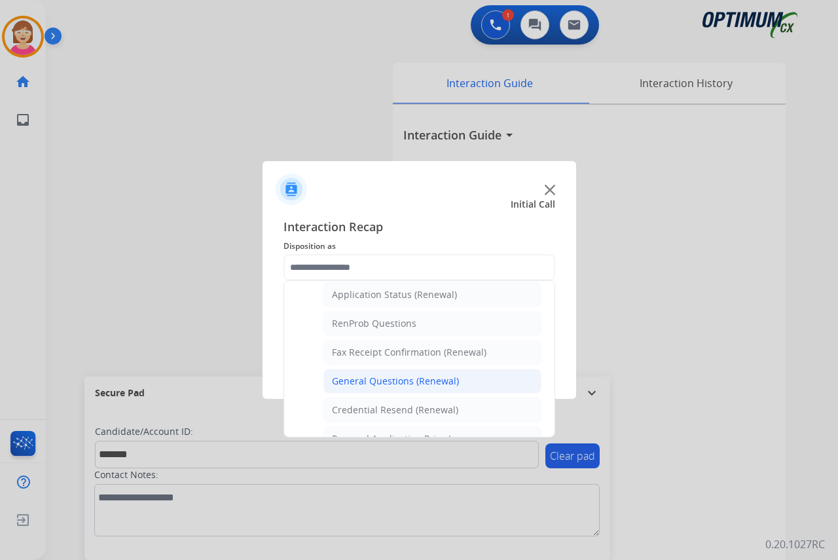
click at [377, 378] on div "General Questions (Renewal)" at bounding box center [395, 380] width 127 height 13
type input "**********"
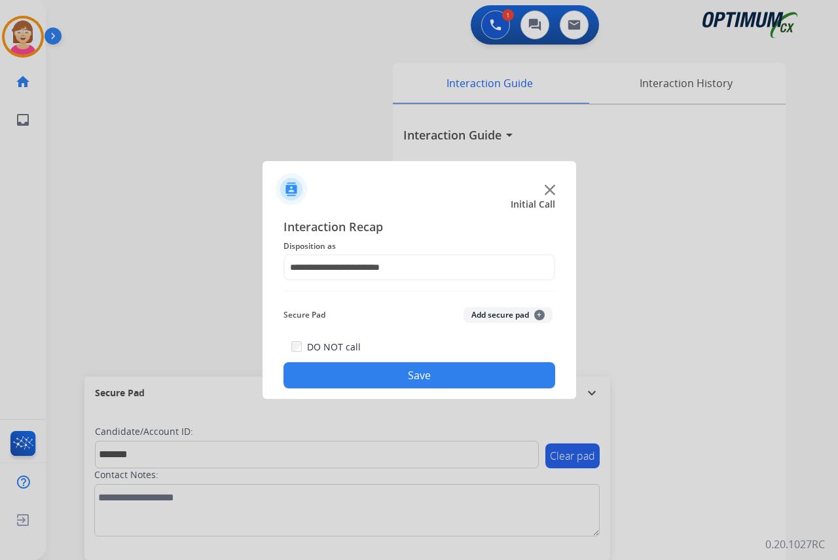
click at [539, 314] on span "+" at bounding box center [539, 315] width 10 height 10
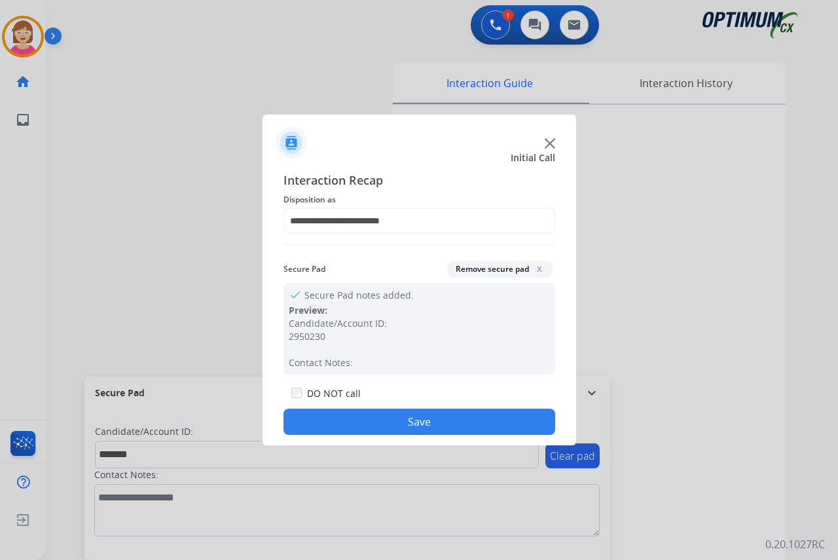
click at [355, 414] on button "Save" at bounding box center [419, 421] width 272 height 26
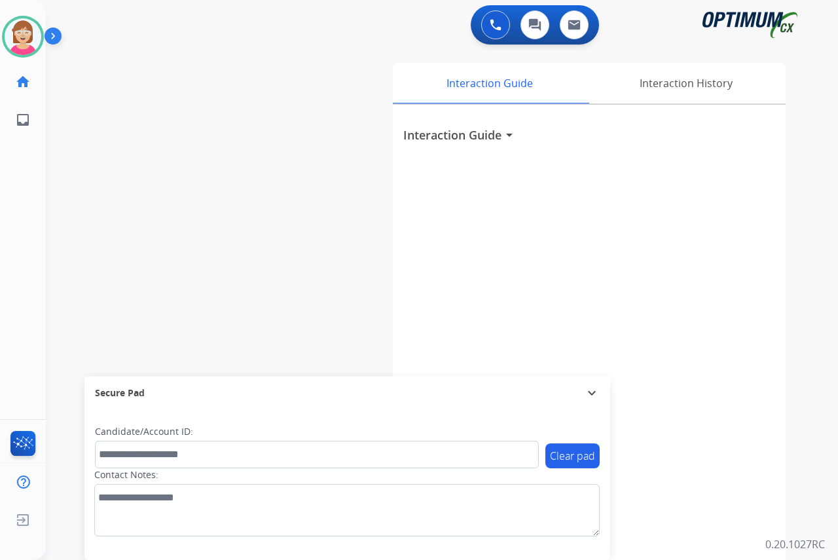
click at [29, 223] on div "[PERSON_NAME] Available Edit Avatar Agent: [PERSON_NAME] Profile: OCX Training …" at bounding box center [23, 280] width 46 height 560
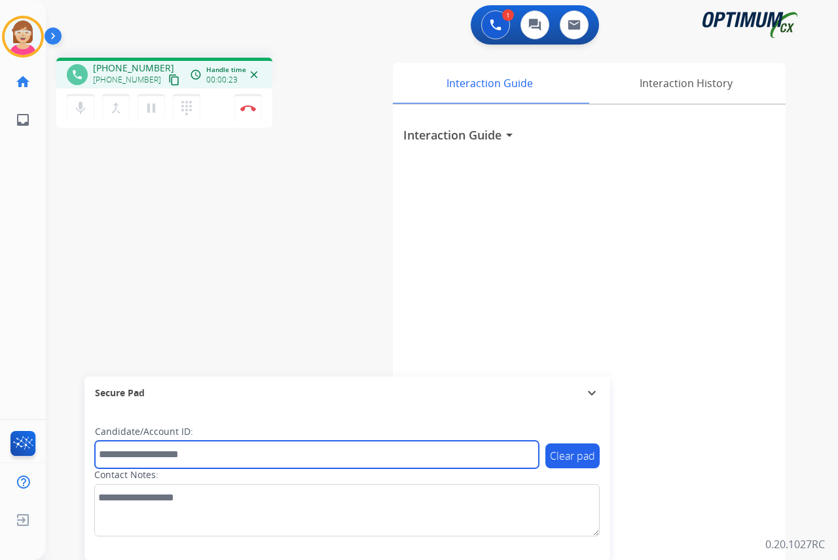
click at [124, 458] on input "text" at bounding box center [317, 453] width 444 height 27
type input "*******"
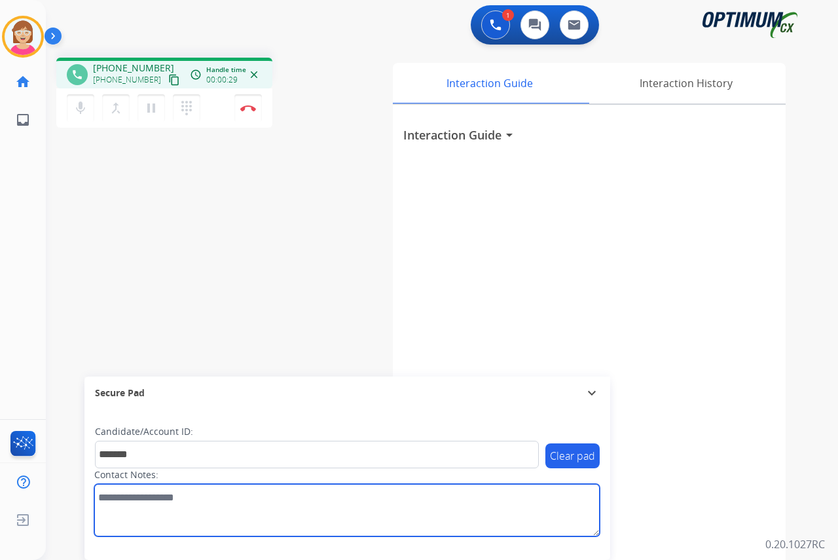
click at [105, 495] on textarea at bounding box center [346, 510] width 505 height 52
type textarea "****"
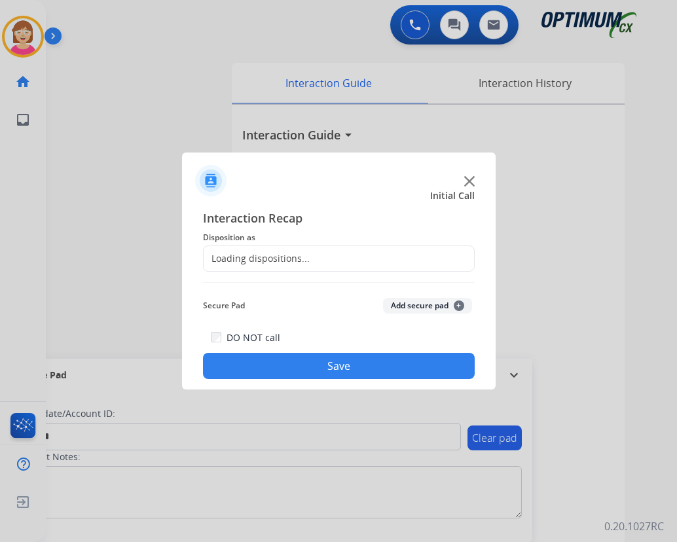
click at [249, 105] on div at bounding box center [338, 271] width 677 height 542
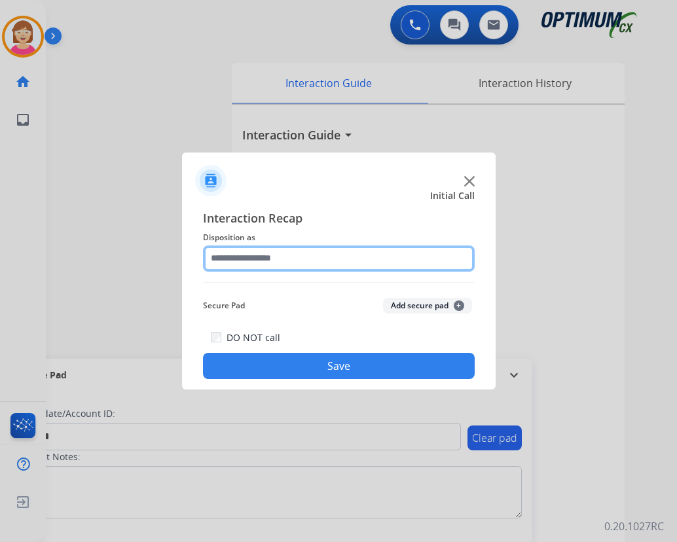
click at [236, 255] on input "text" at bounding box center [339, 258] width 272 height 26
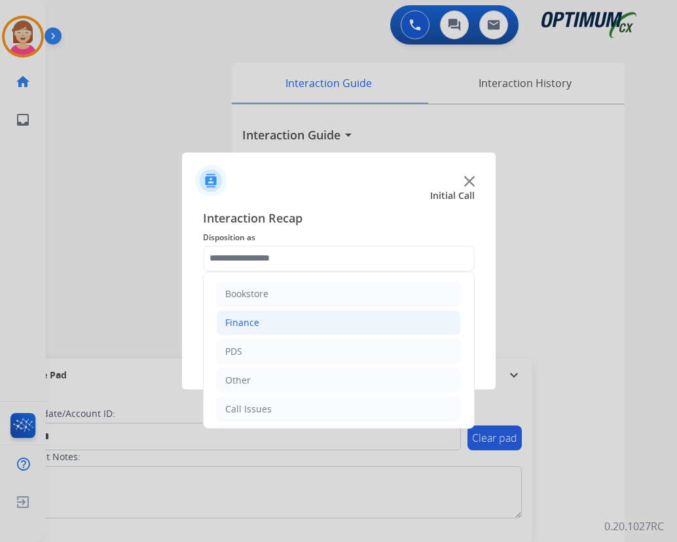
click at [241, 324] on div "Finance" at bounding box center [242, 322] width 34 height 13
click at [291, 378] on div "Finance Voucher Code" at bounding box center [300, 380] width 98 height 13
type input "**********"
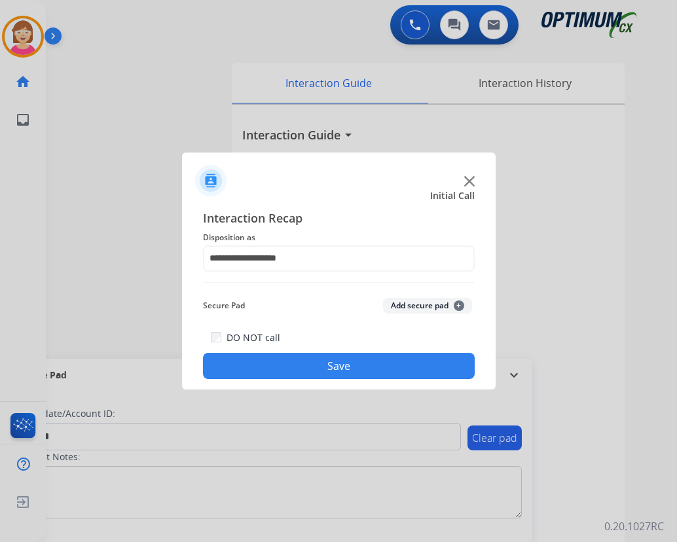
click at [457, 304] on span "+" at bounding box center [459, 305] width 10 height 10
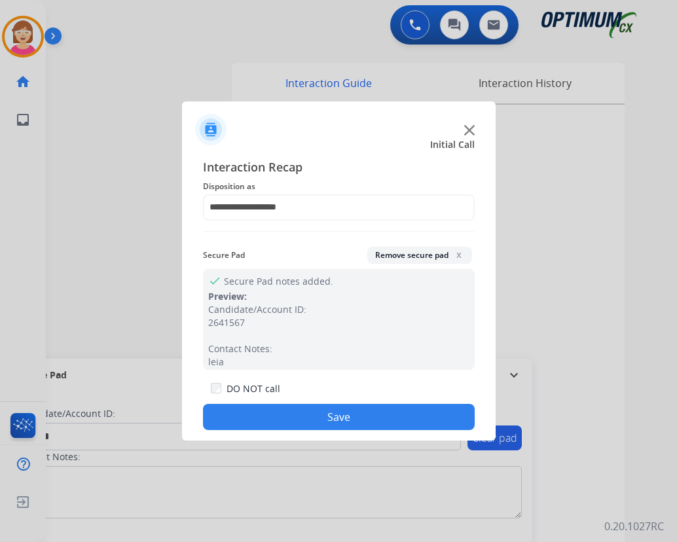
click at [272, 412] on button "Save" at bounding box center [339, 417] width 272 height 26
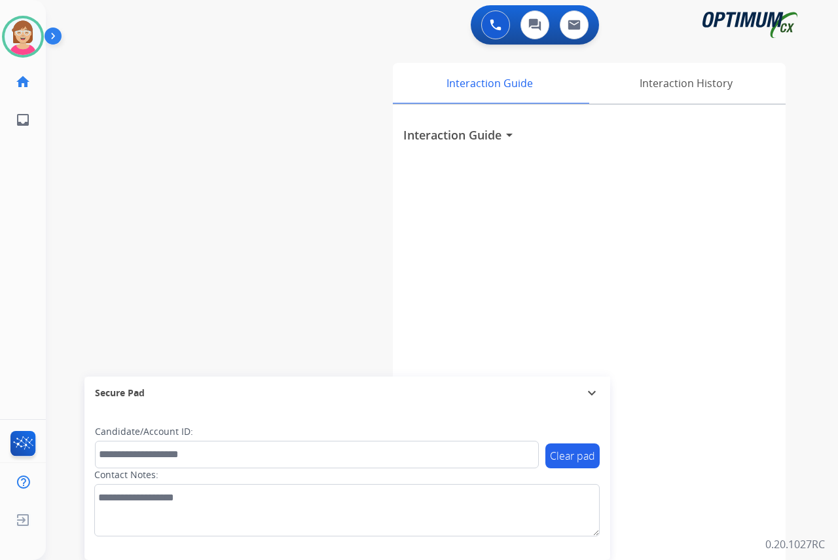
click at [27, 219] on div "[PERSON_NAME] Available Edit Avatar Agent: [PERSON_NAME] Profile: OCX Training …" at bounding box center [23, 280] width 46 height 560
click at [28, 210] on div "[PERSON_NAME] Available Edit Avatar Agent: [PERSON_NAME] Profile: OCX Training …" at bounding box center [23, 280] width 46 height 560
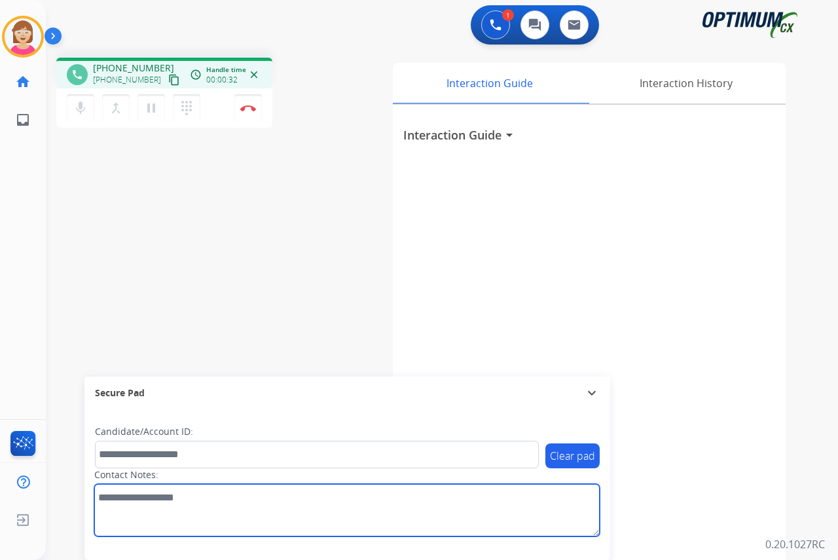
click at [108, 499] on textarea at bounding box center [346, 510] width 505 height 52
type textarea "***"
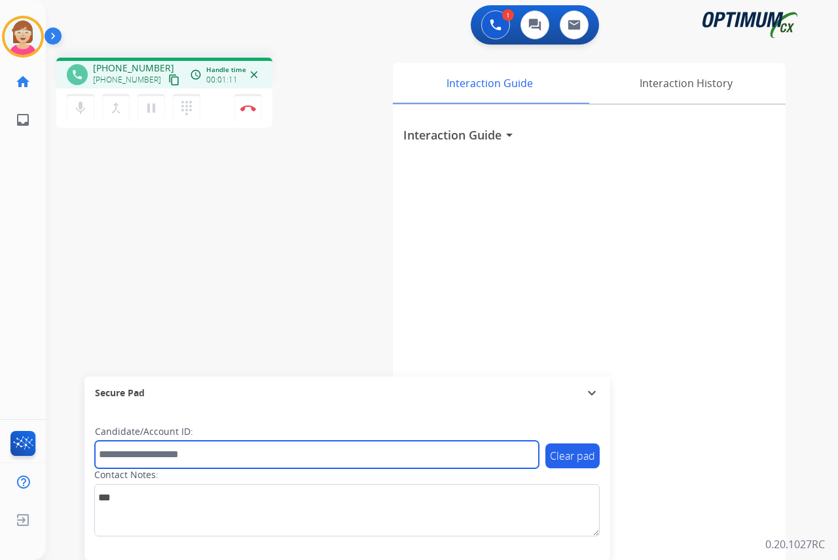
click at [112, 455] on input "text" at bounding box center [317, 453] width 444 height 27
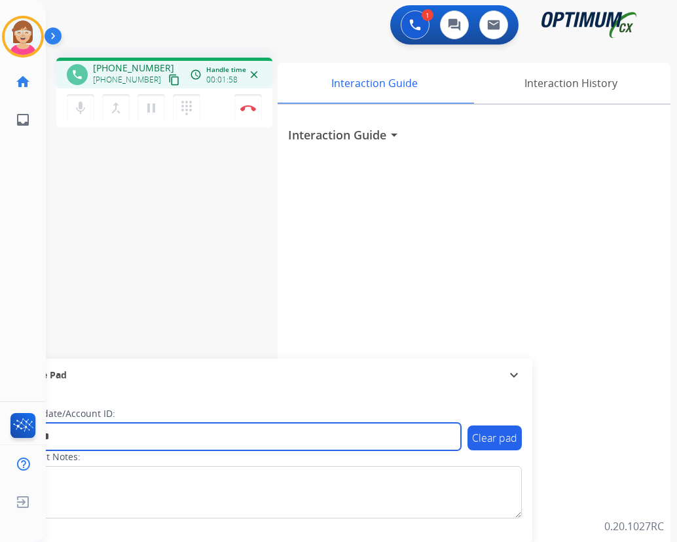
click at [111, 438] on input "*******" at bounding box center [239, 436] width 444 height 27
drag, startPoint x: 66, startPoint y: 438, endPoint x: 105, endPoint y: 444, distance: 39.1
click at [105, 444] on input "**********" at bounding box center [239, 436] width 444 height 27
type input "*******"
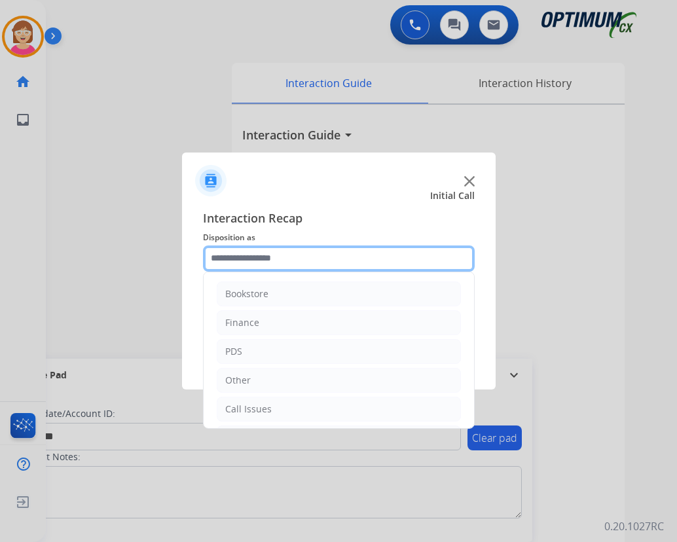
click at [226, 261] on input "text" at bounding box center [339, 258] width 272 height 26
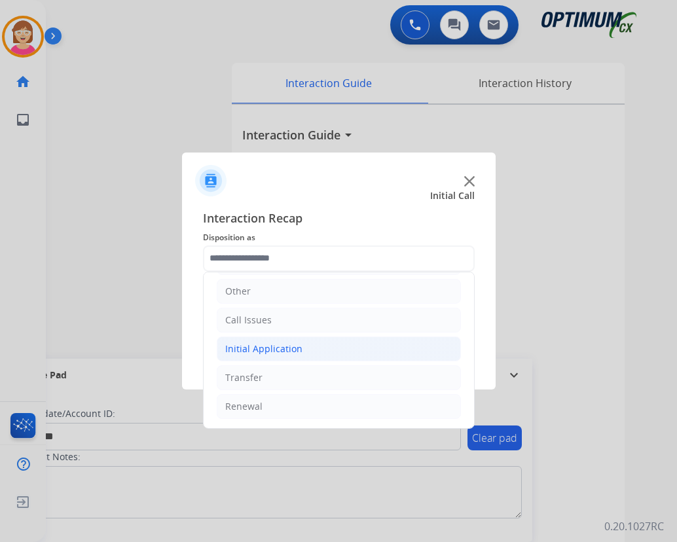
click at [253, 350] on div "Initial Application" at bounding box center [263, 348] width 77 height 13
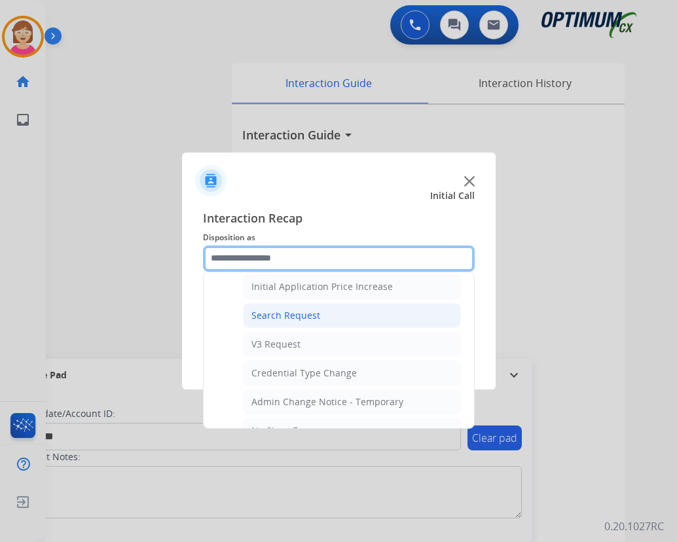
scroll to position [482, 0]
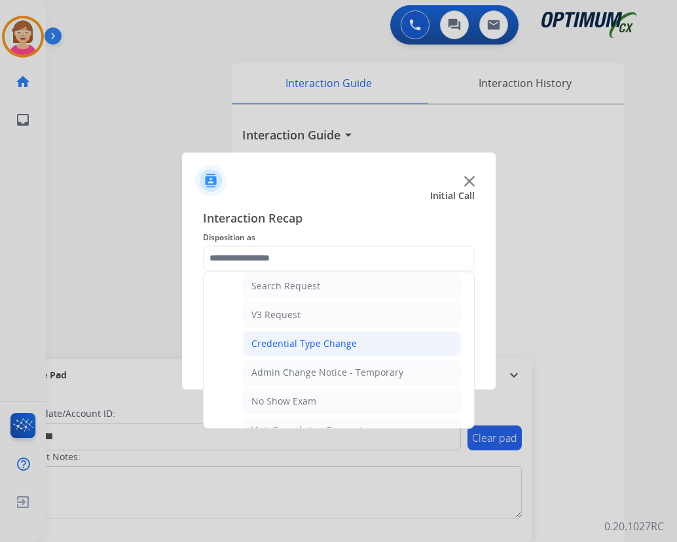
click at [293, 344] on div "Credential Type Change" at bounding box center [303, 343] width 105 height 13
type input "**********"
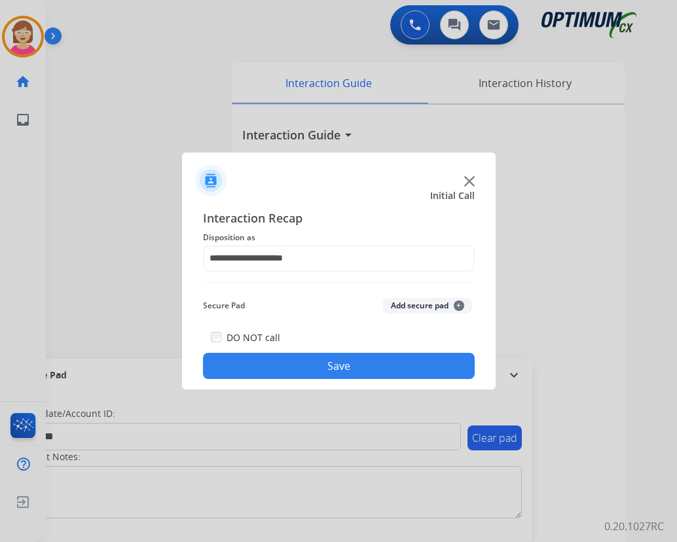
click at [458, 304] on span "+" at bounding box center [459, 305] width 10 height 10
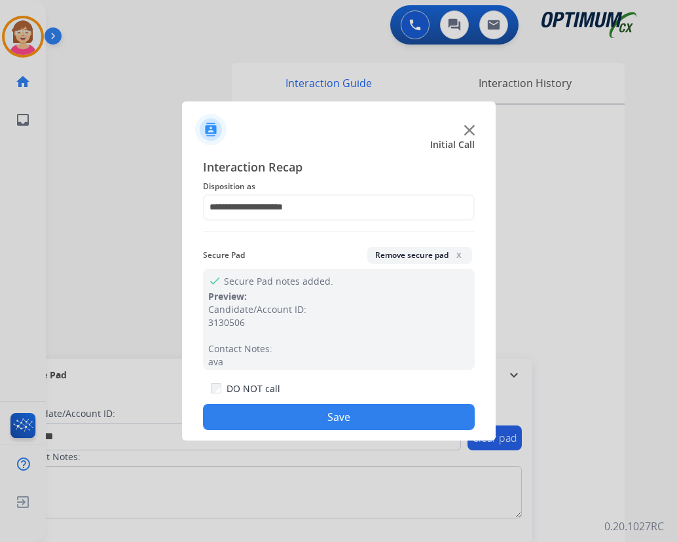
click at [222, 416] on button "Save" at bounding box center [339, 417] width 272 height 26
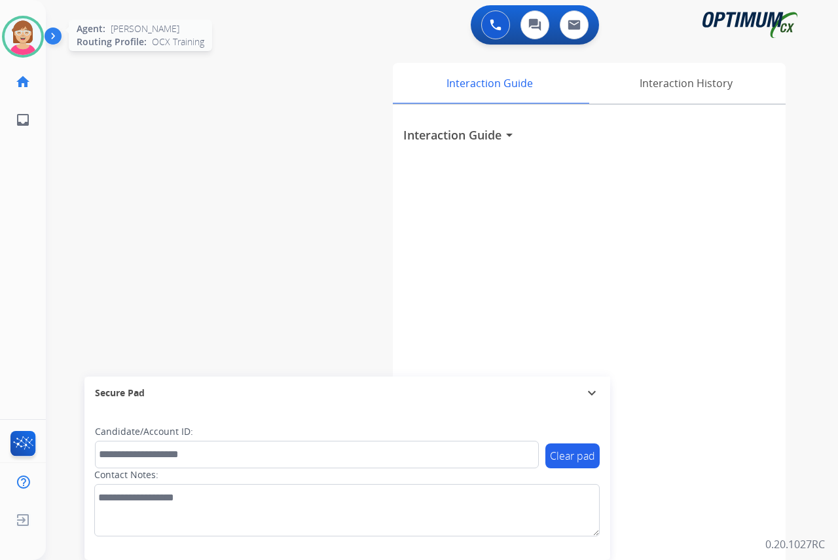
click at [23, 35] on img at bounding box center [23, 36] width 37 height 37
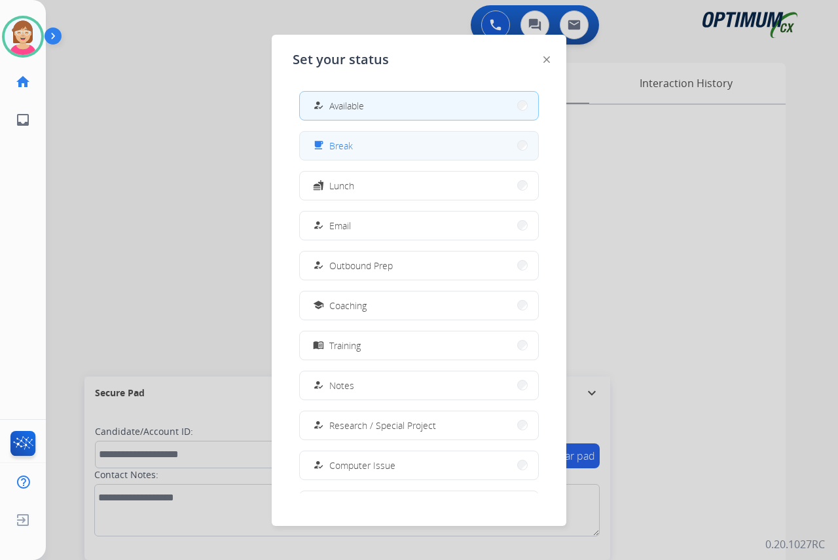
click at [350, 145] on span "Break" at bounding box center [341, 146] width 24 height 14
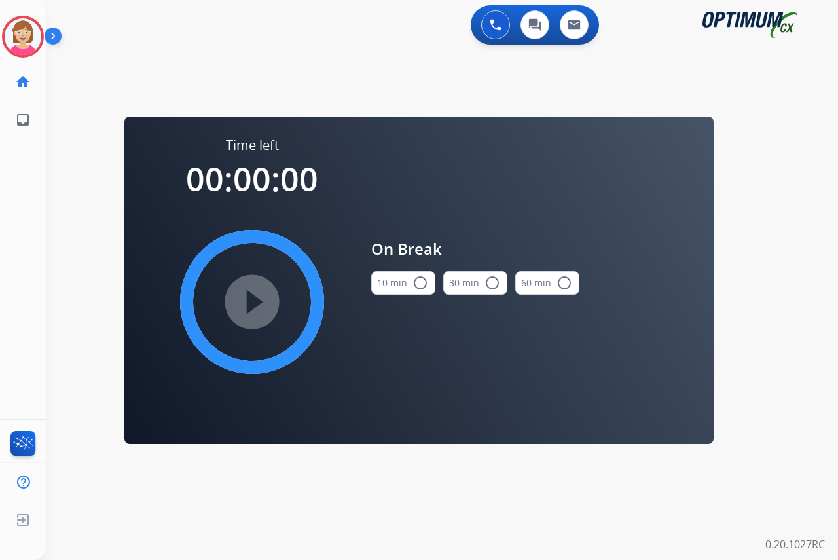
click at [420, 281] on mat-icon "radio_button_unchecked" at bounding box center [420, 283] width 16 height 16
click at [251, 302] on mat-icon "play_circle_filled" at bounding box center [252, 302] width 16 height 16
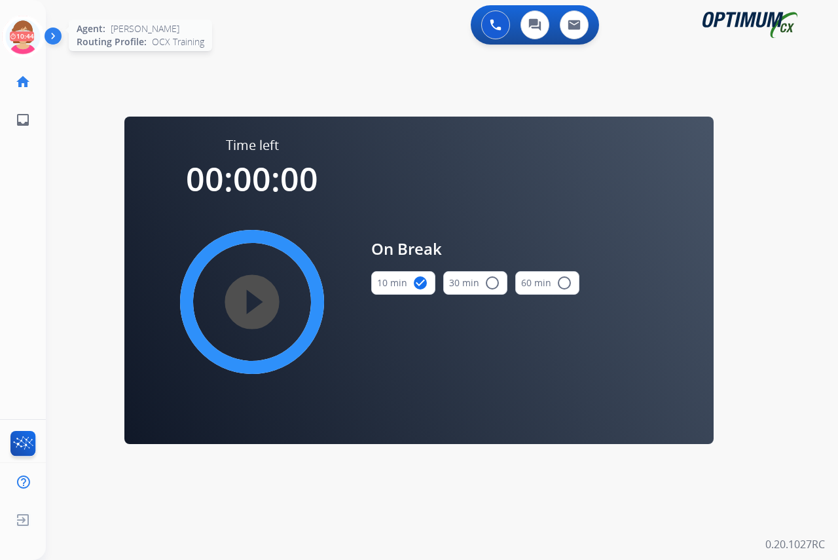
click at [25, 24] on icon at bounding box center [23, 37] width 43 height 43
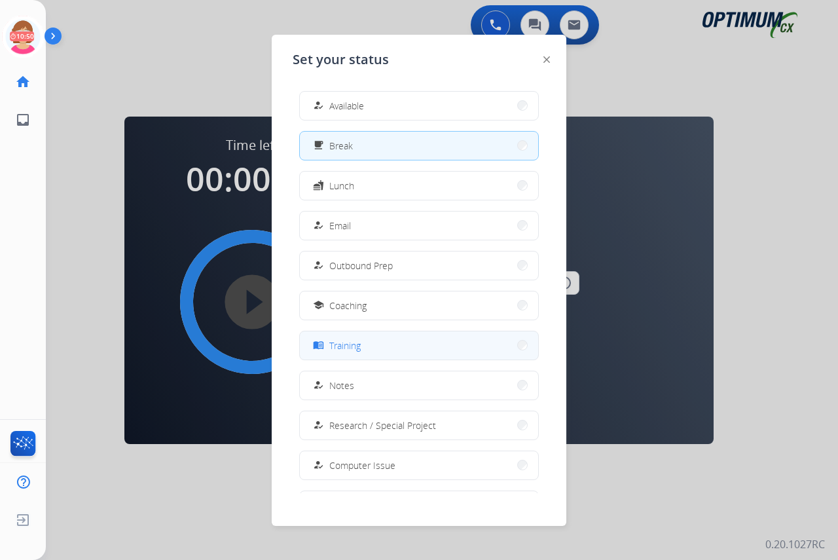
click at [353, 342] on span "Training" at bounding box center [344, 345] width 31 height 14
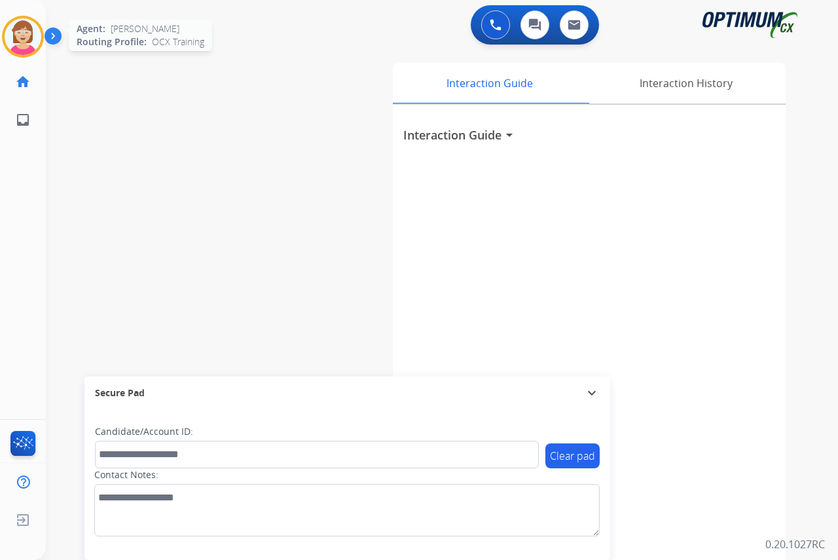
click at [16, 23] on img at bounding box center [23, 36] width 37 height 37
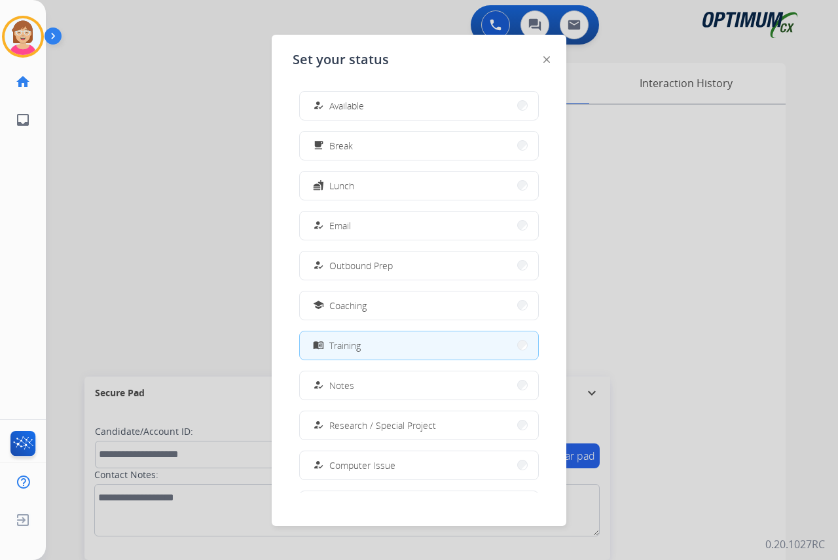
click at [26, 173] on div "[PERSON_NAME] Training Edit Avatar Agent: [PERSON_NAME] Profile: OCX Training h…" at bounding box center [23, 280] width 46 height 560
click at [18, 183] on div "[PERSON_NAME] Training Edit Avatar Agent: [PERSON_NAME] Profile: OCX Training h…" at bounding box center [23, 280] width 46 height 560
click at [372, 101] on button "how_to_reg Available" at bounding box center [419, 106] width 238 height 28
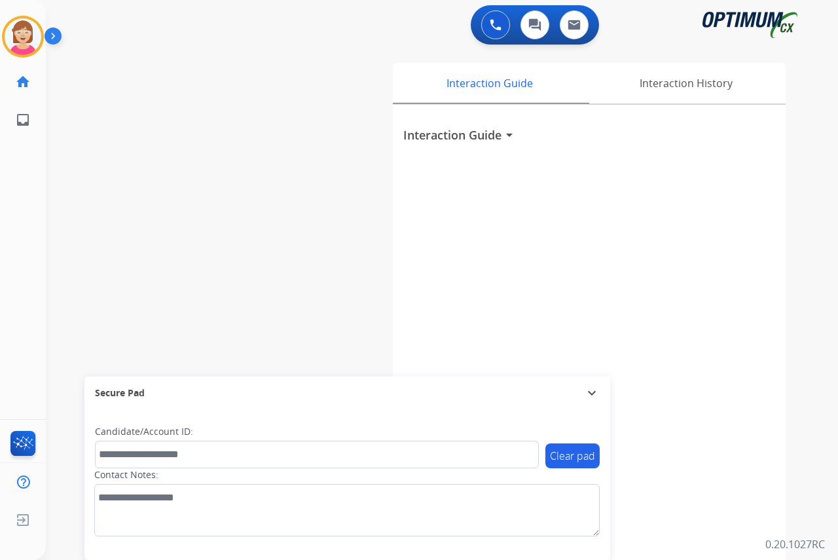
click at [19, 236] on div "[PERSON_NAME] Available Edit Avatar Agent: [PERSON_NAME] Profile: OCX Training …" at bounding box center [23, 280] width 46 height 560
click at [27, 199] on div "[PERSON_NAME] Available Edit Avatar Agent: [PERSON_NAME] Profile: OCX Training …" at bounding box center [23, 280] width 46 height 560
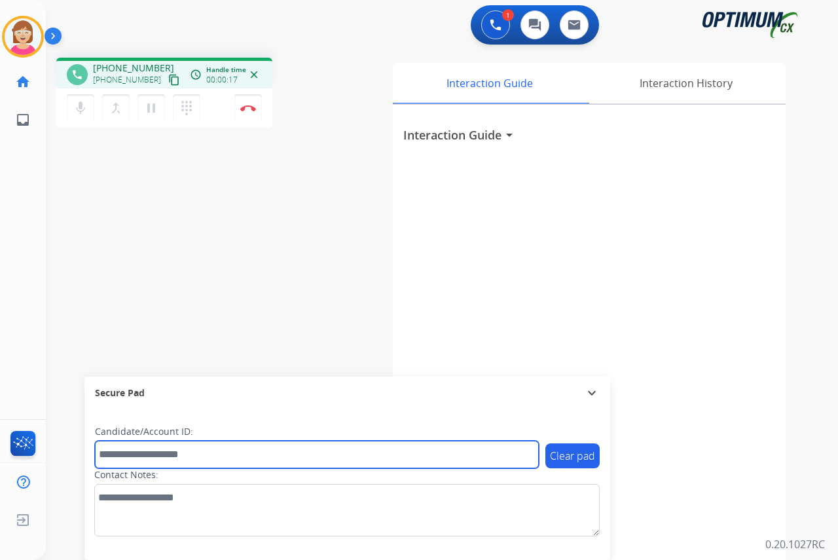
click at [143, 457] on input "text" at bounding box center [317, 453] width 444 height 27
type input "*******"
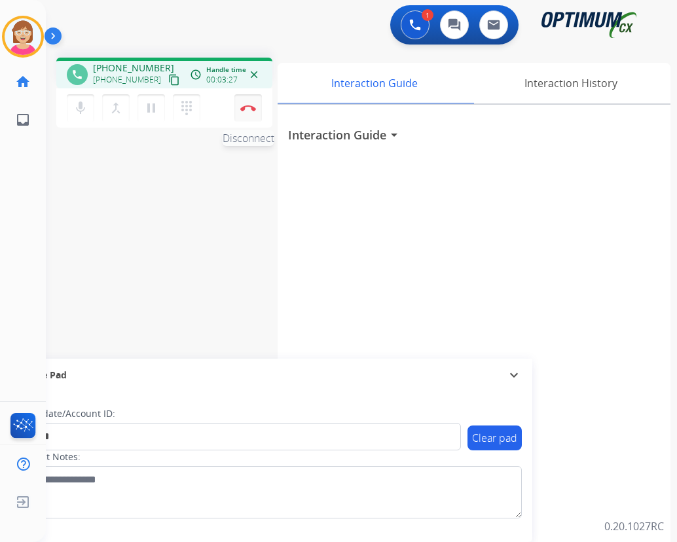
click at [245, 105] on img at bounding box center [248, 108] width 16 height 7
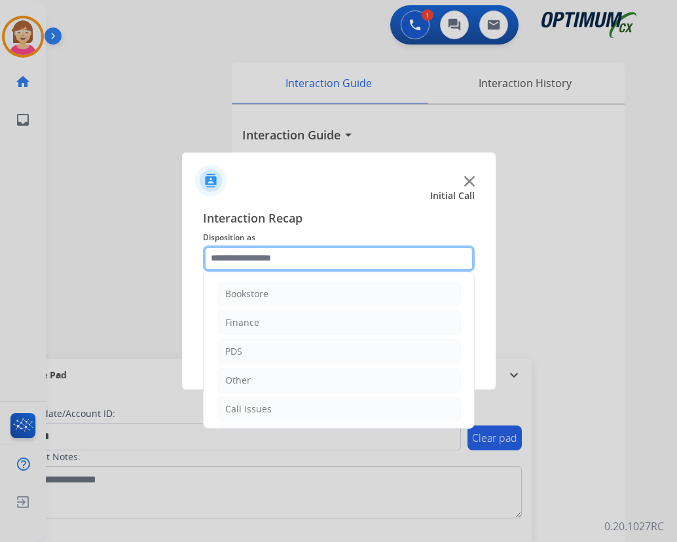
click at [234, 259] on input "text" at bounding box center [339, 258] width 272 height 26
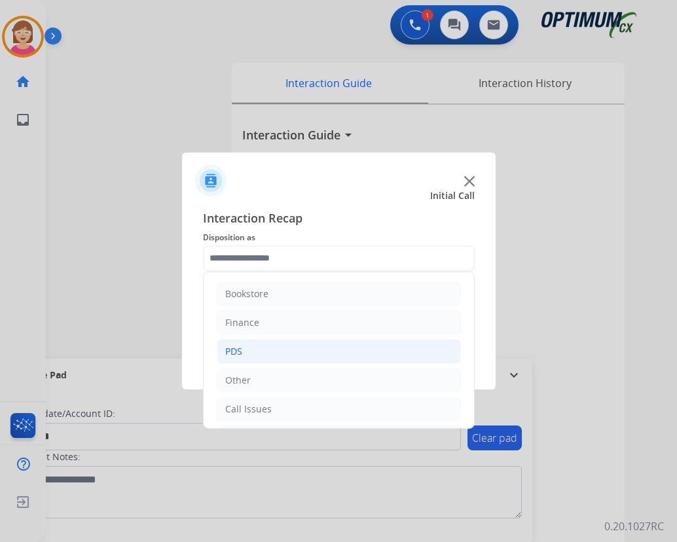
click at [246, 352] on li "PDS" at bounding box center [339, 351] width 244 height 25
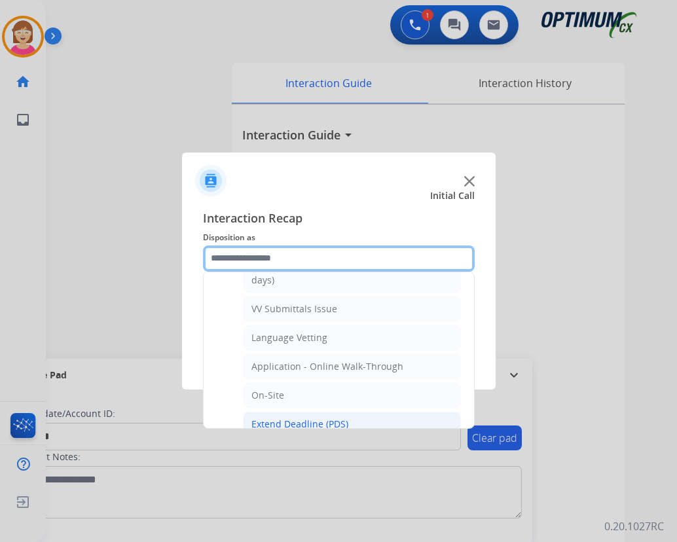
scroll to position [327, 0]
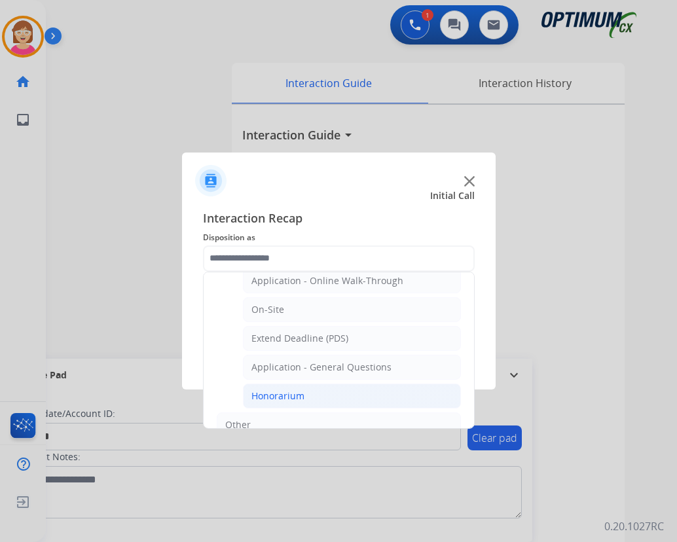
click at [275, 397] on div "Honorarium" at bounding box center [277, 395] width 53 height 13
type input "**********"
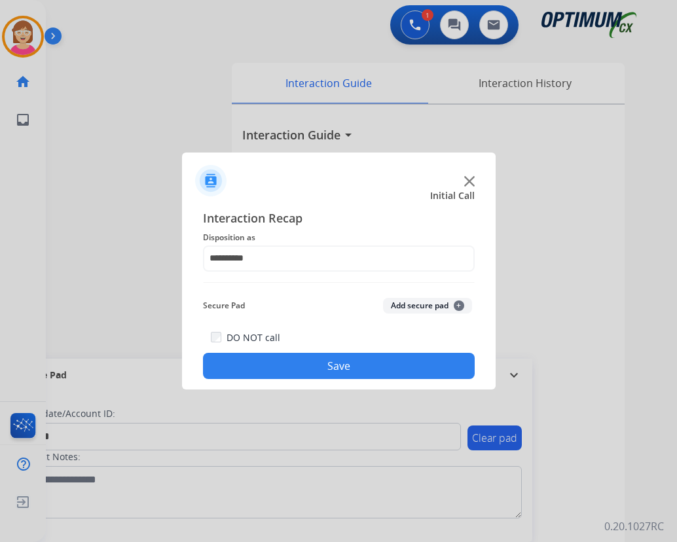
click at [456, 307] on span "+" at bounding box center [459, 305] width 10 height 10
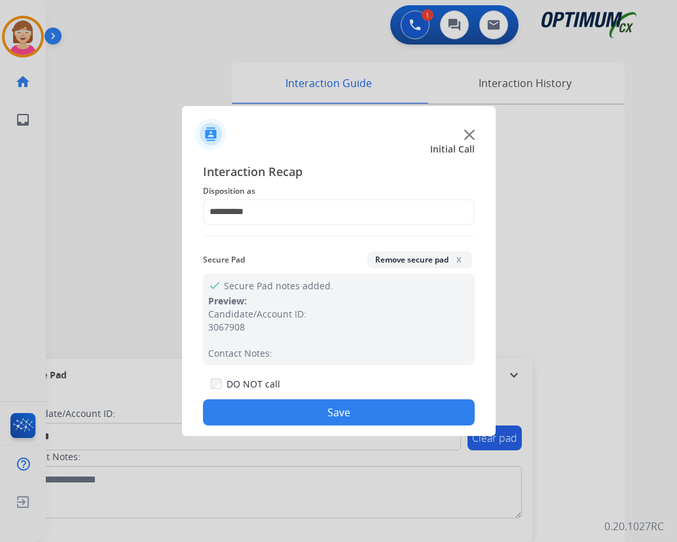
click at [279, 412] on button "Save" at bounding box center [339, 412] width 272 height 26
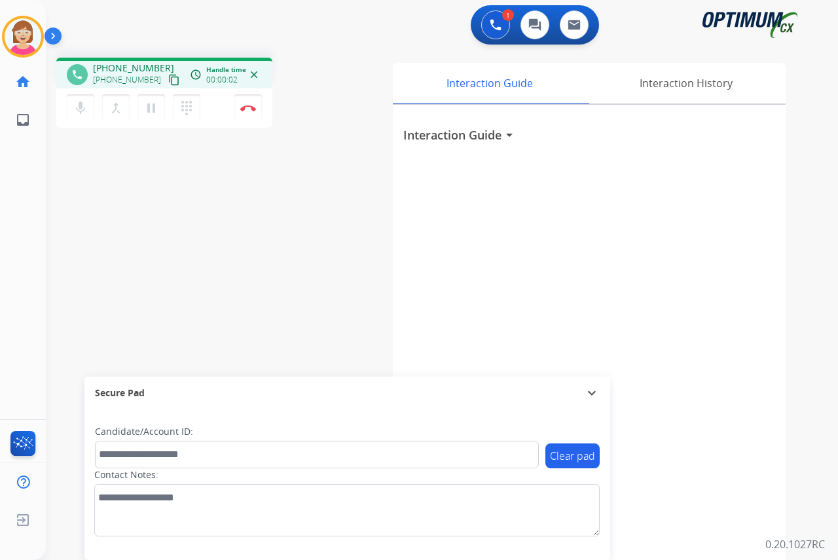
click at [26, 188] on div "[PERSON_NAME] Edit Avatar Agent: [PERSON_NAME] Profile: OCX Training home Home …" at bounding box center [23, 280] width 46 height 560
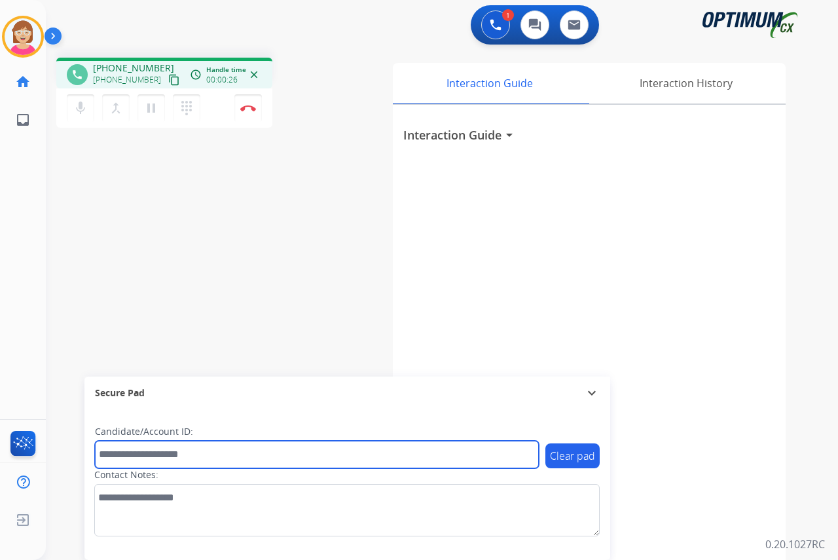
click at [117, 454] on input "text" at bounding box center [317, 453] width 444 height 27
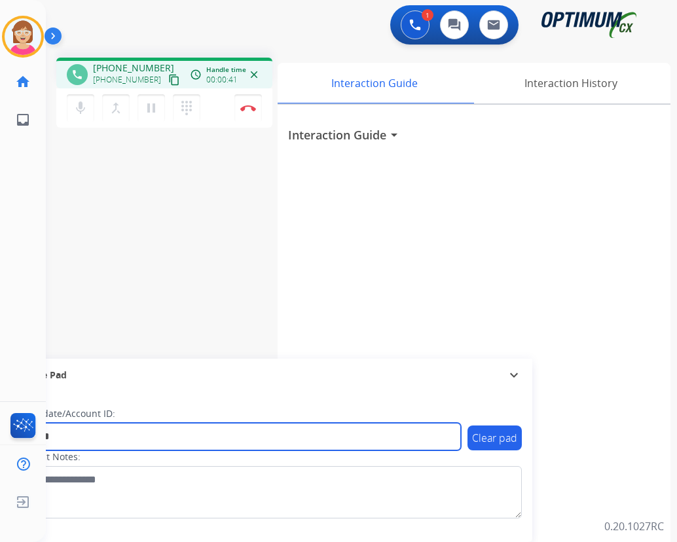
type input "*******"
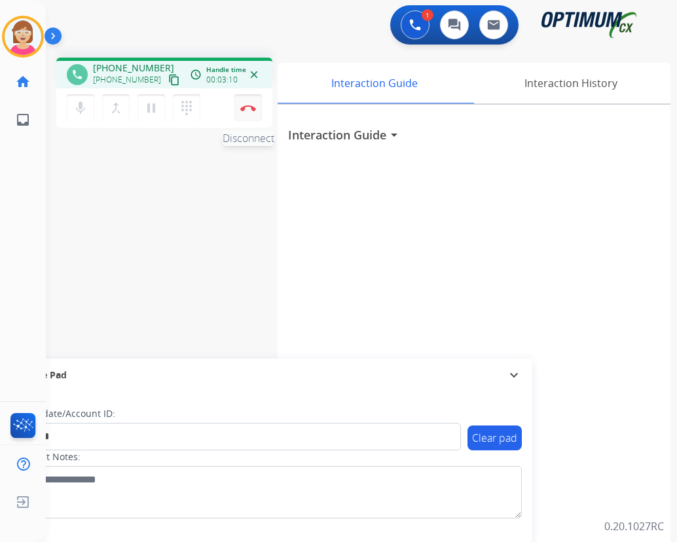
click at [245, 105] on img at bounding box center [248, 108] width 16 height 7
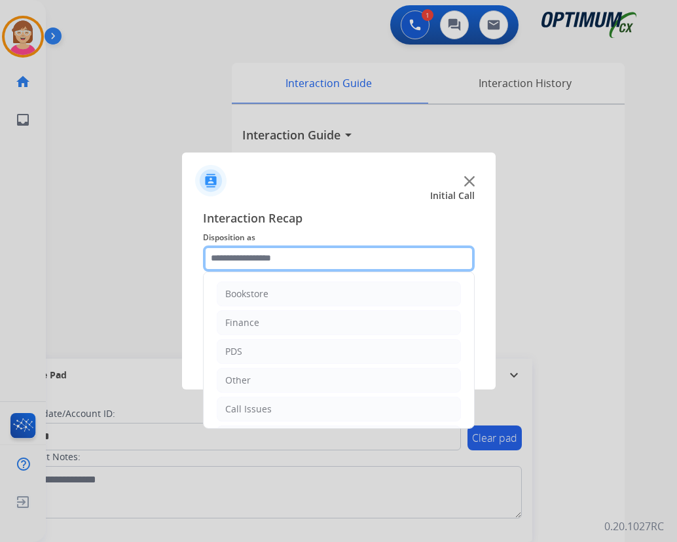
drag, startPoint x: 245, startPoint y: 259, endPoint x: 289, endPoint y: 278, distance: 48.1
click at [249, 261] on input "text" at bounding box center [339, 258] width 272 height 26
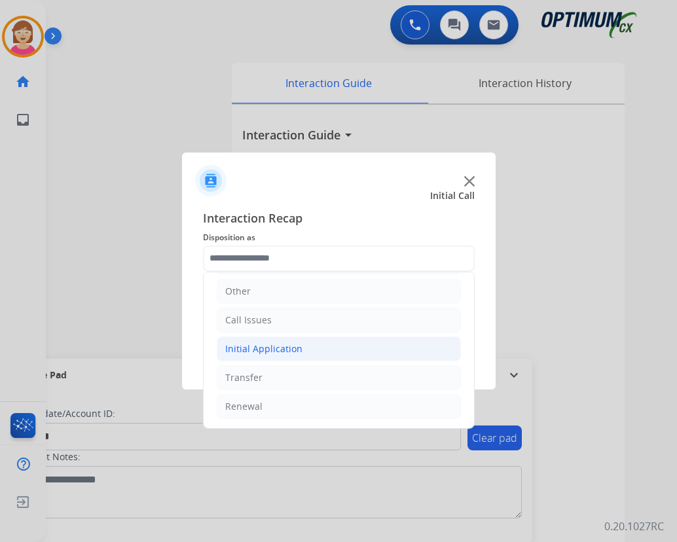
click at [243, 348] on div "Initial Application" at bounding box center [263, 348] width 77 height 13
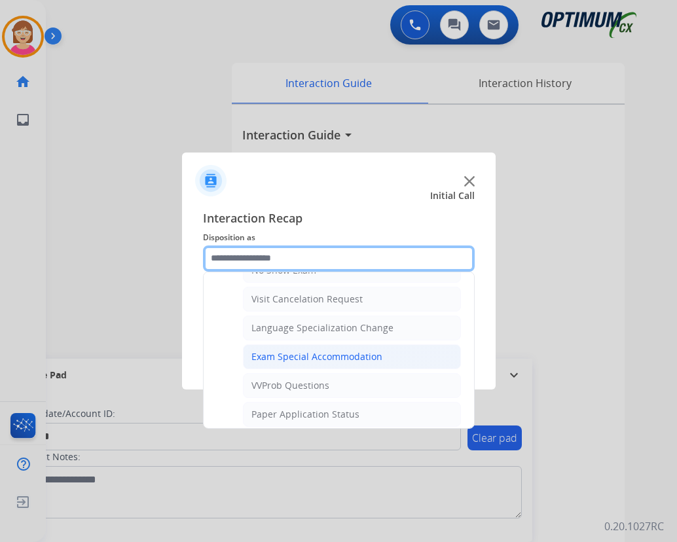
scroll to position [678, 0]
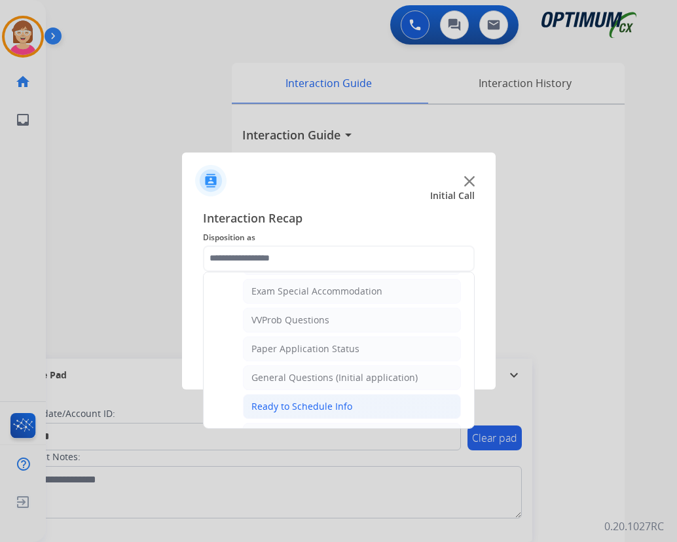
click at [297, 403] on div "Ready to Schedule Info" at bounding box center [301, 406] width 101 height 13
type input "**********"
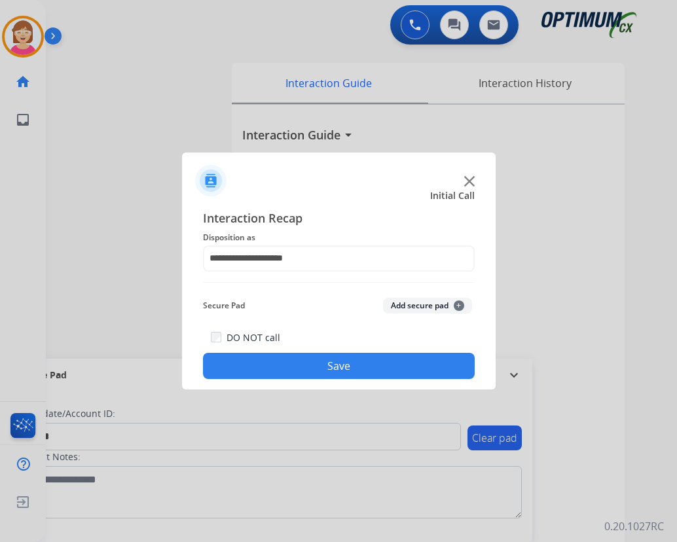
click at [458, 306] on span "+" at bounding box center [459, 305] width 10 height 10
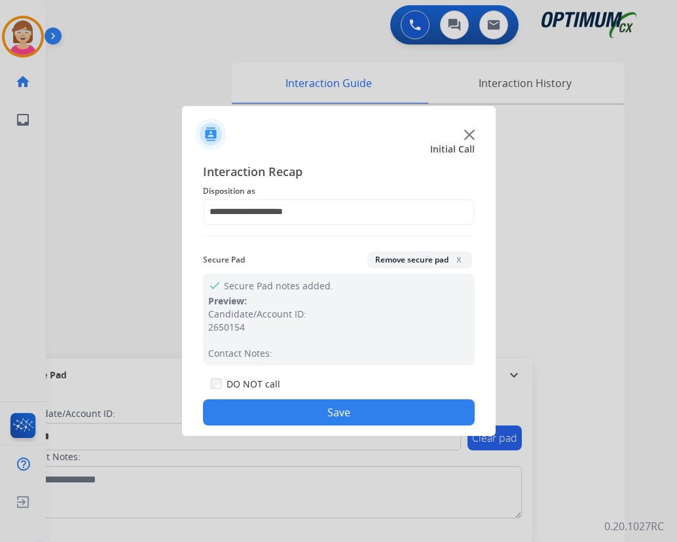
click at [261, 412] on button "Save" at bounding box center [339, 412] width 272 height 26
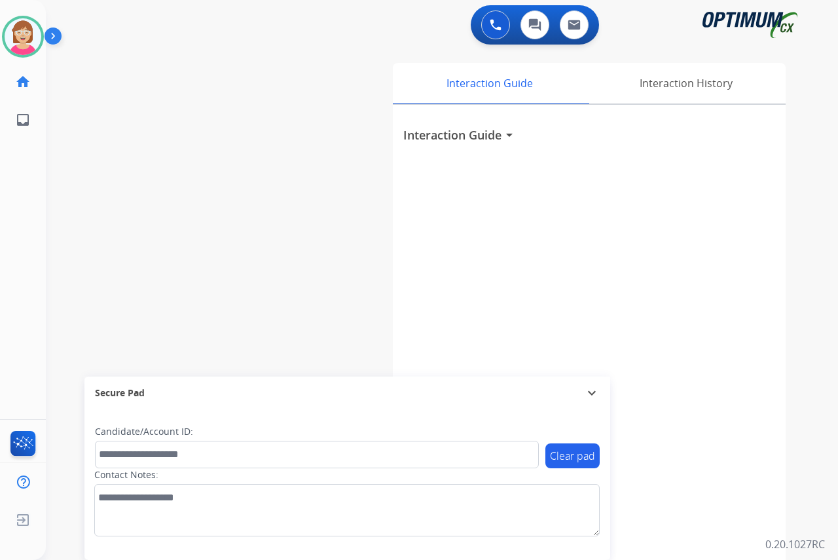
click at [10, 258] on div "[PERSON_NAME] Available Edit Avatar Agent: [PERSON_NAME] Profile: OCX Training …" at bounding box center [23, 280] width 46 height 560
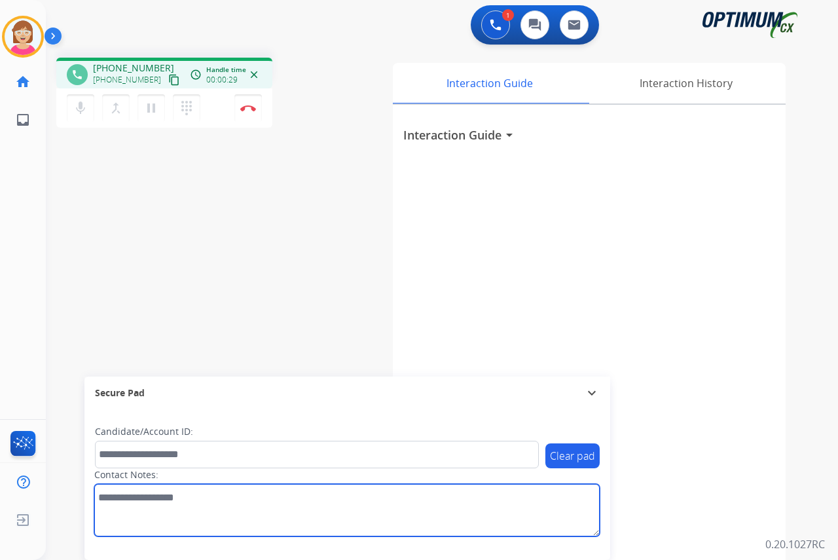
click at [109, 505] on textarea at bounding box center [346, 510] width 505 height 52
type textarea "*********"
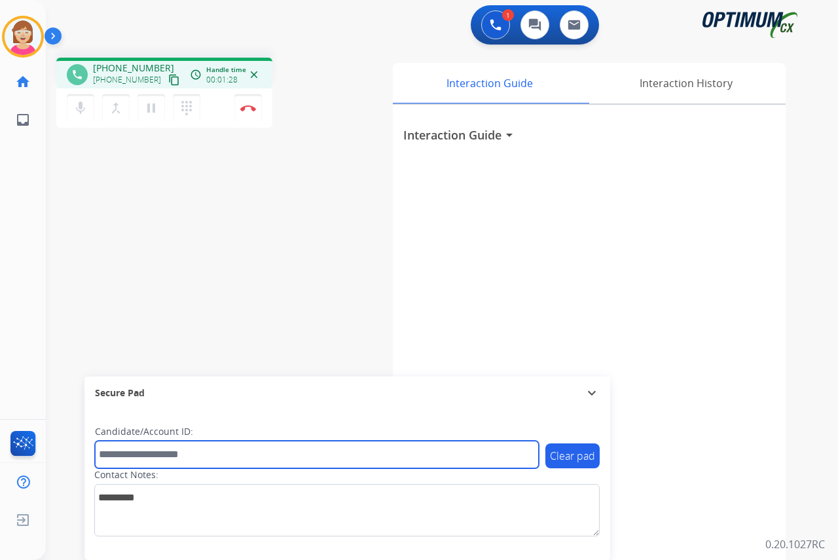
drag, startPoint x: 132, startPoint y: 454, endPoint x: 103, endPoint y: 440, distance: 32.5
click at [131, 454] on input "text" at bounding box center [317, 453] width 444 height 27
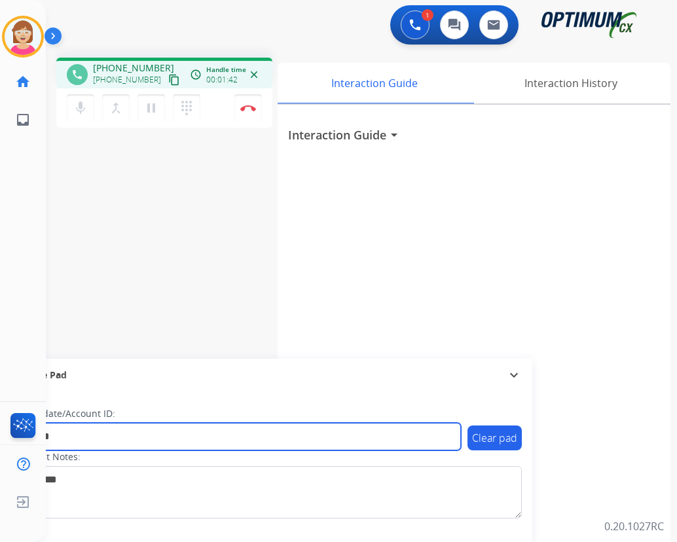
type input "*******"
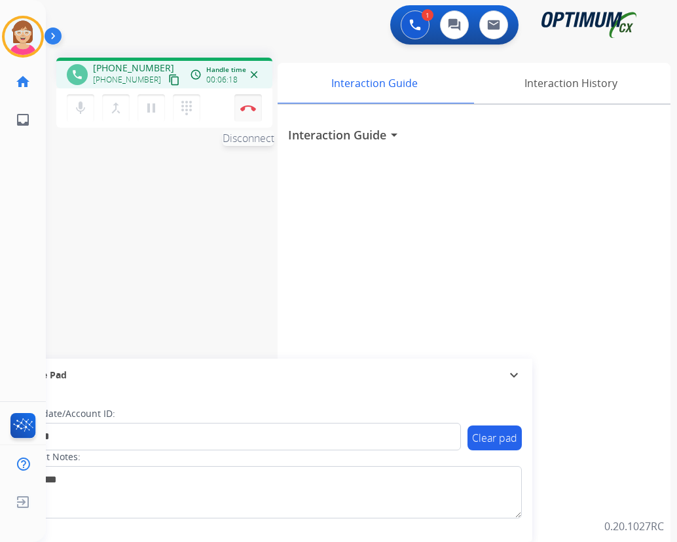
click at [248, 105] on img at bounding box center [248, 108] width 16 height 7
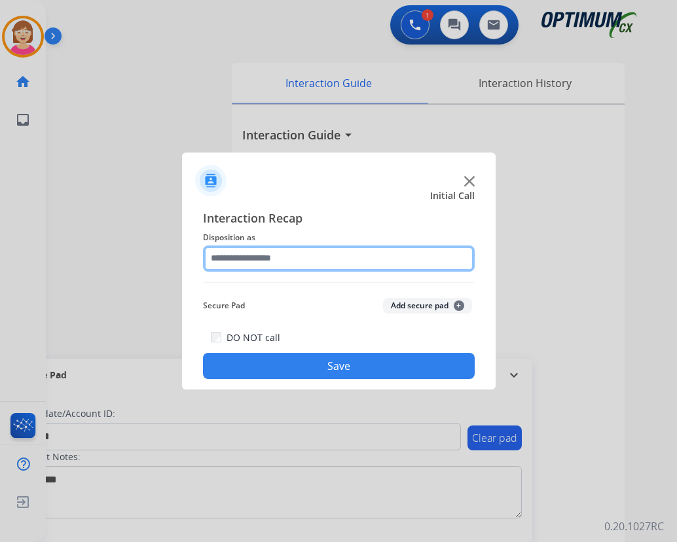
click at [240, 258] on input "text" at bounding box center [339, 258] width 272 height 26
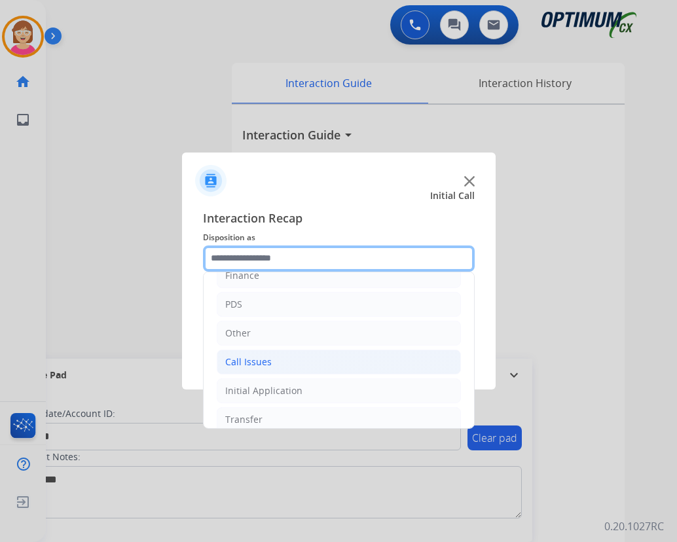
scroll to position [89, 0]
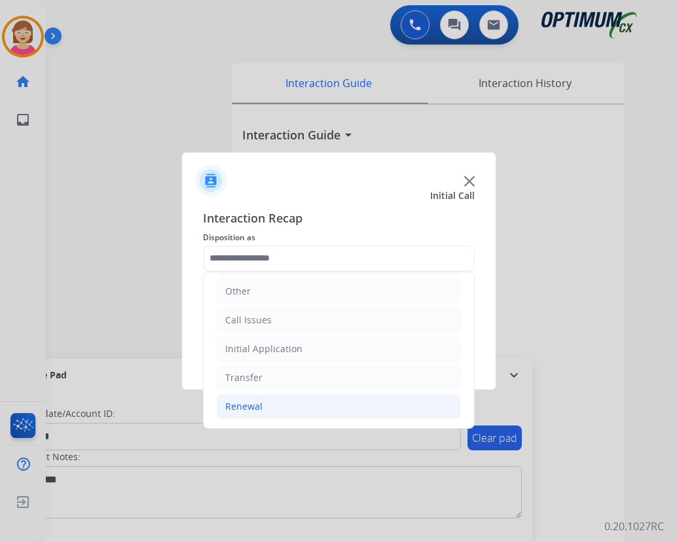
click at [260, 407] on div "Renewal" at bounding box center [243, 406] width 37 height 13
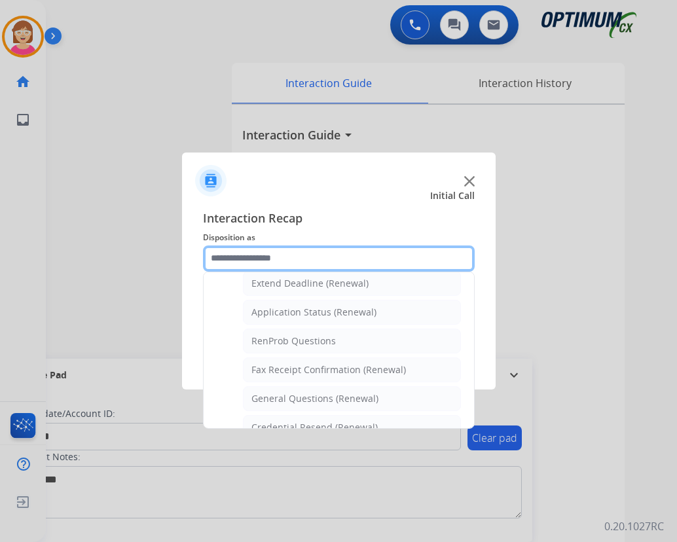
scroll to position [285, 0]
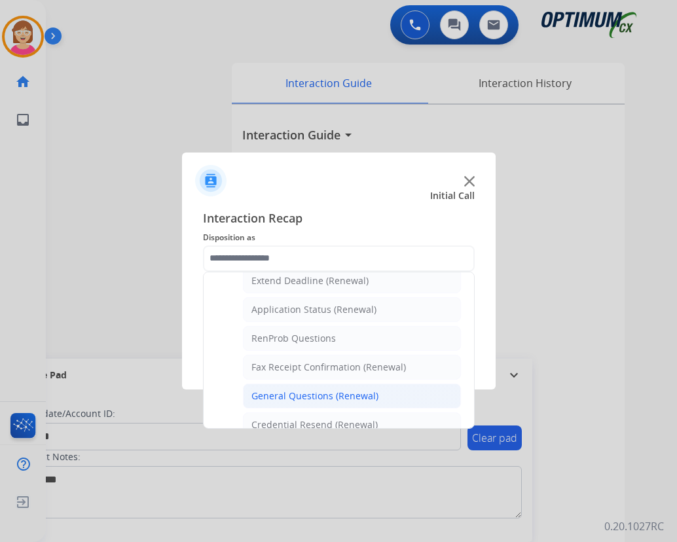
click at [293, 396] on div "General Questions (Renewal)" at bounding box center [314, 395] width 127 height 13
type input "**********"
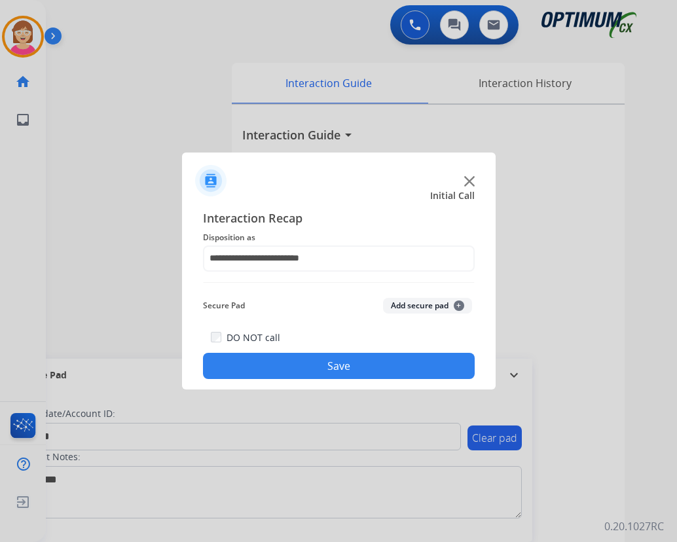
click at [458, 303] on span "+" at bounding box center [459, 305] width 10 height 10
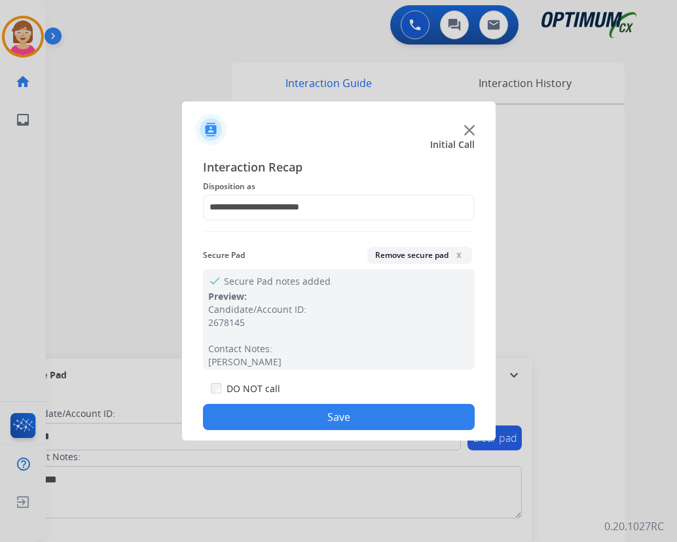
click at [270, 414] on button "Save" at bounding box center [339, 417] width 272 height 26
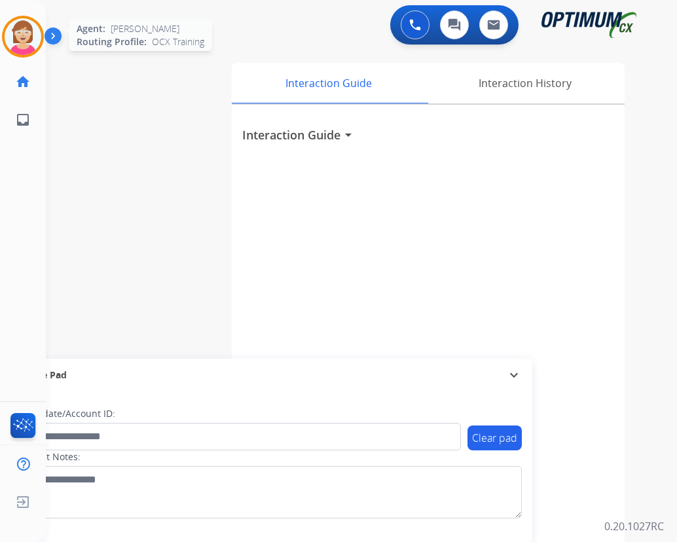
click at [16, 35] on img at bounding box center [23, 36] width 37 height 37
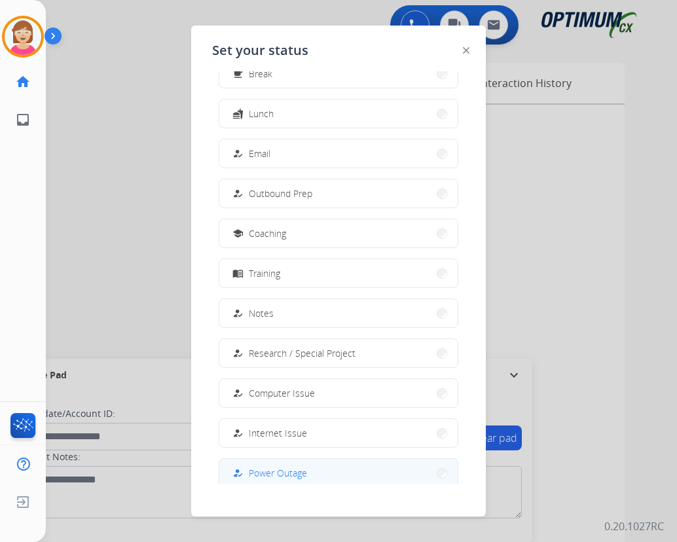
scroll to position [124, 0]
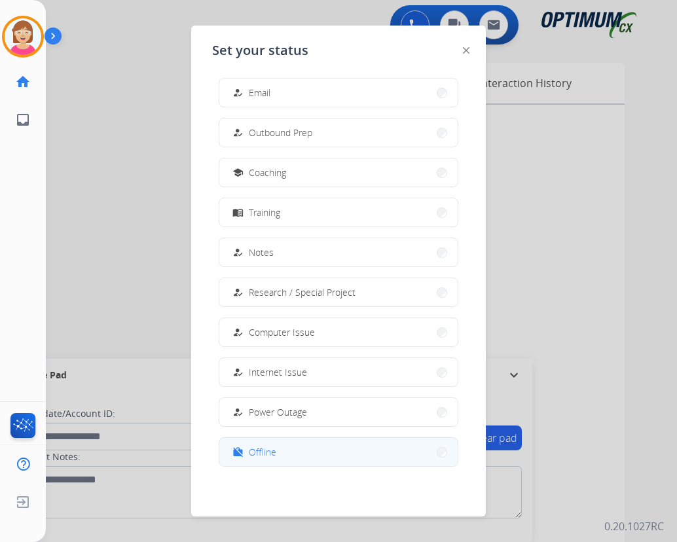
drag, startPoint x: 268, startPoint y: 456, endPoint x: 241, endPoint y: 450, distance: 27.3
click at [241, 450] on mat-icon "work_off" at bounding box center [237, 451] width 11 height 11
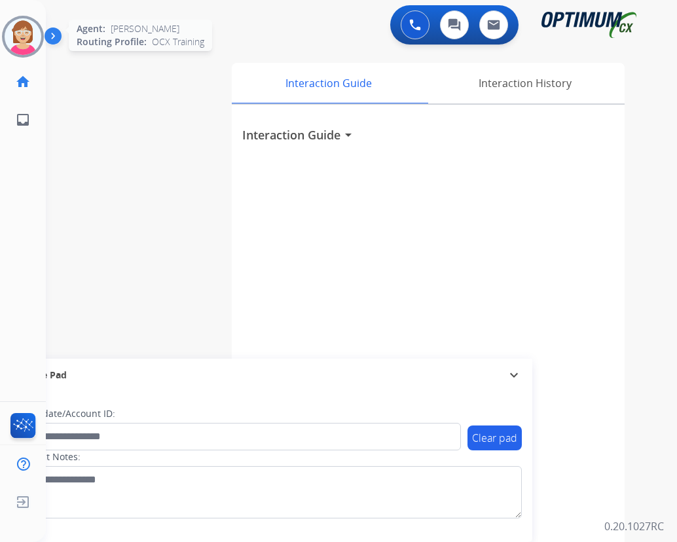
click at [19, 36] on img at bounding box center [23, 36] width 37 height 37
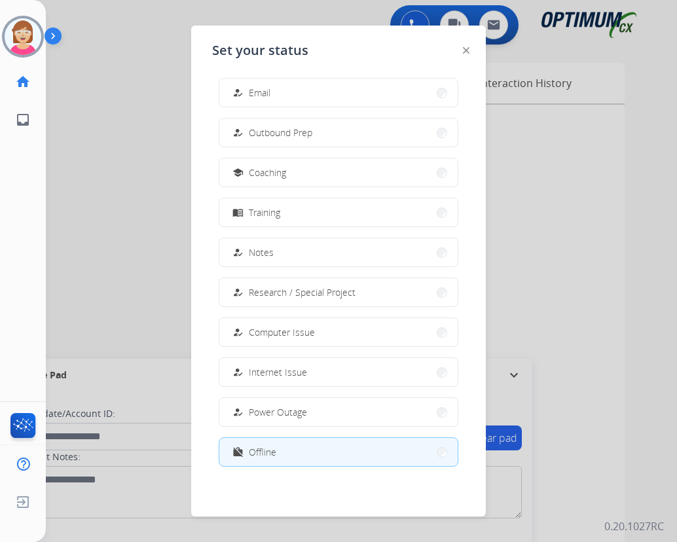
click at [66, 160] on div at bounding box center [338, 271] width 677 height 542
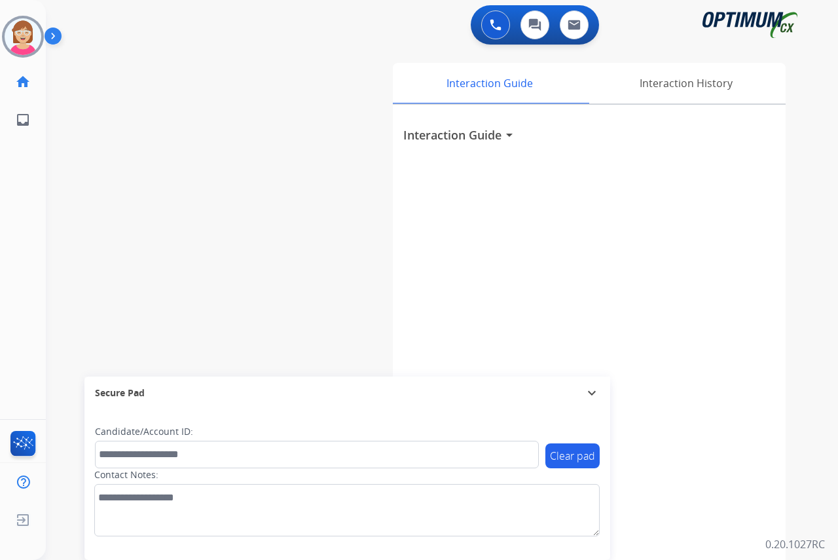
click at [11, 249] on div "[PERSON_NAME] Offline Edit Avatar Agent: [PERSON_NAME] Profile: OCX Training ho…" at bounding box center [23, 280] width 46 height 560
click at [91, 521] on span "Log out" at bounding box center [86, 522] width 31 height 12
